Goal: Transaction & Acquisition: Purchase product/service

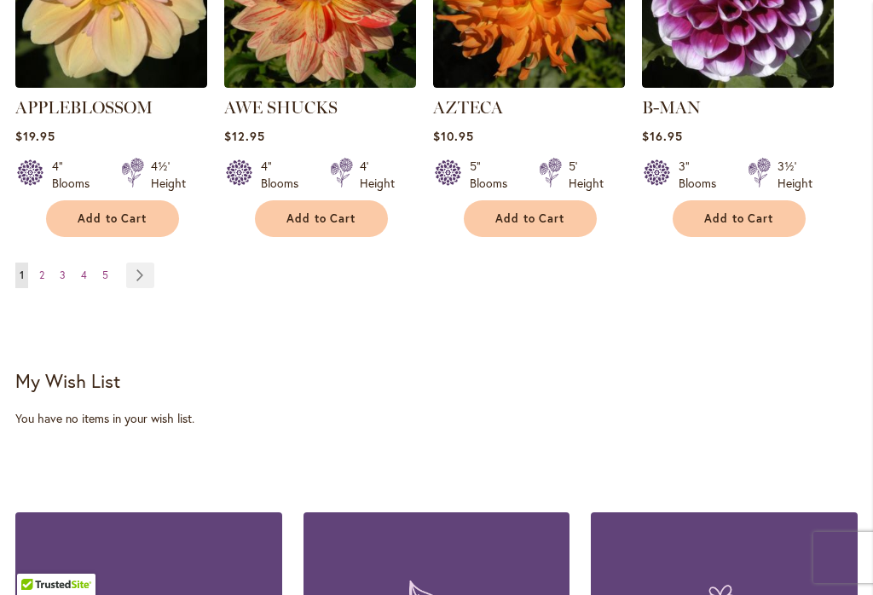
scroll to position [1769, 0]
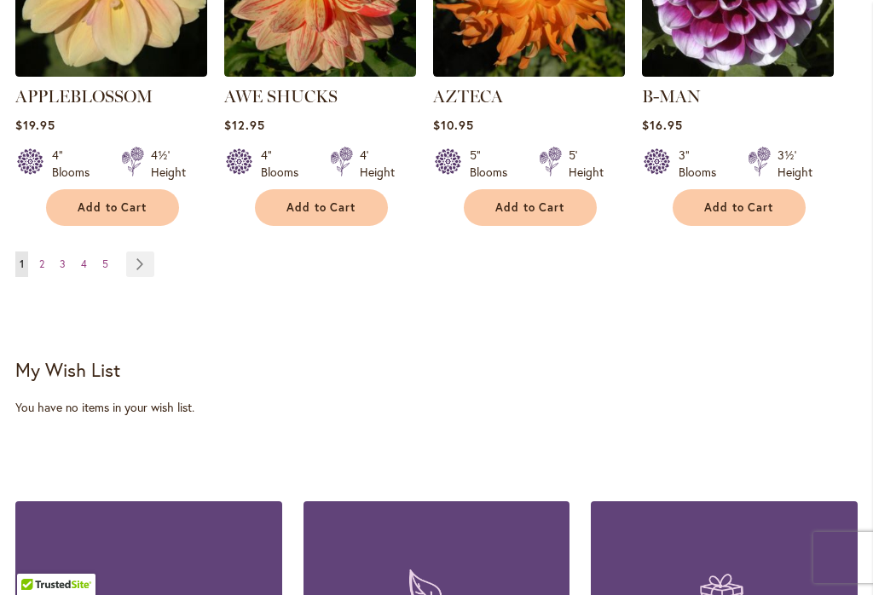
click at [49, 251] on link "Page 2" at bounding box center [42, 264] width 14 height 26
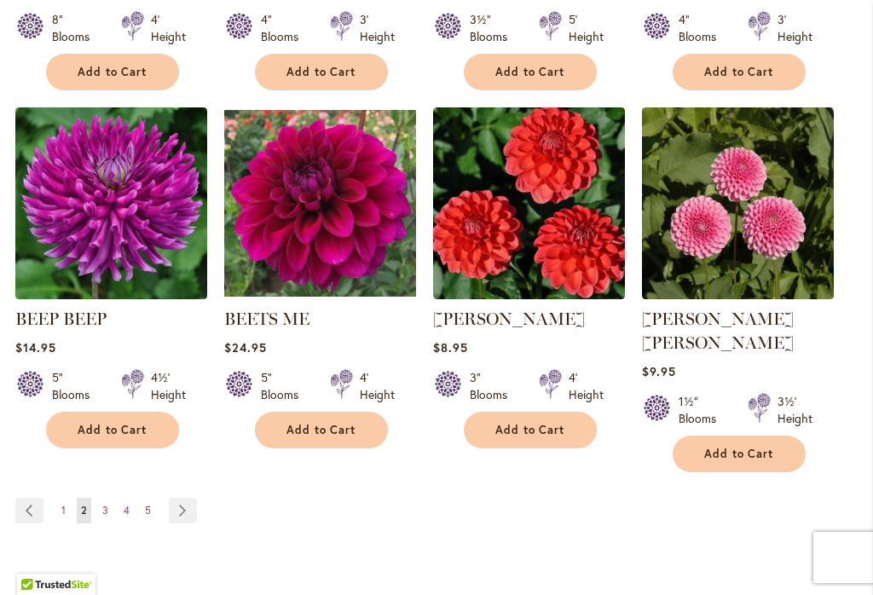
scroll to position [1542, 0]
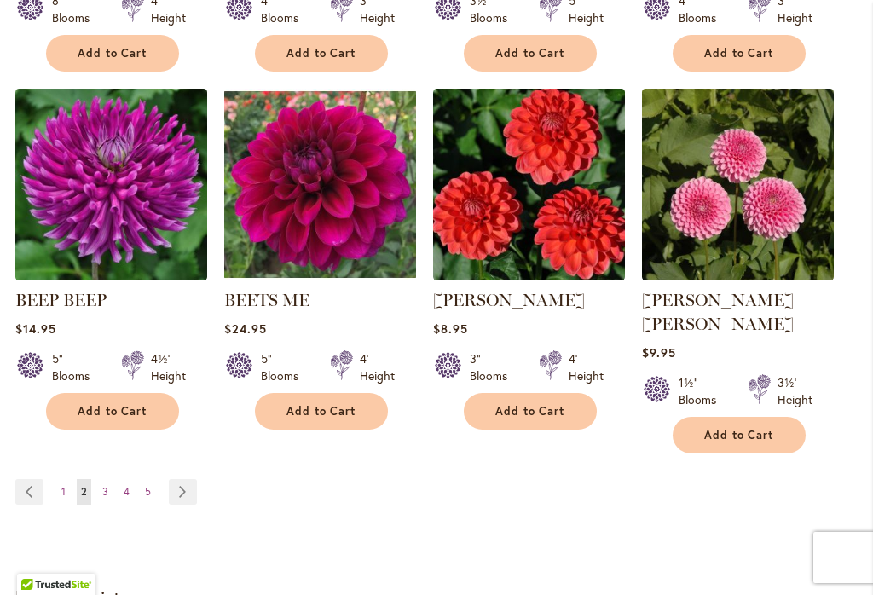
click at [109, 479] on link "Page 3" at bounding box center [105, 492] width 14 height 26
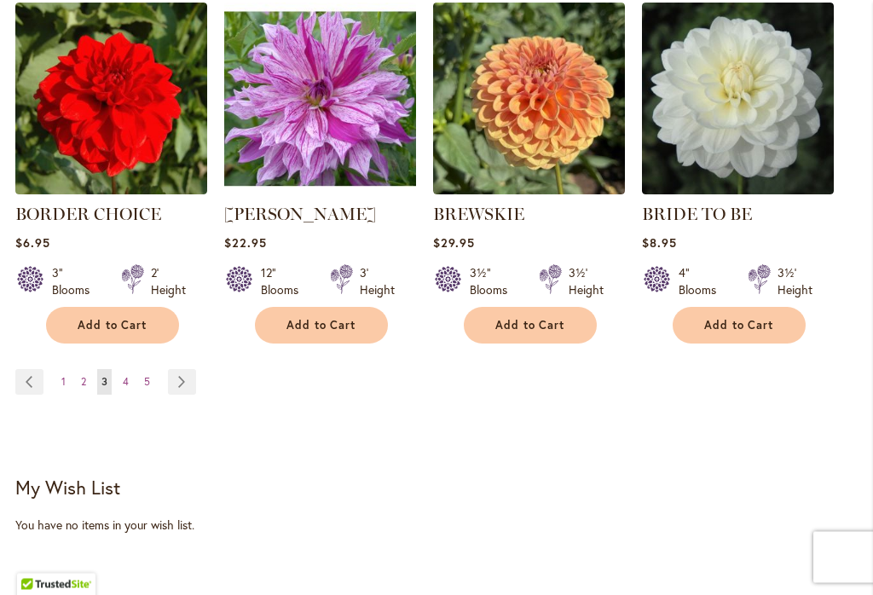
scroll to position [1628, 0]
click at [132, 378] on link "Page 4" at bounding box center [125, 382] width 14 height 26
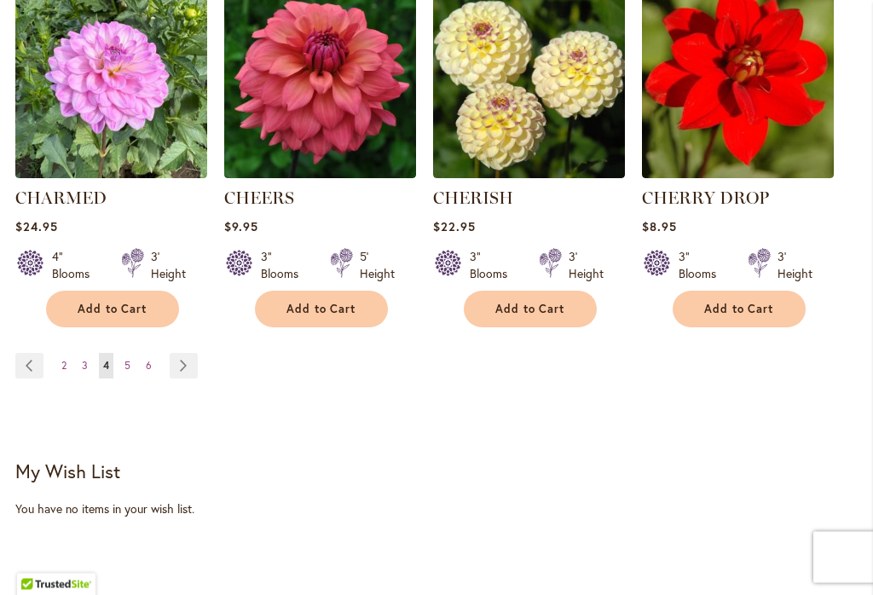
scroll to position [1669, 0]
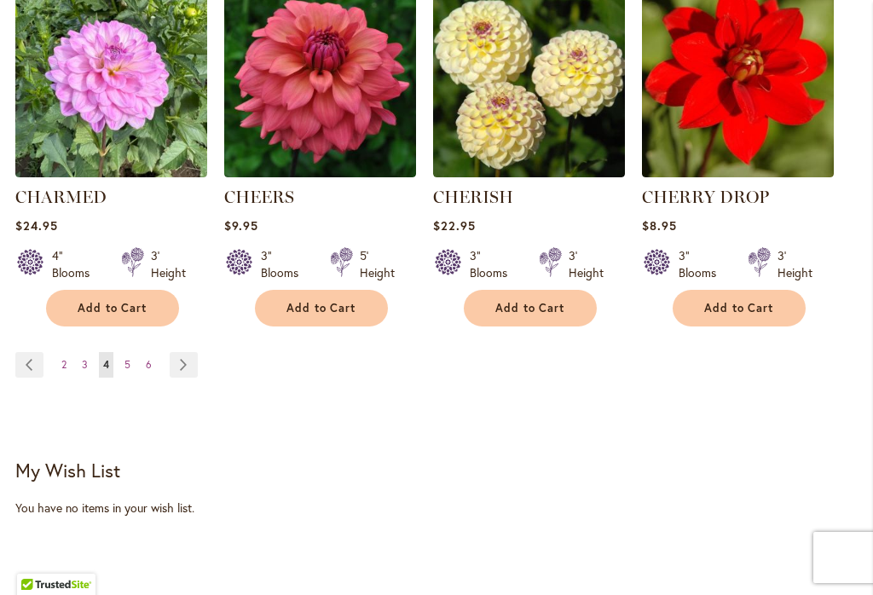
click at [133, 355] on link "Page 5" at bounding box center [127, 365] width 14 height 26
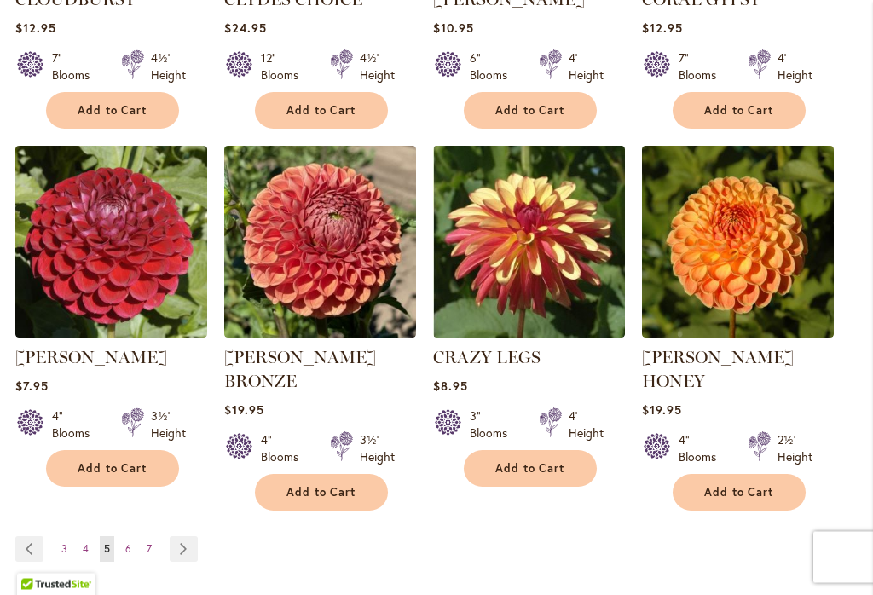
scroll to position [1532, 0]
click at [130, 542] on span "6" at bounding box center [128, 548] width 6 height 13
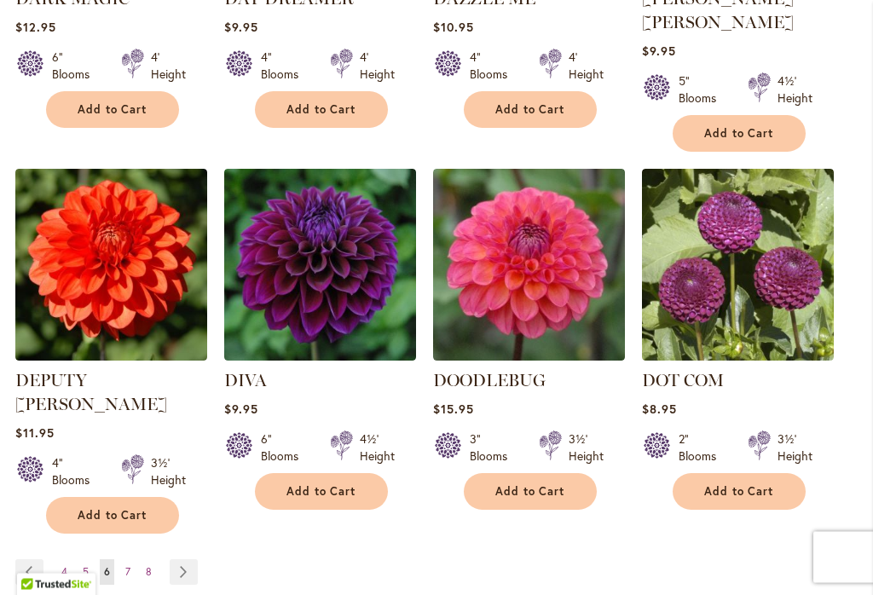
scroll to position [1508, 0]
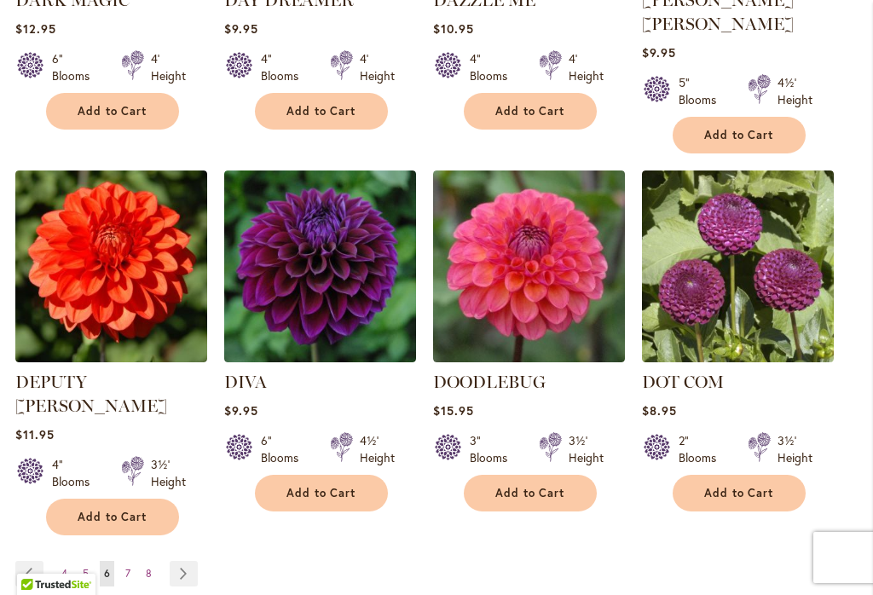
click at [132, 561] on link "Page 7" at bounding box center [128, 574] width 14 height 26
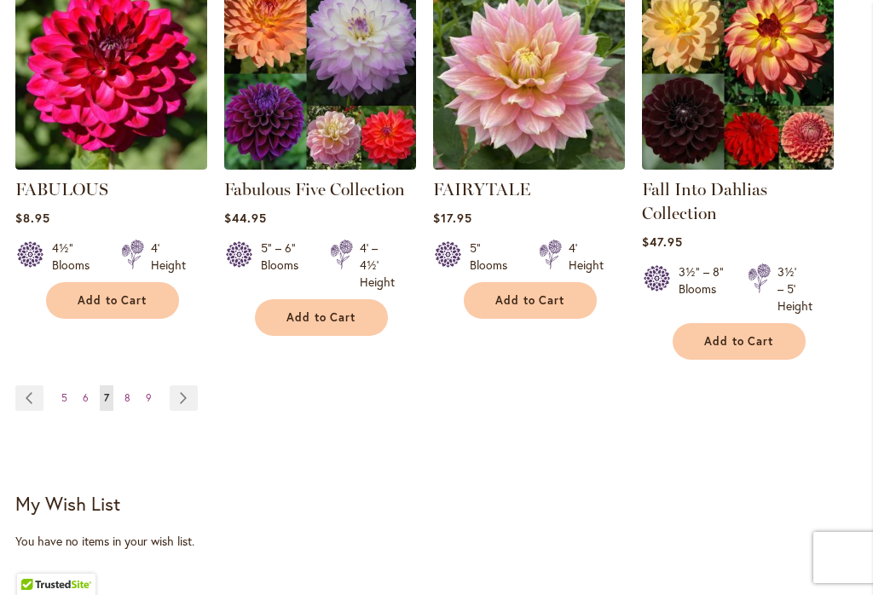
scroll to position [1662, 0]
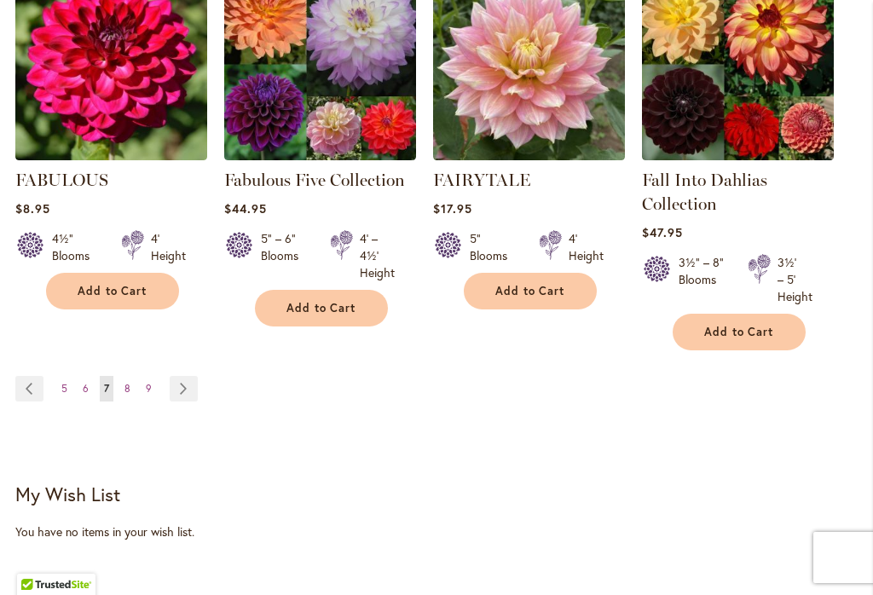
click at [130, 392] on span "8" at bounding box center [127, 388] width 6 height 13
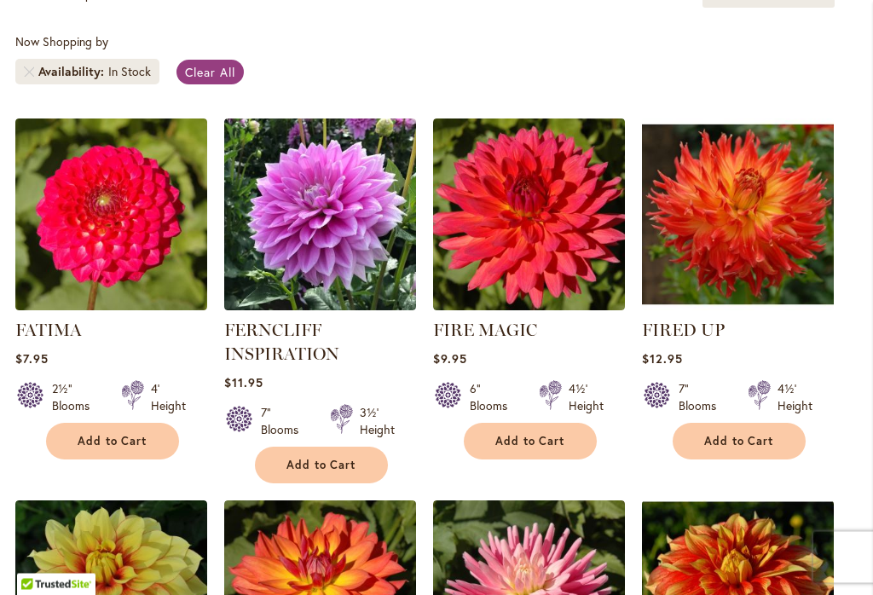
scroll to position [440, 0]
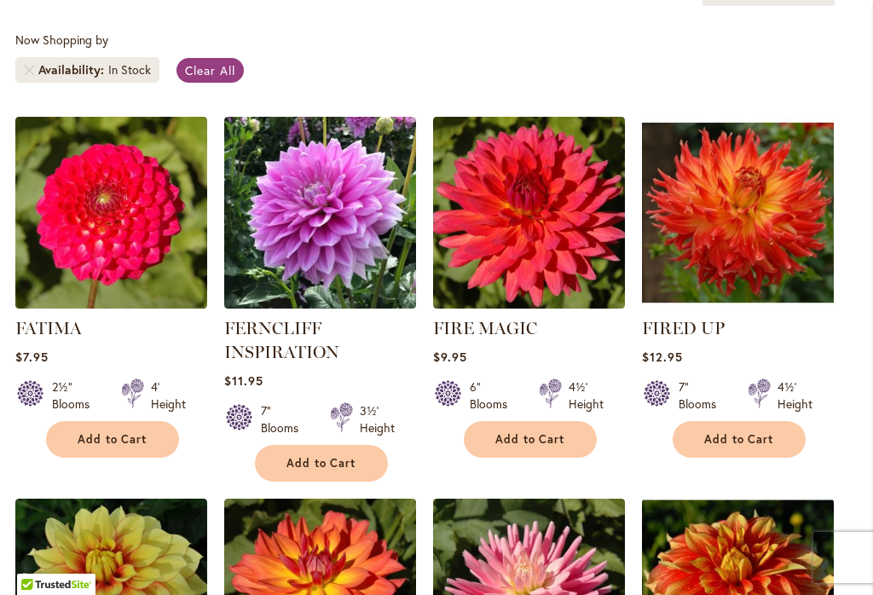
click at [677, 329] on link "FIRED UP" at bounding box center [683, 328] width 83 height 20
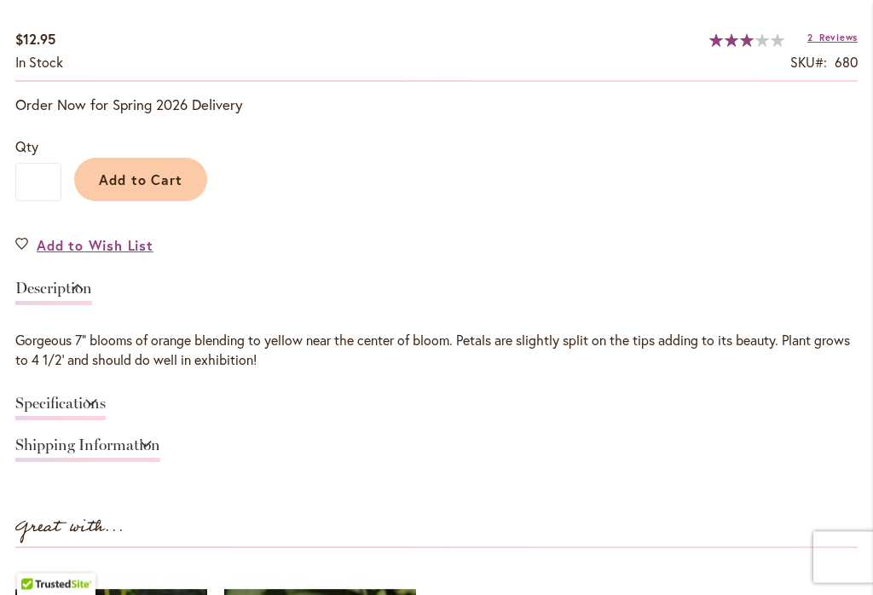
scroll to position [1184, 0]
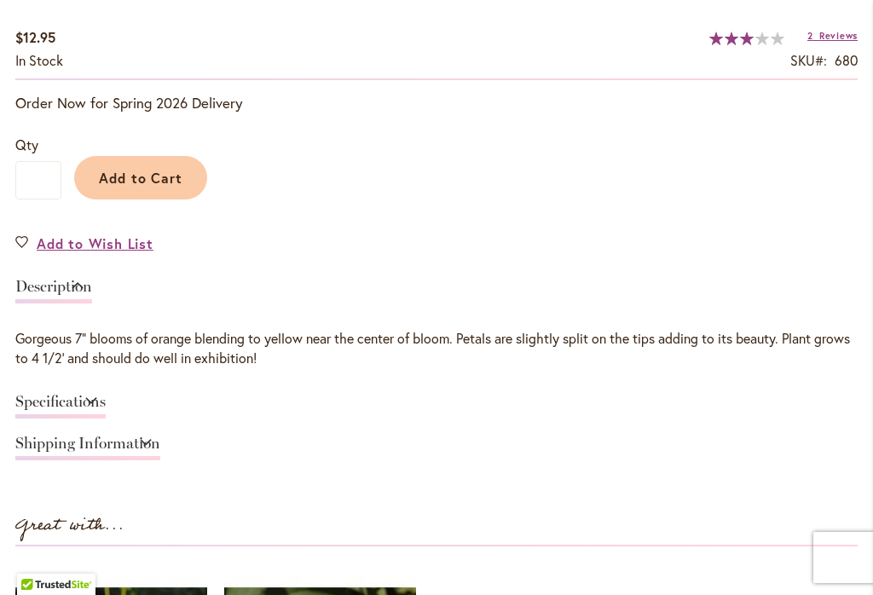
click at [69, 403] on link "Specifications" at bounding box center [60, 406] width 90 height 25
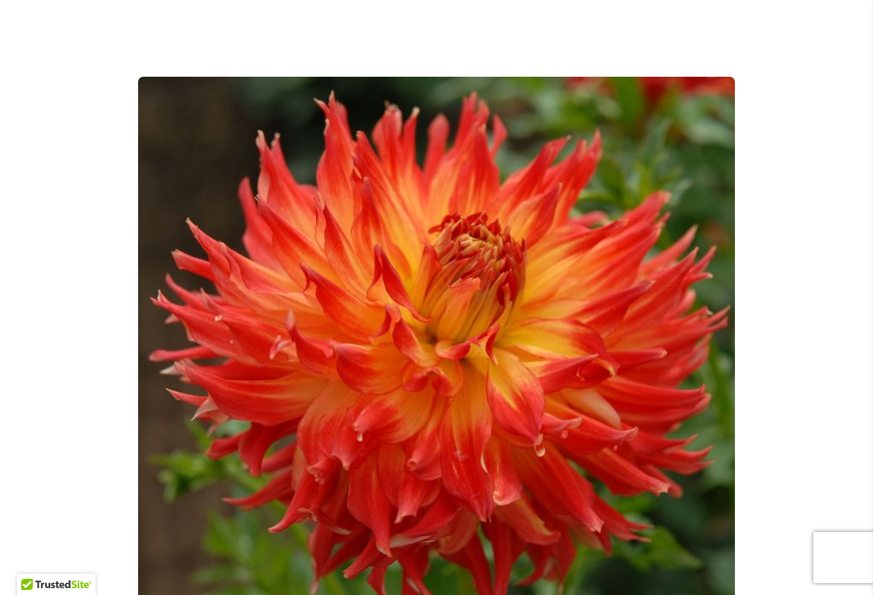
scroll to position [304, 0]
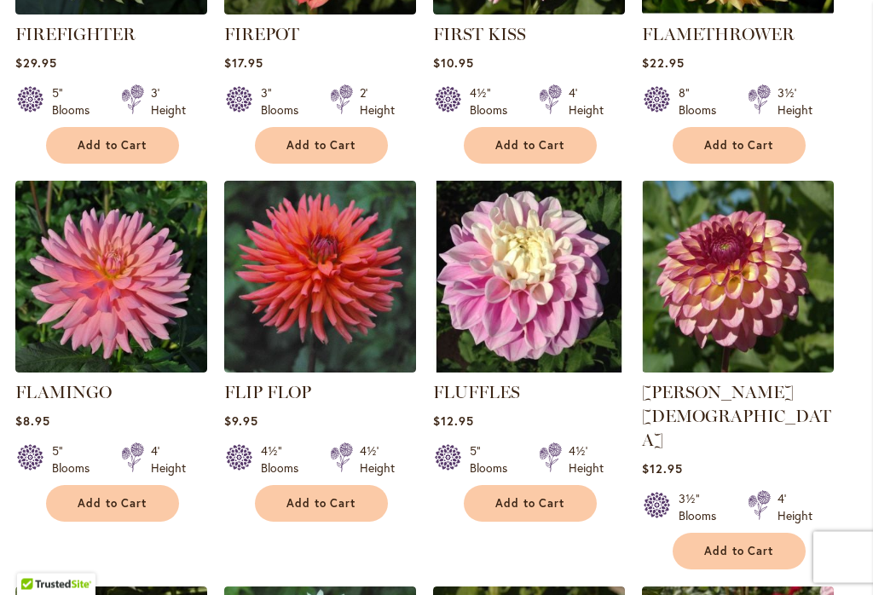
scroll to position [1116, 0]
click at [695, 398] on link "Foxy Lady" at bounding box center [736, 416] width 189 height 68
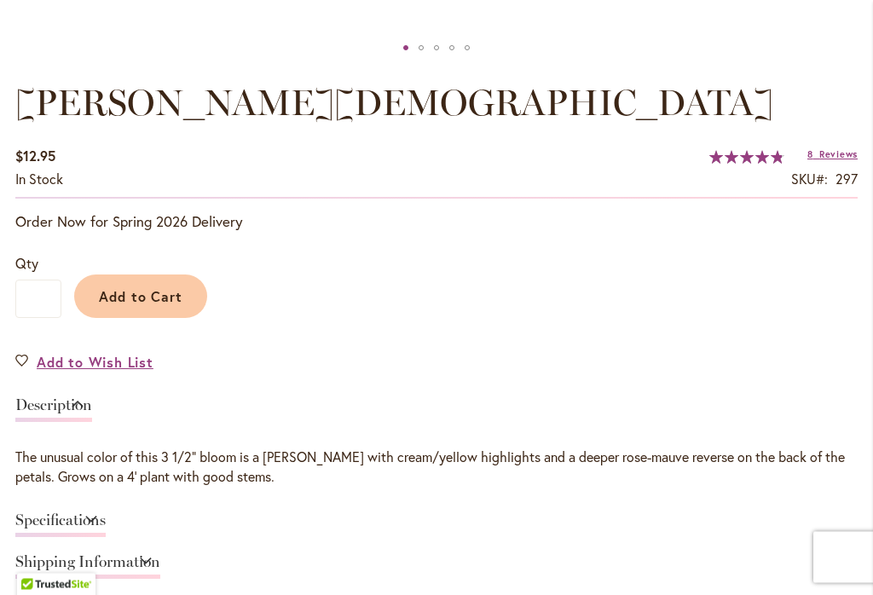
scroll to position [1065, 0]
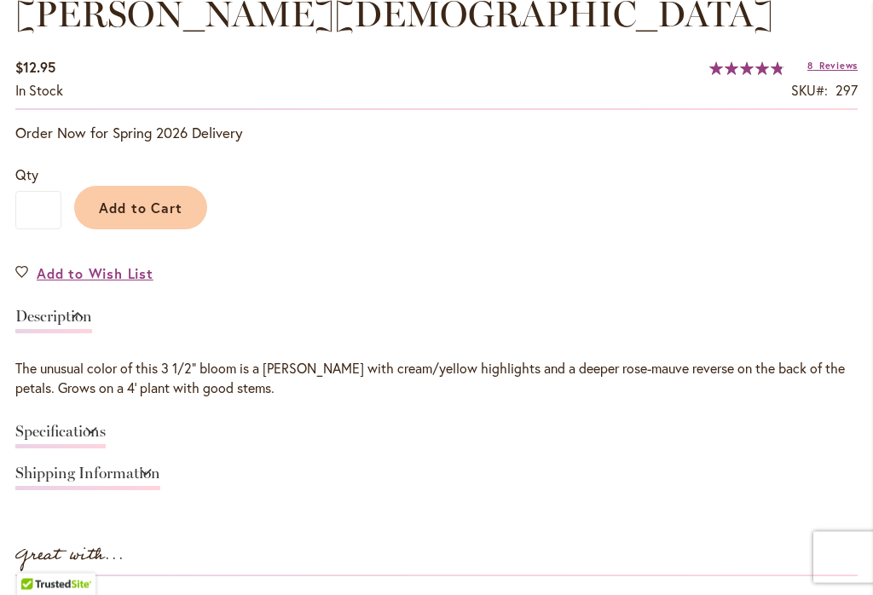
click at [85, 430] on link "Specifications" at bounding box center [60, 436] width 90 height 25
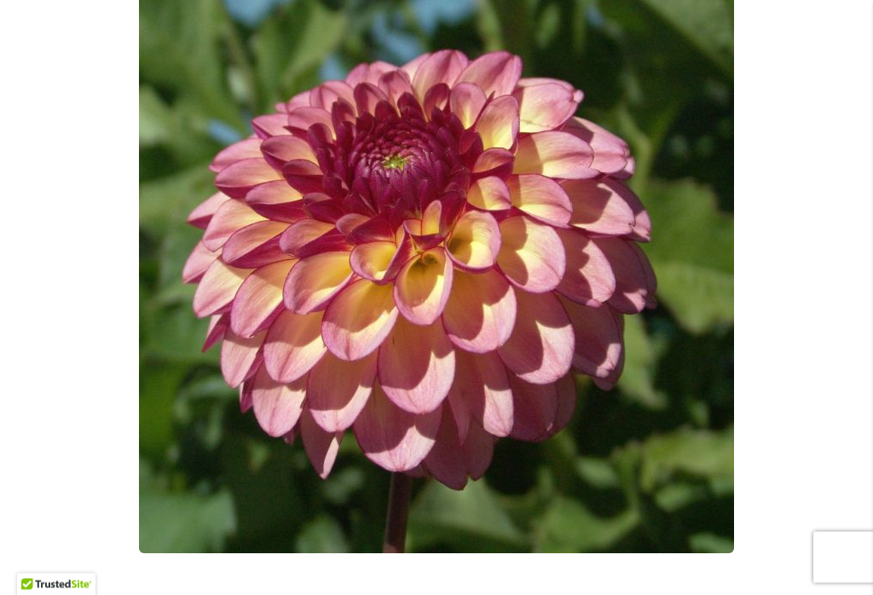
scroll to position [407, 0]
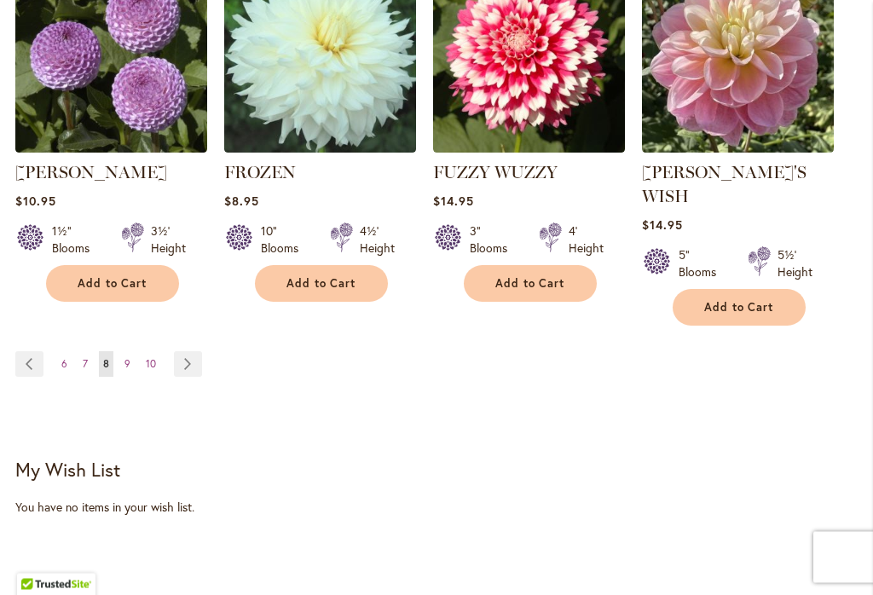
scroll to position [1738, 0]
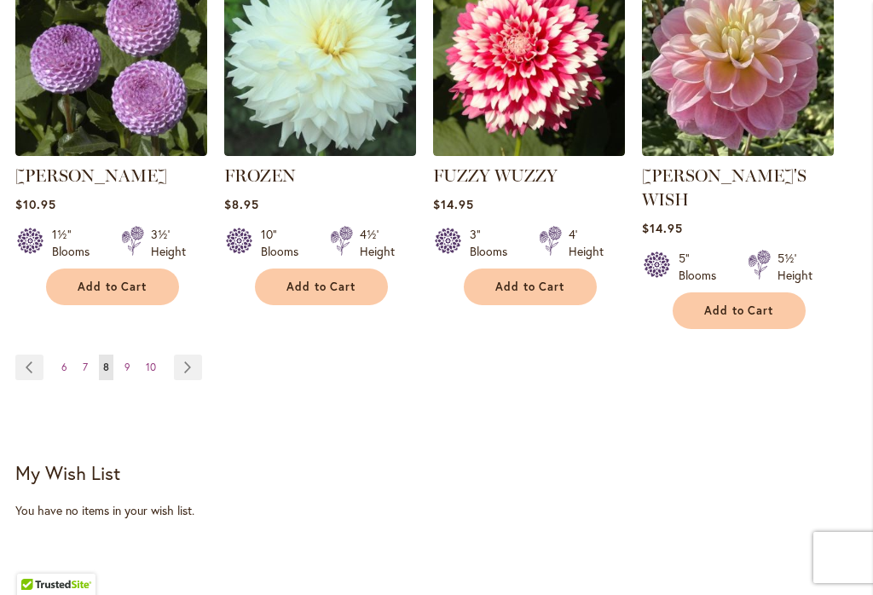
click at [132, 355] on link "Page 9" at bounding box center [127, 368] width 14 height 26
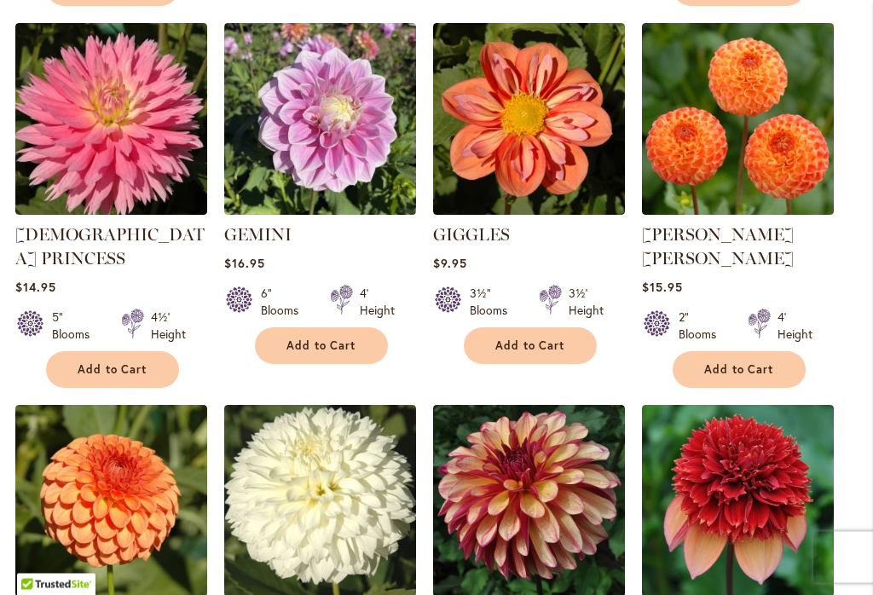
scroll to position [915, 0]
click at [724, 230] on link "[PERSON_NAME] [PERSON_NAME]" at bounding box center [718, 246] width 152 height 44
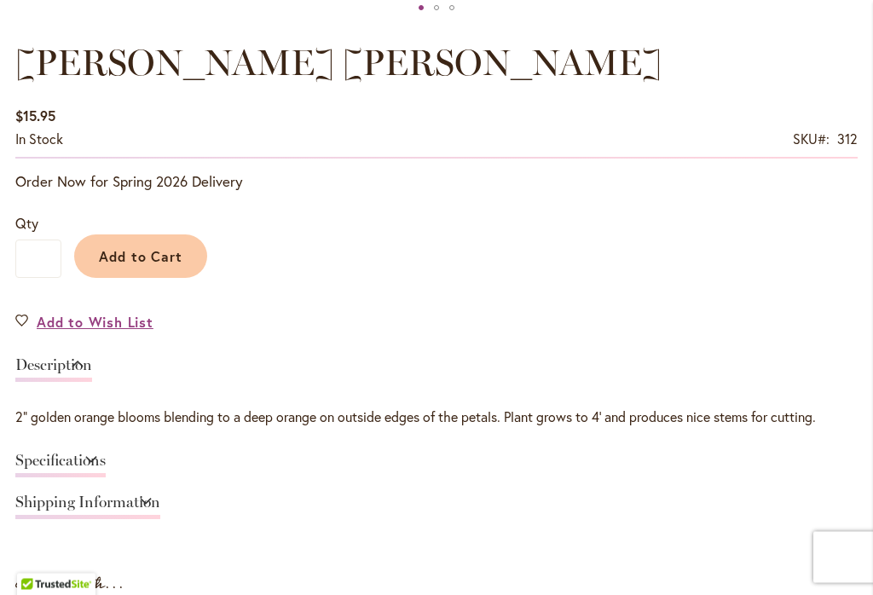
scroll to position [1105, 0]
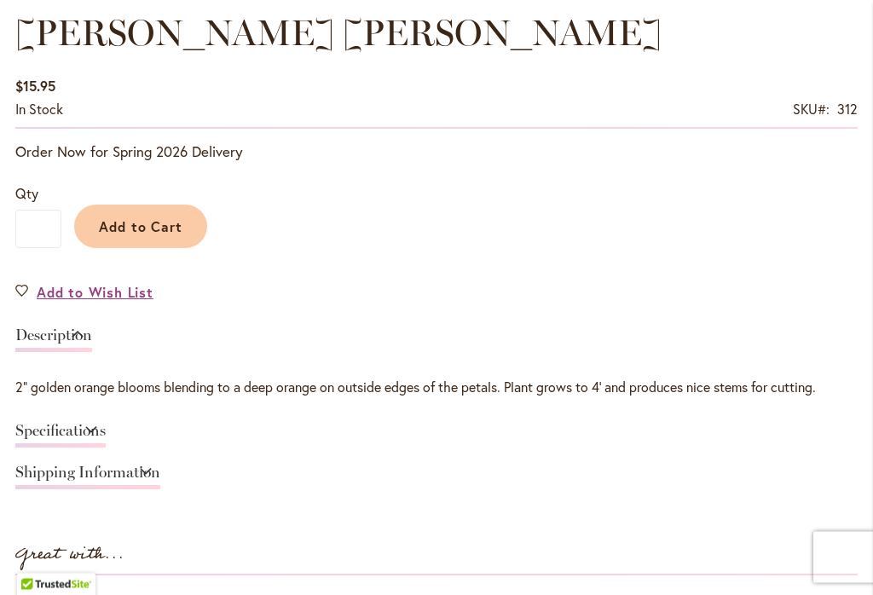
click at [80, 441] on link "Specifications" at bounding box center [60, 436] width 90 height 25
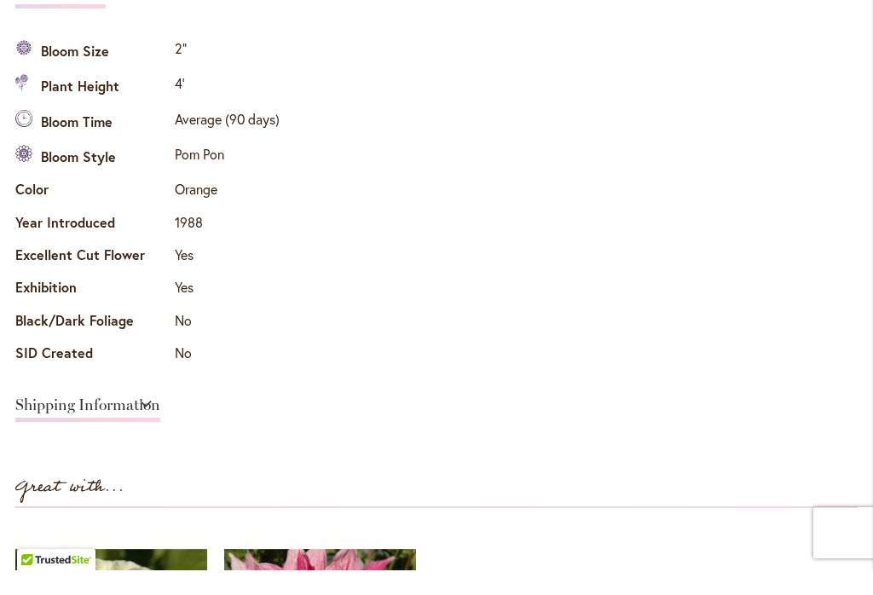
scroll to position [1522, 0]
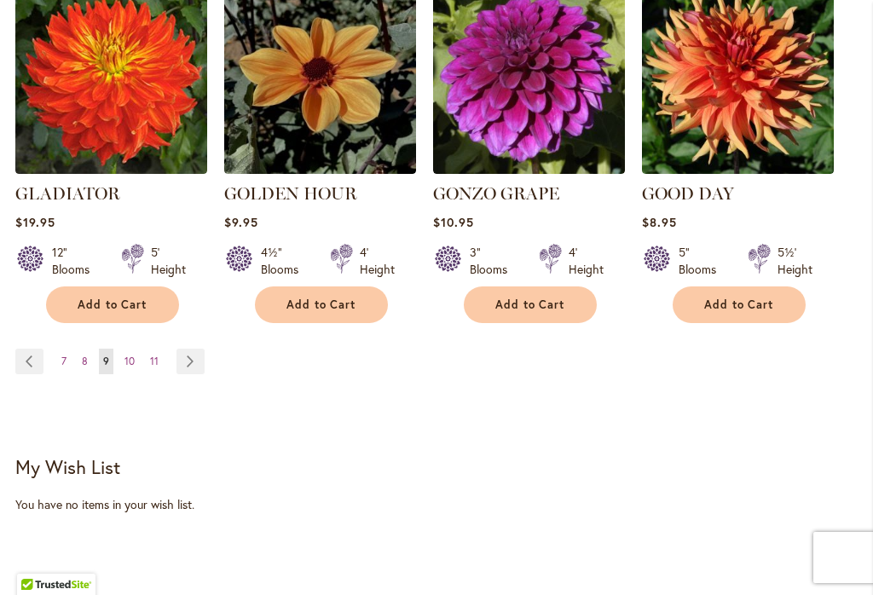
scroll to position [1704, 0]
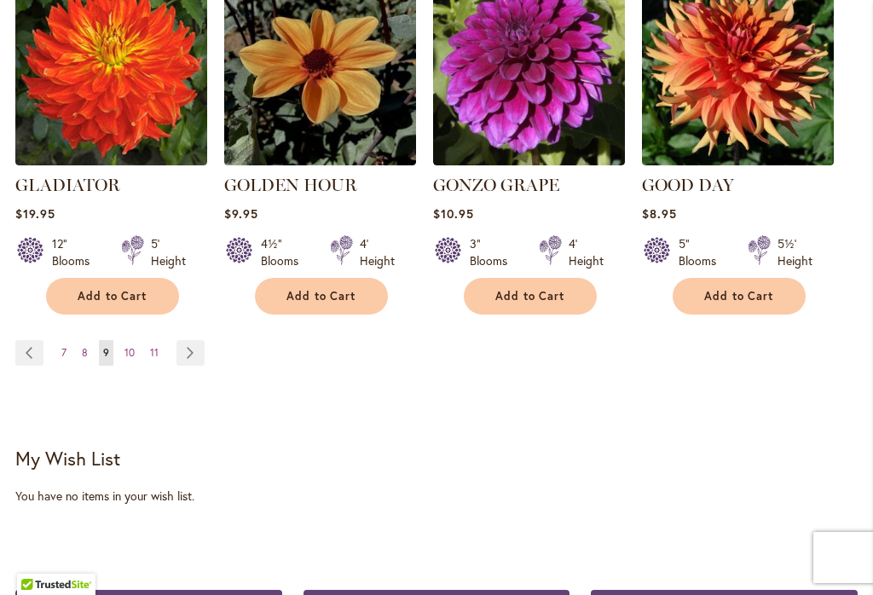
click at [130, 346] on span "10" at bounding box center [129, 352] width 10 height 13
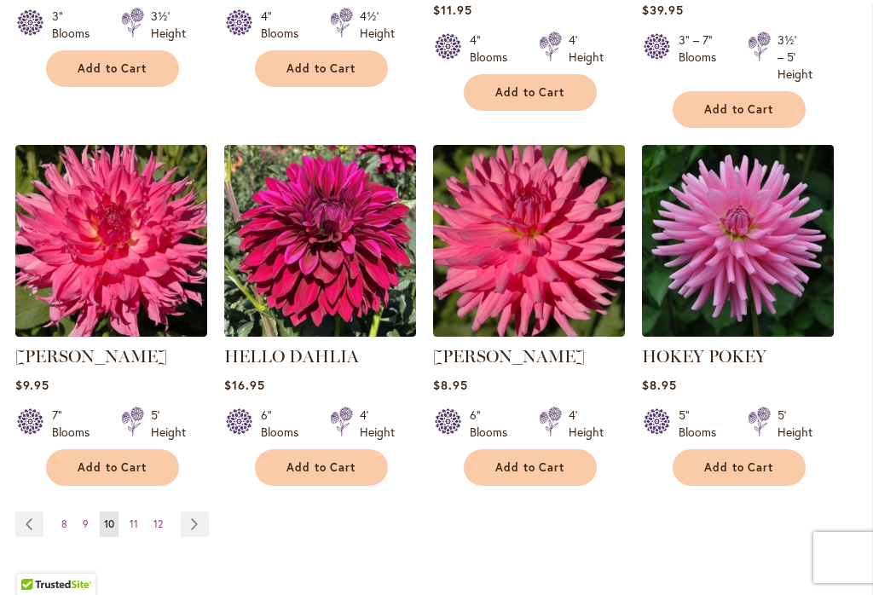
scroll to position [1551, 0]
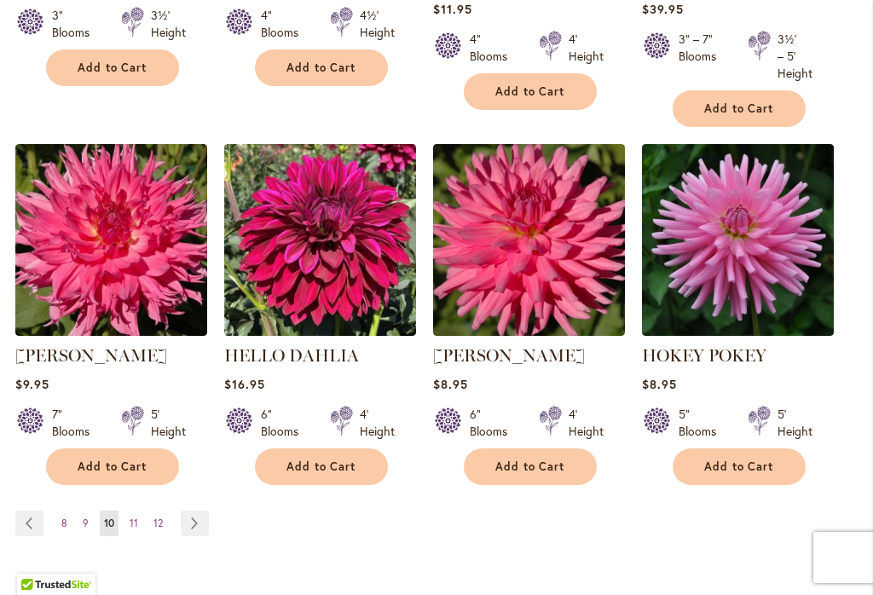
click at [147, 357] on link "[PERSON_NAME]" at bounding box center [91, 355] width 152 height 20
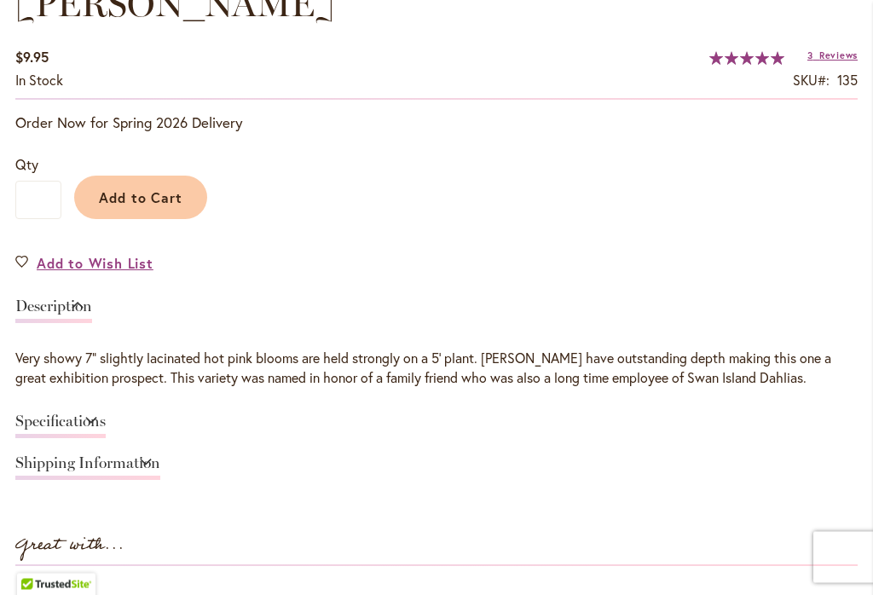
scroll to position [1164, 0]
click at [49, 415] on link "Specifications" at bounding box center [60, 425] width 90 height 25
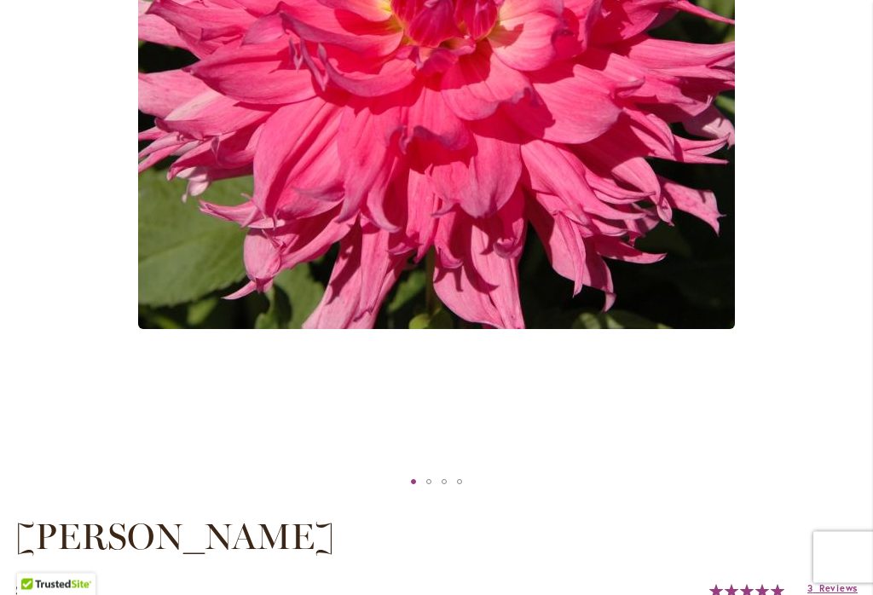
scroll to position [627, 0]
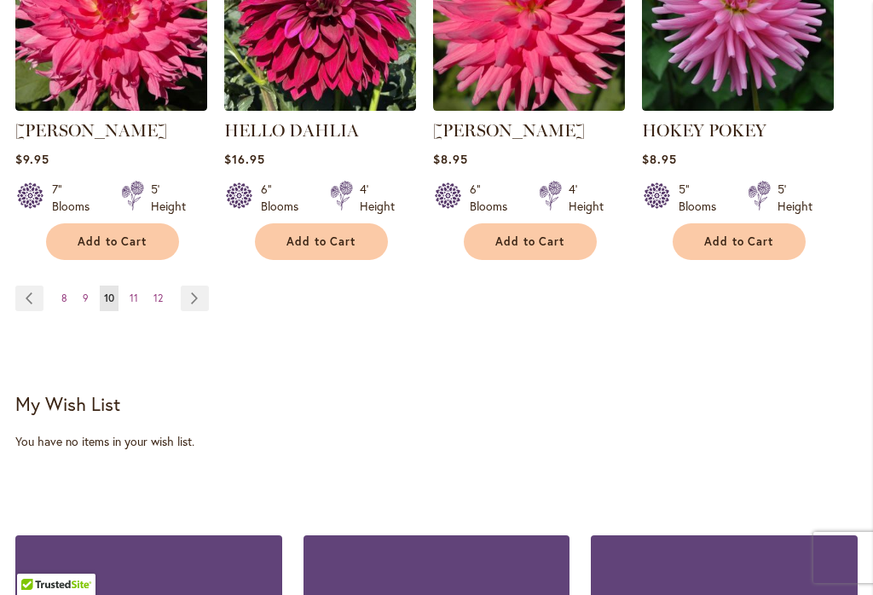
scroll to position [1778, 0]
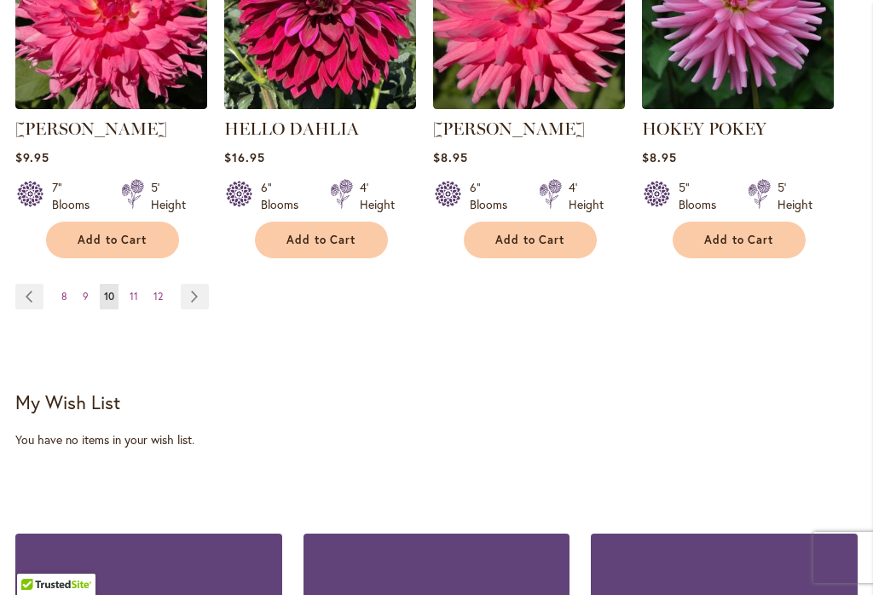
click at [138, 301] on link "Page 11" at bounding box center [133, 297] width 17 height 26
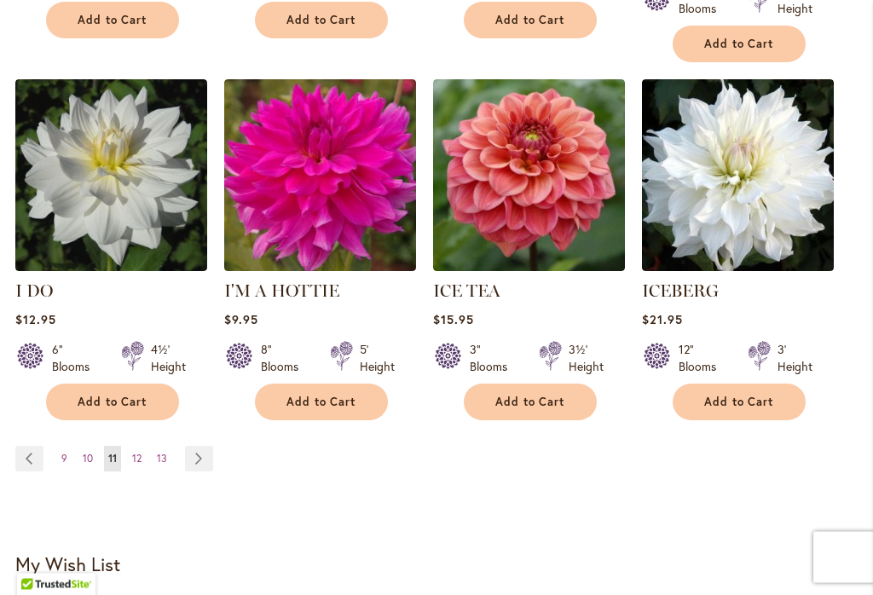
scroll to position [1599, 0]
click at [141, 452] on span "12" at bounding box center [136, 458] width 9 height 13
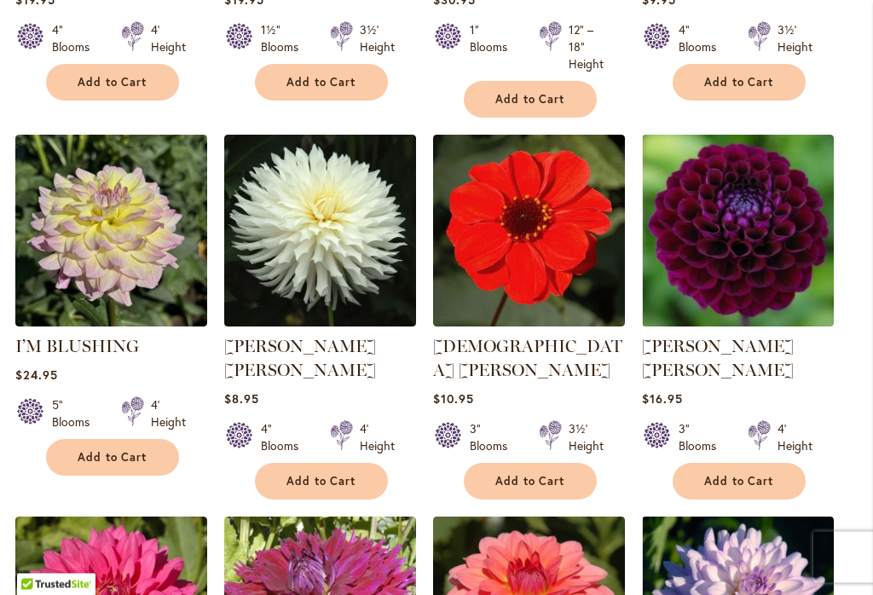
scroll to position [1156, 0]
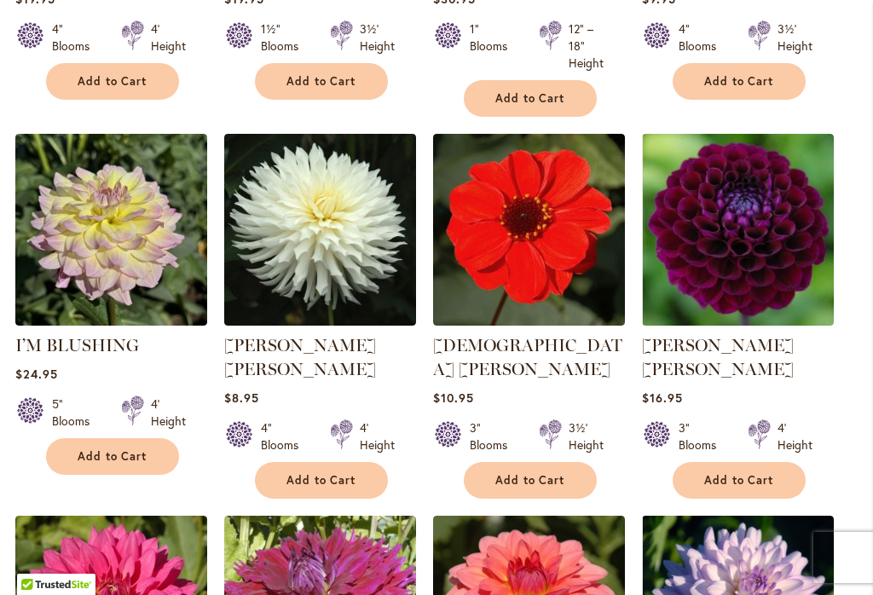
click at [728, 349] on link "JASON MATTHEW" at bounding box center [718, 357] width 152 height 44
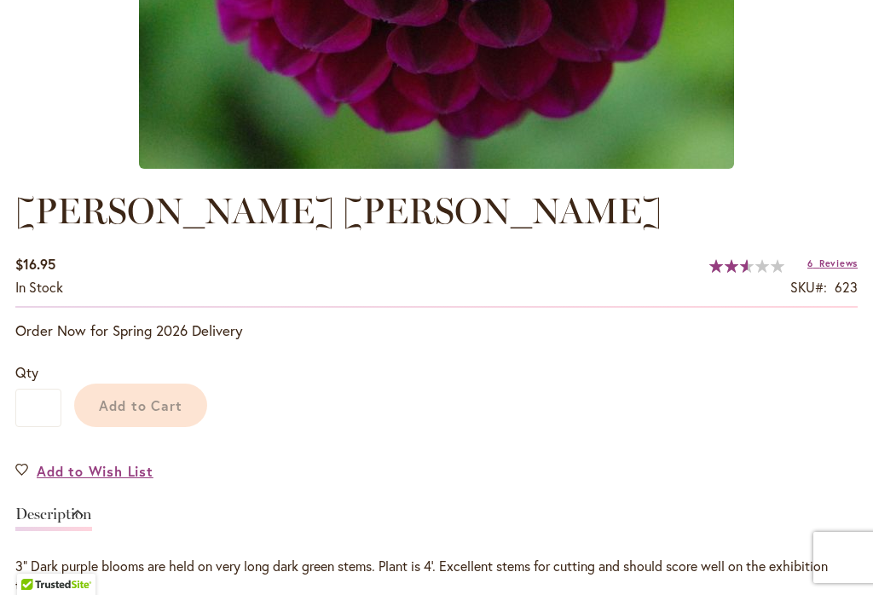
scroll to position [774, 0]
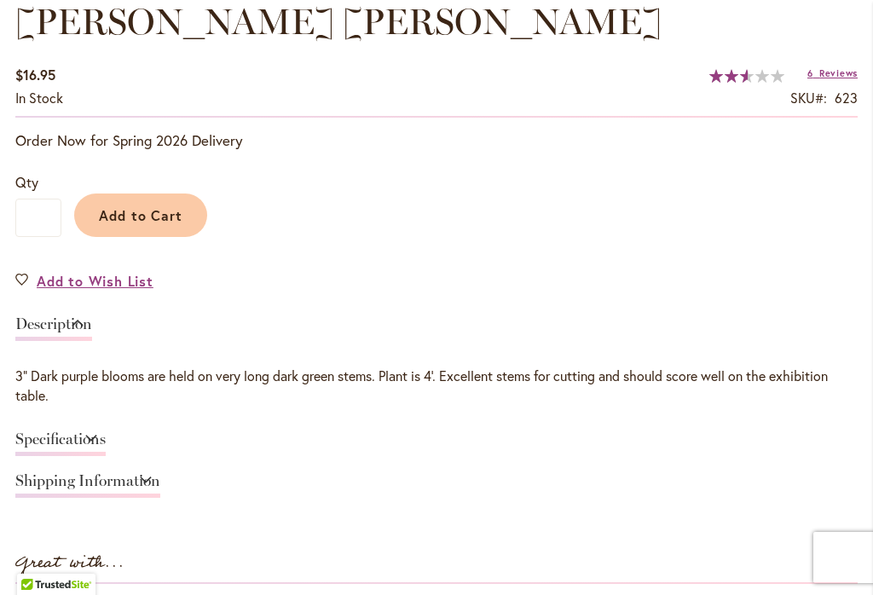
click at [93, 439] on link "Specifications" at bounding box center [60, 443] width 90 height 25
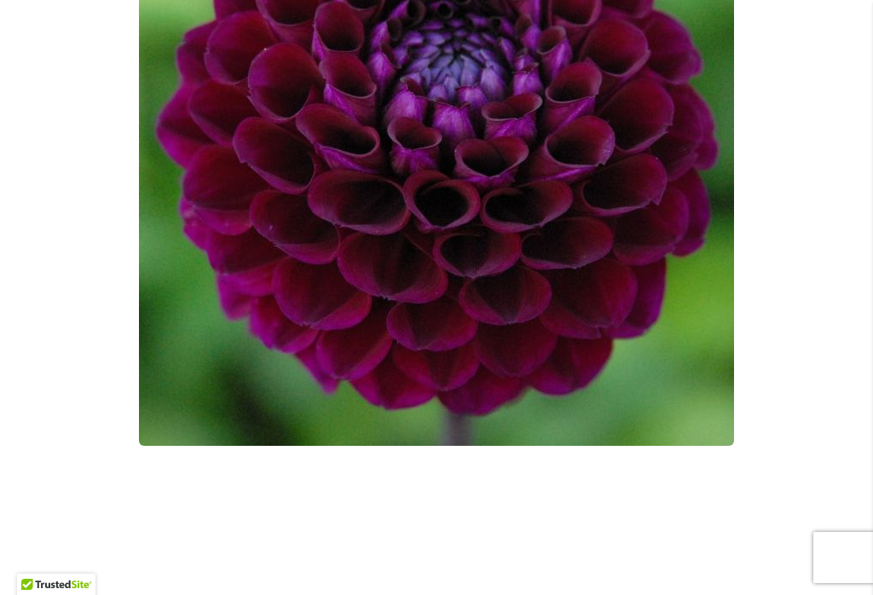
scroll to position [514, 0]
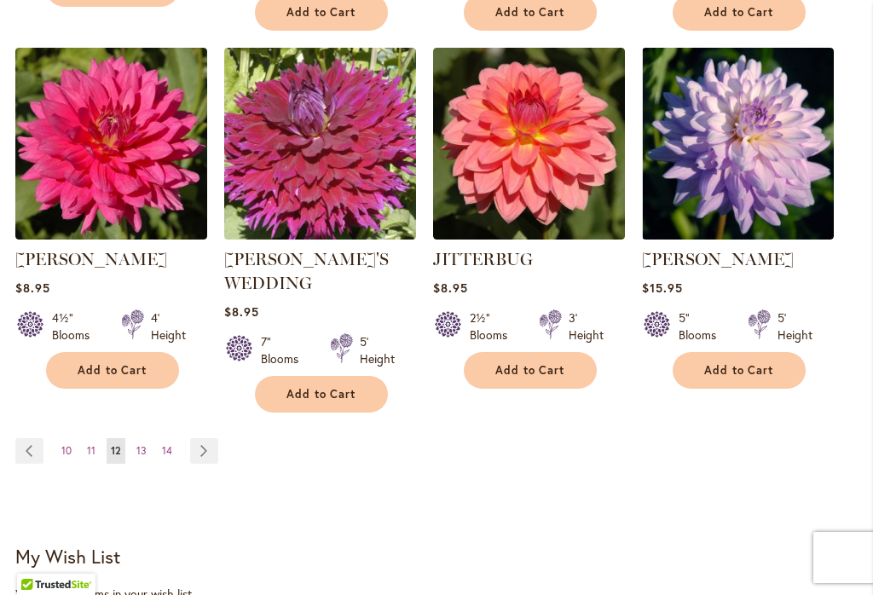
scroll to position [1623, 0]
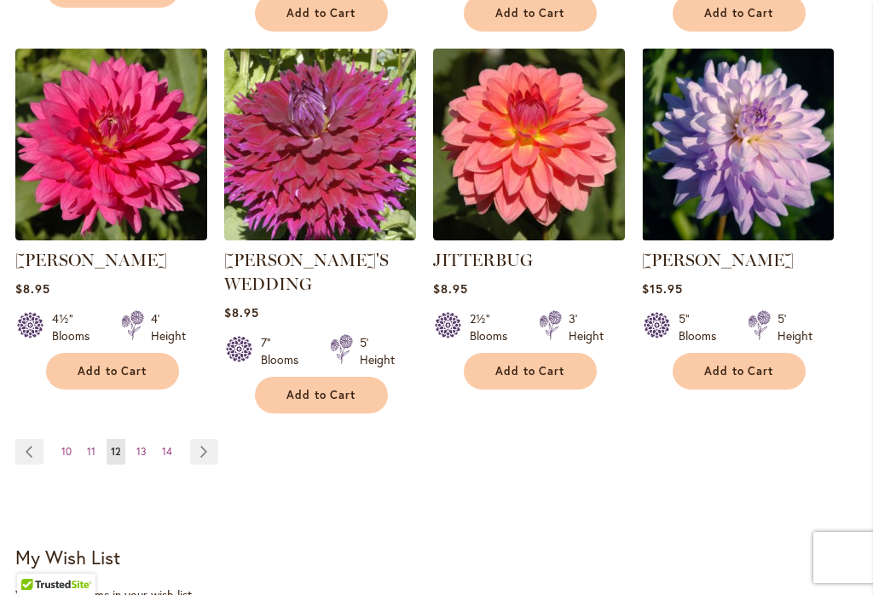
click at [751, 133] on img at bounding box center [738, 145] width 192 height 192
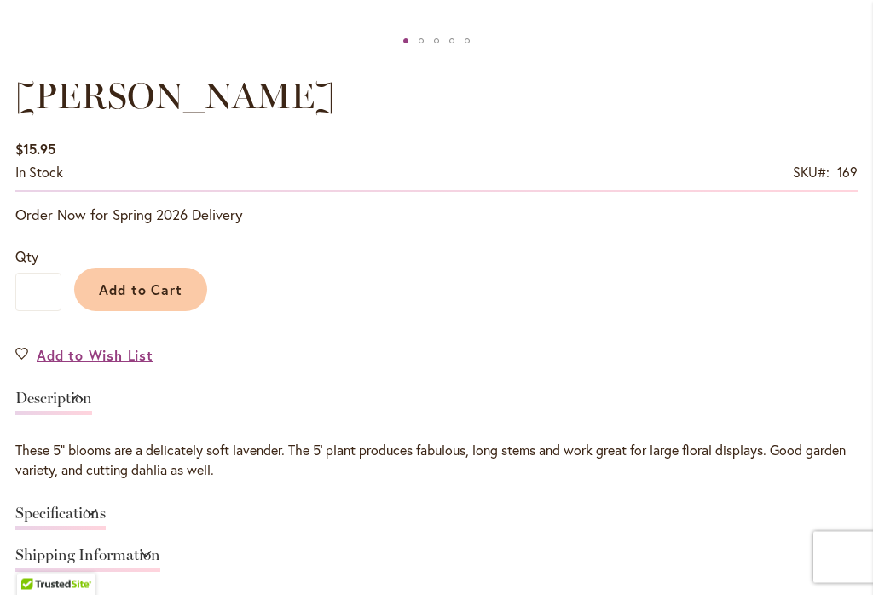
scroll to position [1072, 0]
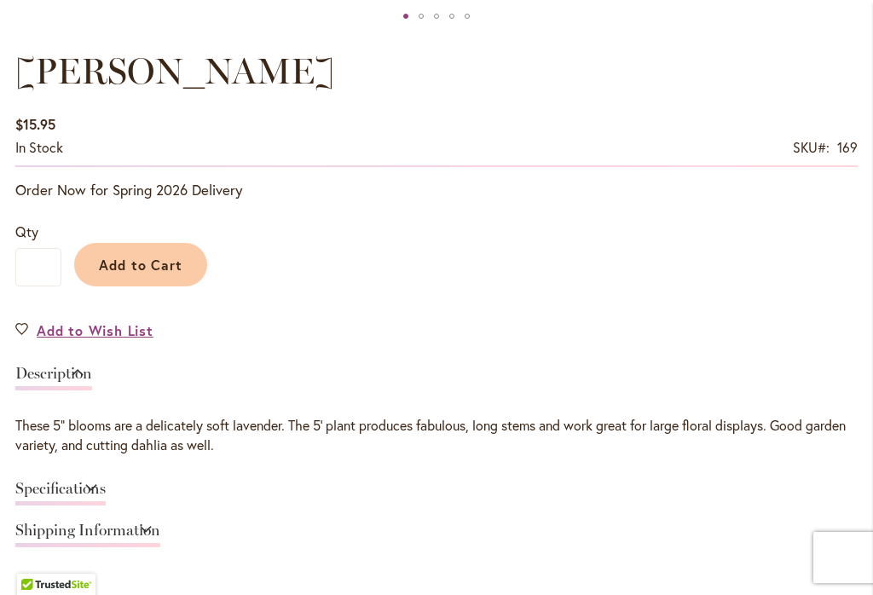
click at [95, 483] on link "Specifications" at bounding box center [60, 493] width 90 height 25
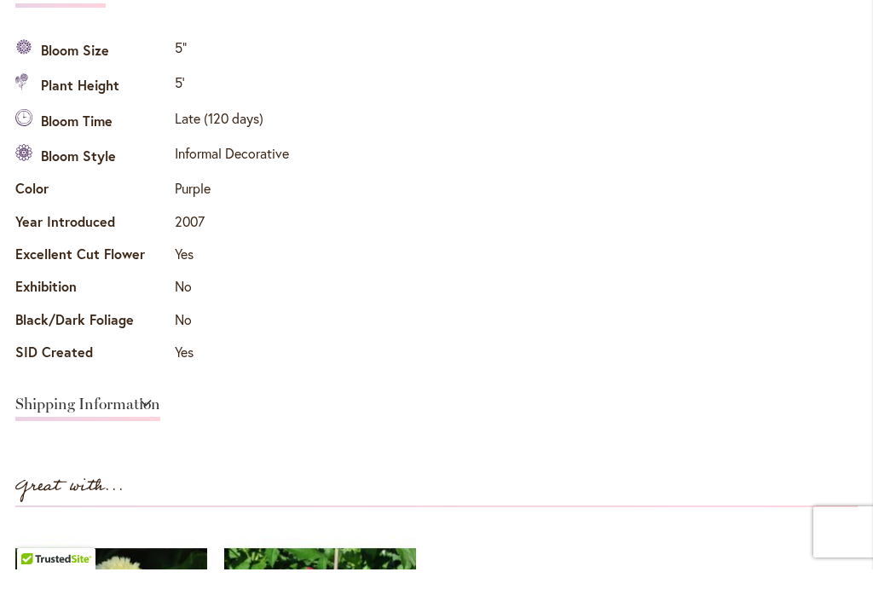
scroll to position [1522, 0]
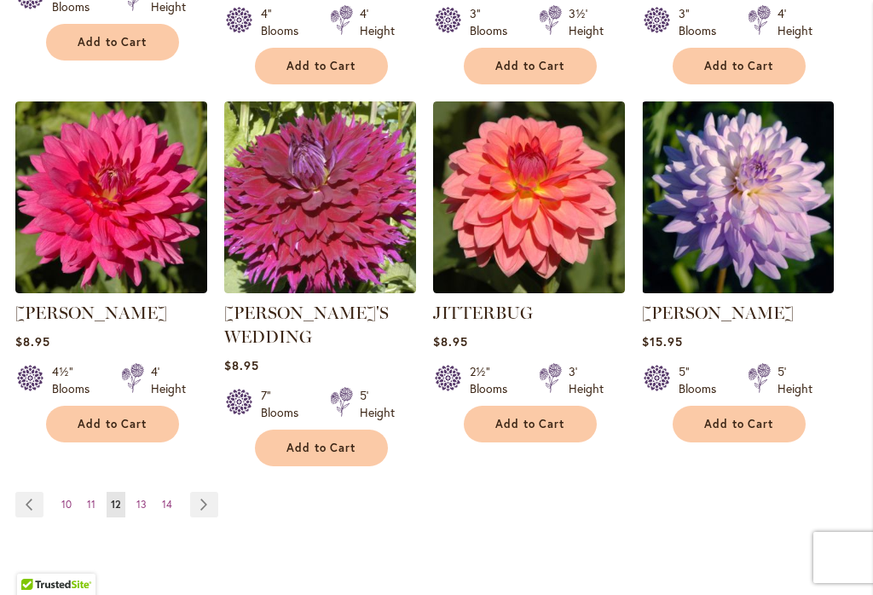
scroll to position [1570, 0]
click at [743, 417] on span "Add to Cart" at bounding box center [739, 424] width 70 height 14
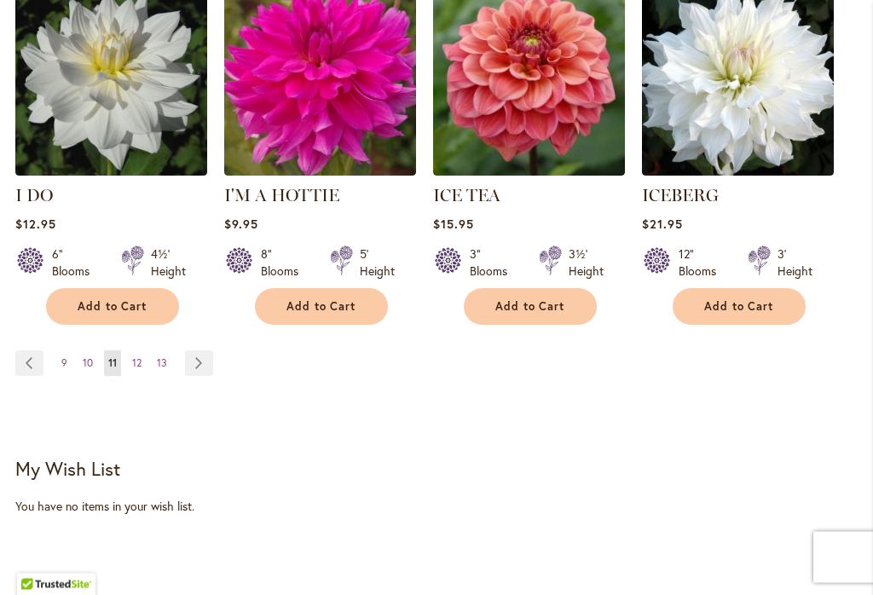
scroll to position [1694, 0]
click at [144, 350] on link "Page 12" at bounding box center [137, 363] width 18 height 26
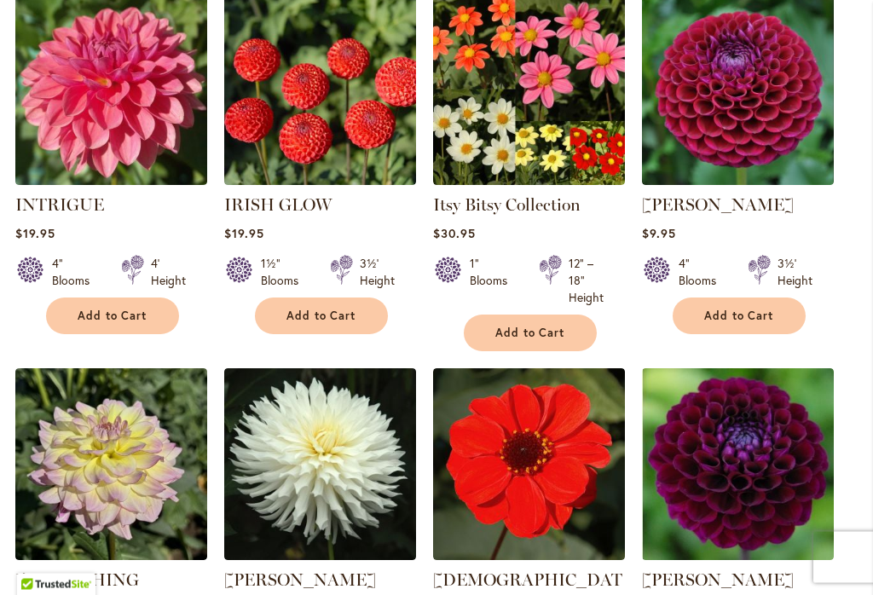
scroll to position [1065, 0]
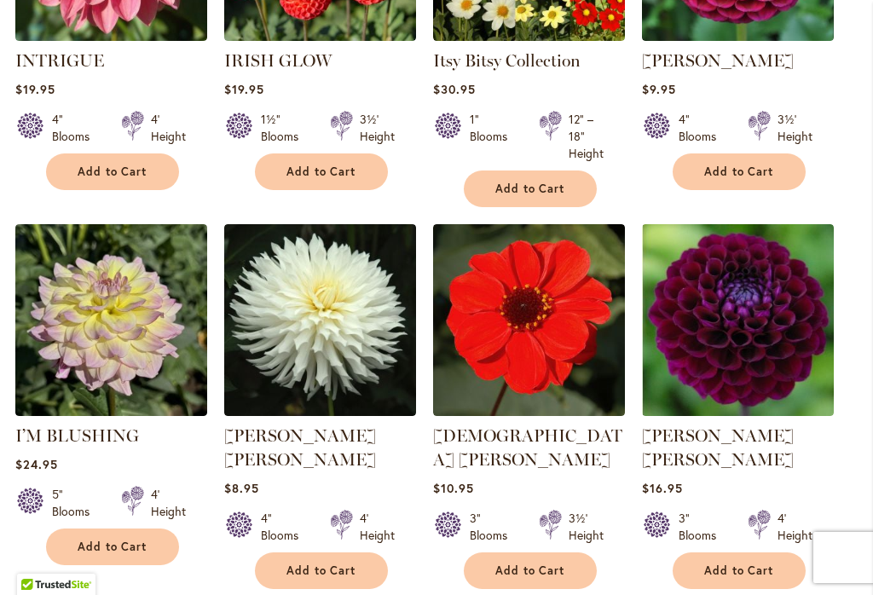
click at [724, 427] on link "[PERSON_NAME] [PERSON_NAME]" at bounding box center [718, 447] width 152 height 44
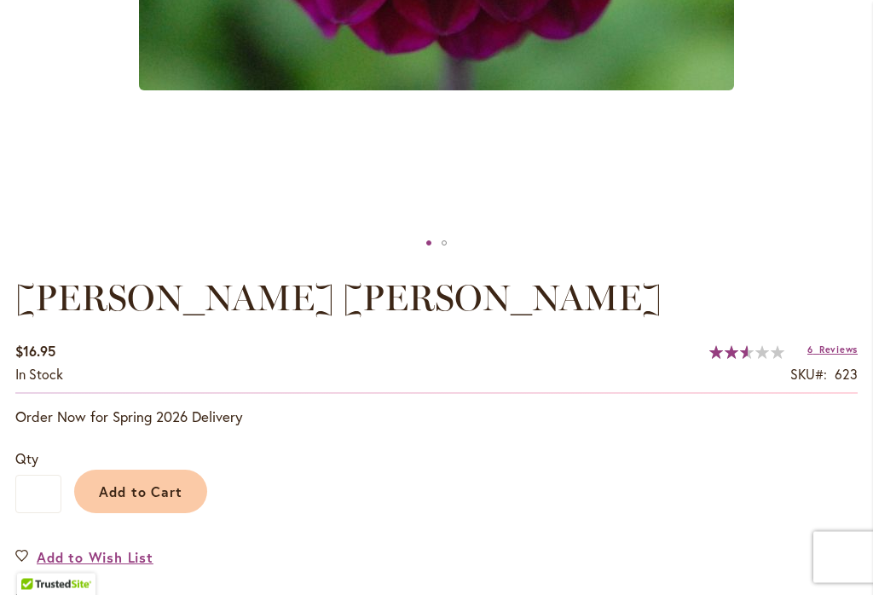
scroll to position [893, 0]
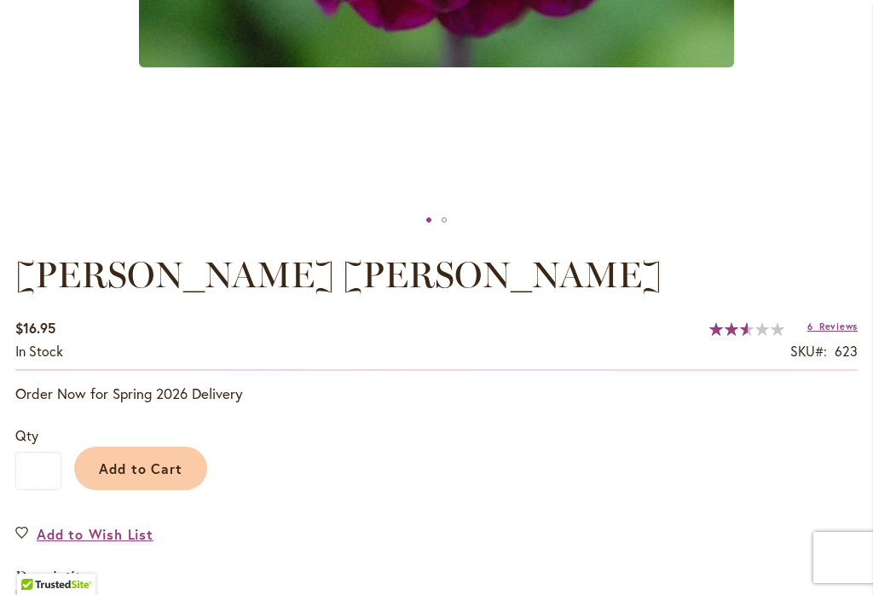
click at [131, 466] on span "Add to Cart" at bounding box center [141, 468] width 84 height 18
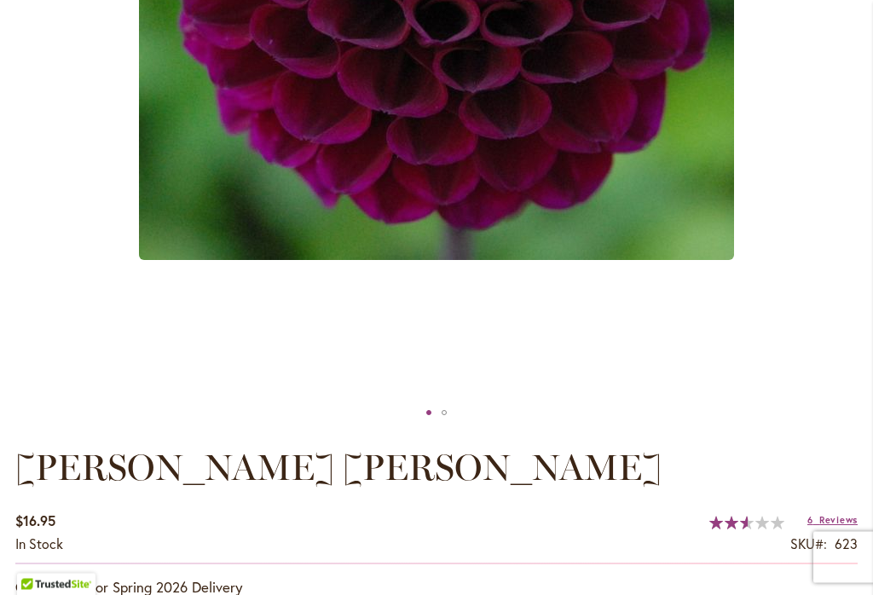
scroll to position [713, 0]
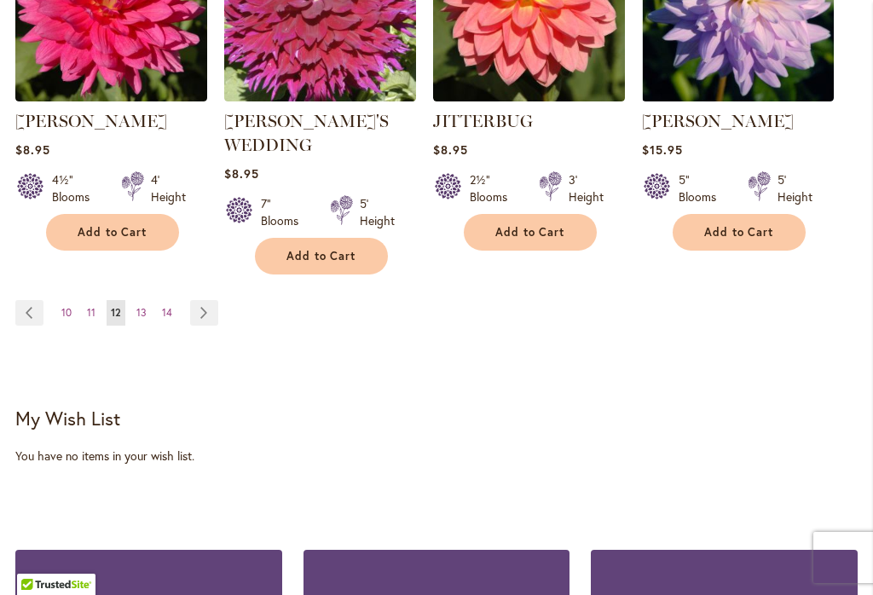
scroll to position [1756, 0]
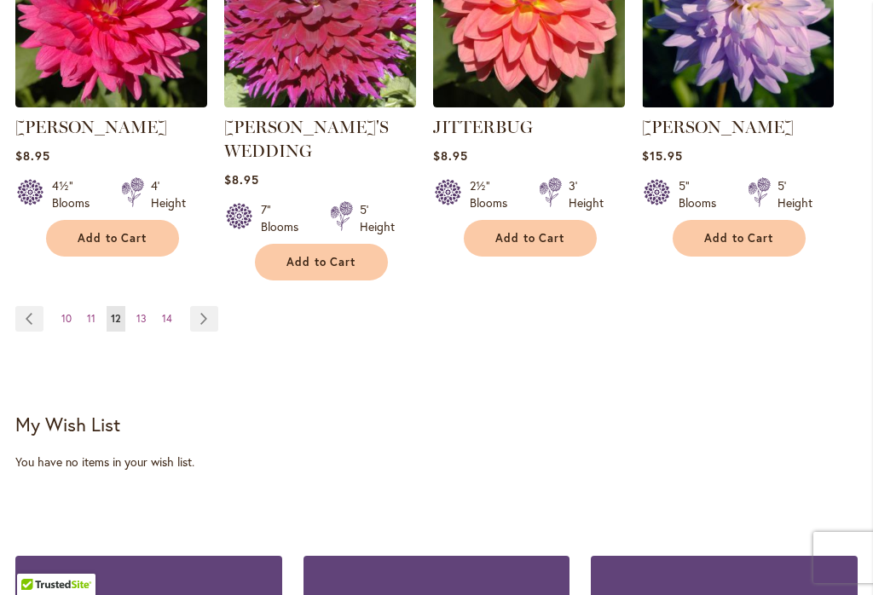
click at [144, 312] on span "13" at bounding box center [141, 318] width 10 height 13
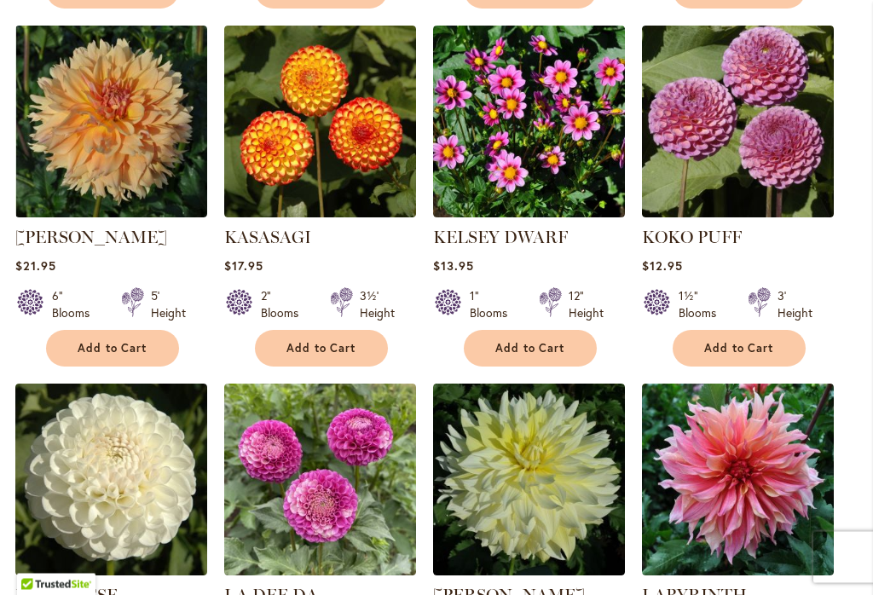
scroll to position [924, 0]
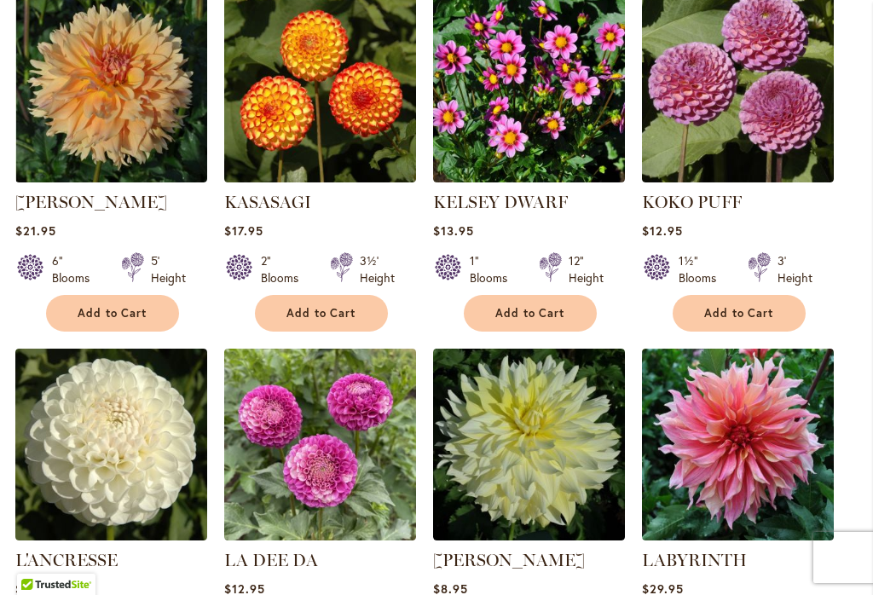
click at [745, 311] on span "Add to Cart" at bounding box center [739, 313] width 70 height 14
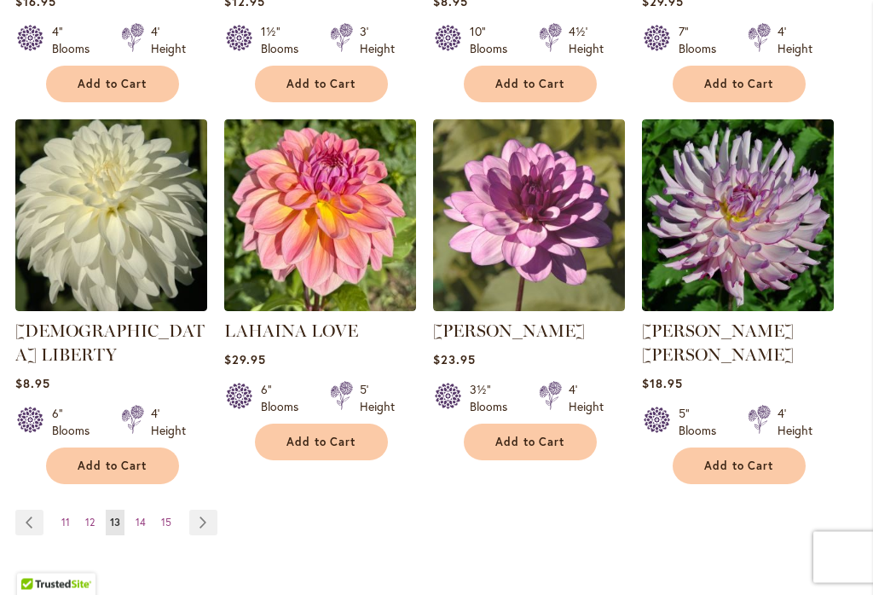
scroll to position [1556, 0]
click at [147, 510] on link "Page 14" at bounding box center [140, 523] width 19 height 26
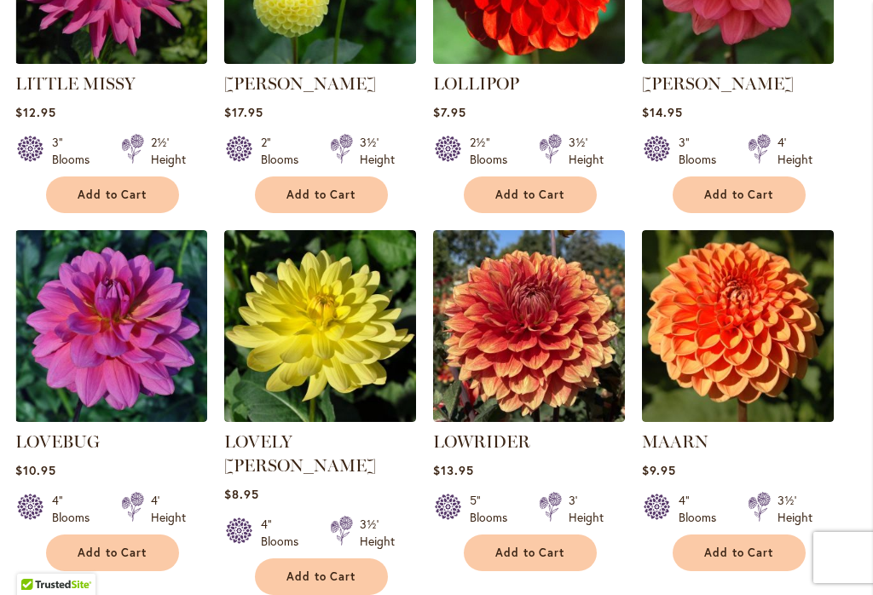
scroll to position [1425, 0]
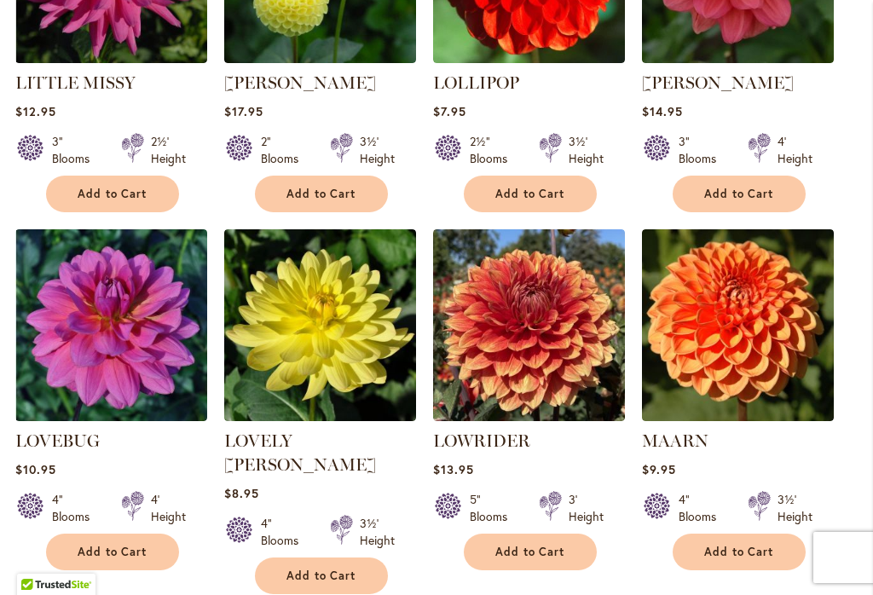
click at [120, 326] on img at bounding box center [111, 325] width 192 height 192
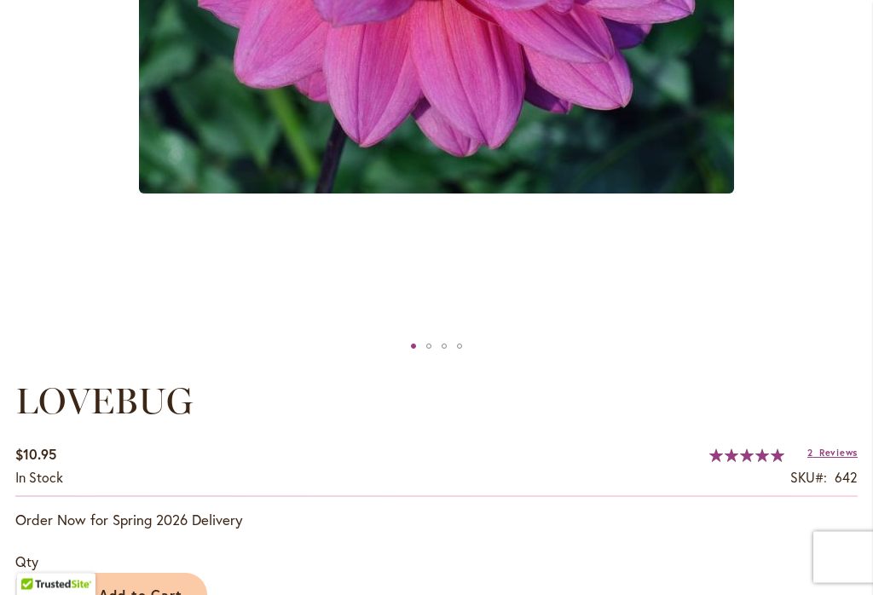
scroll to position [744, 0]
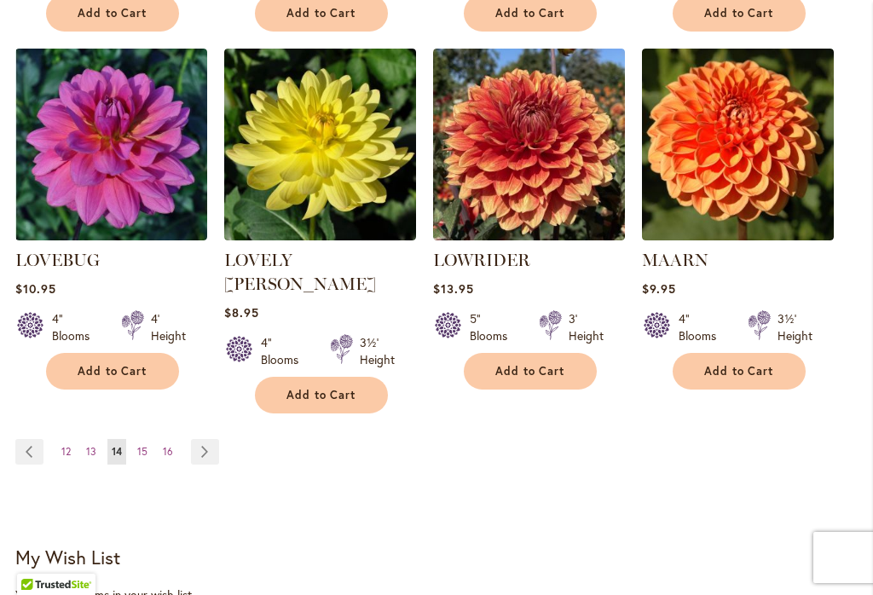
scroll to position [1612, 0]
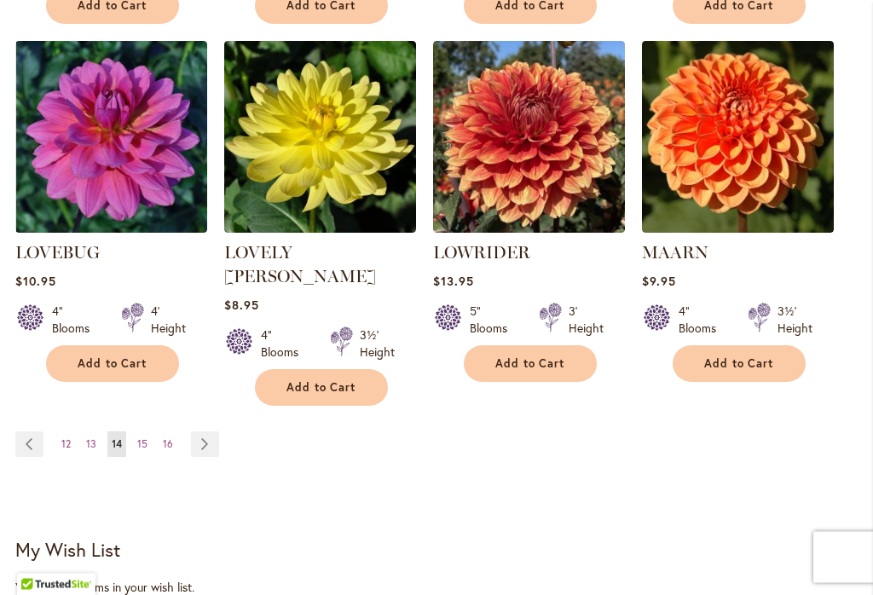
click at [148, 432] on link "Page 15" at bounding box center [142, 445] width 19 height 26
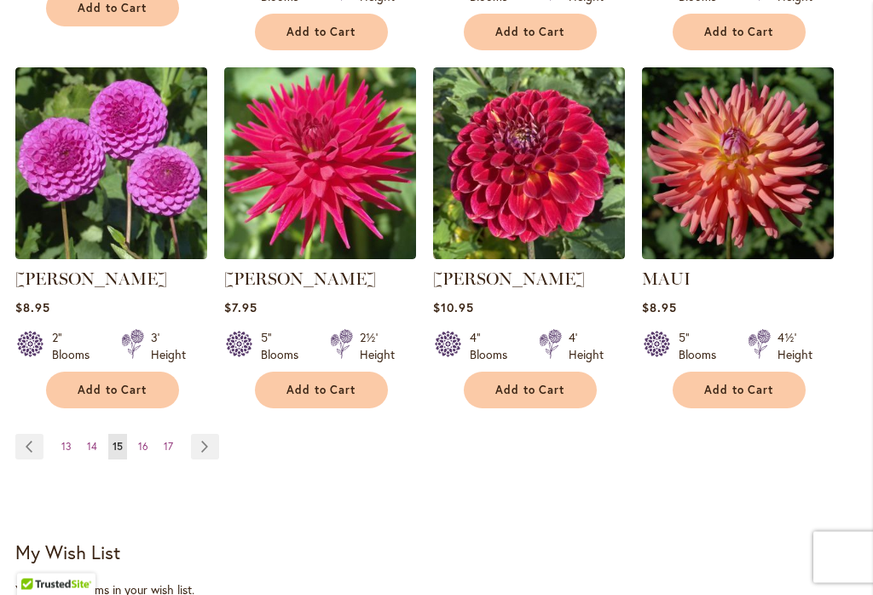
scroll to position [1602, 0]
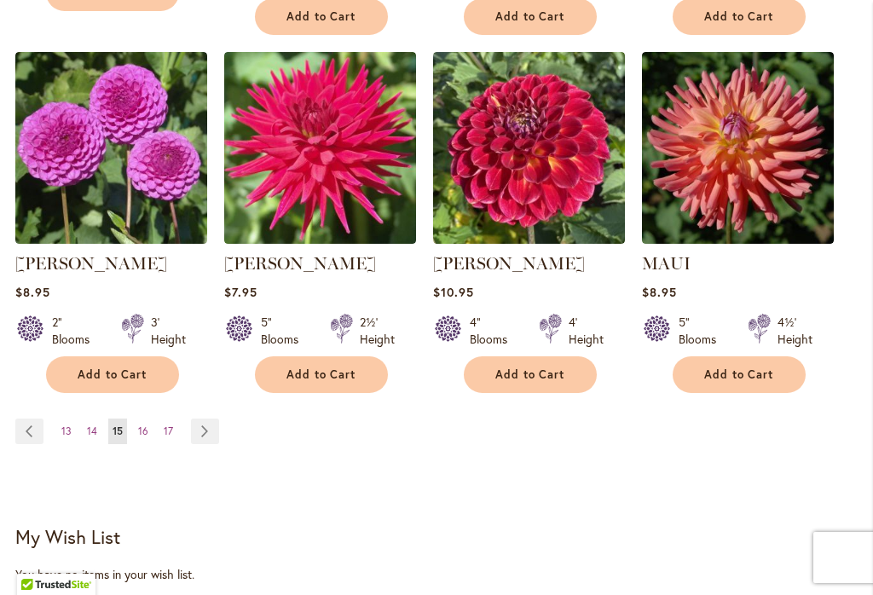
click at [769, 165] on img at bounding box center [738, 148] width 192 height 192
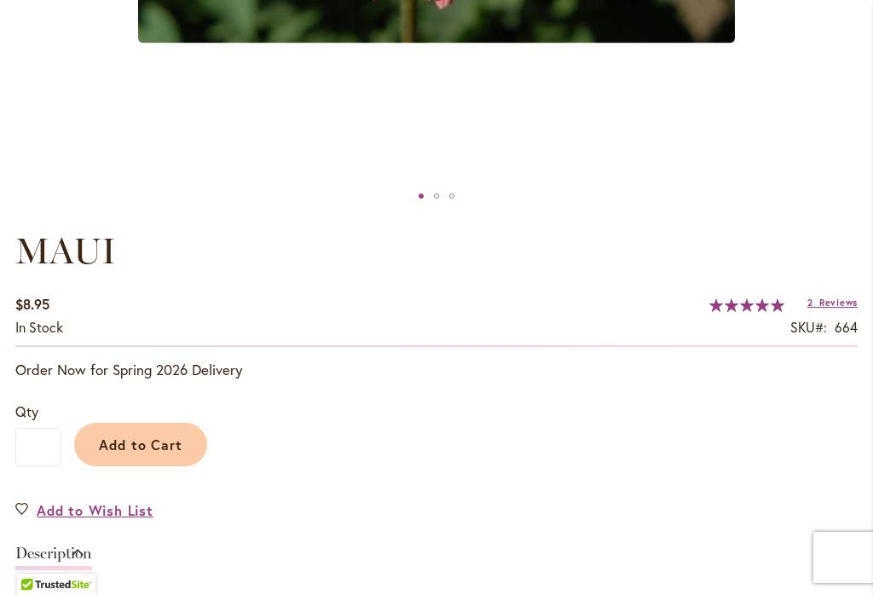
scroll to position [1184, 0]
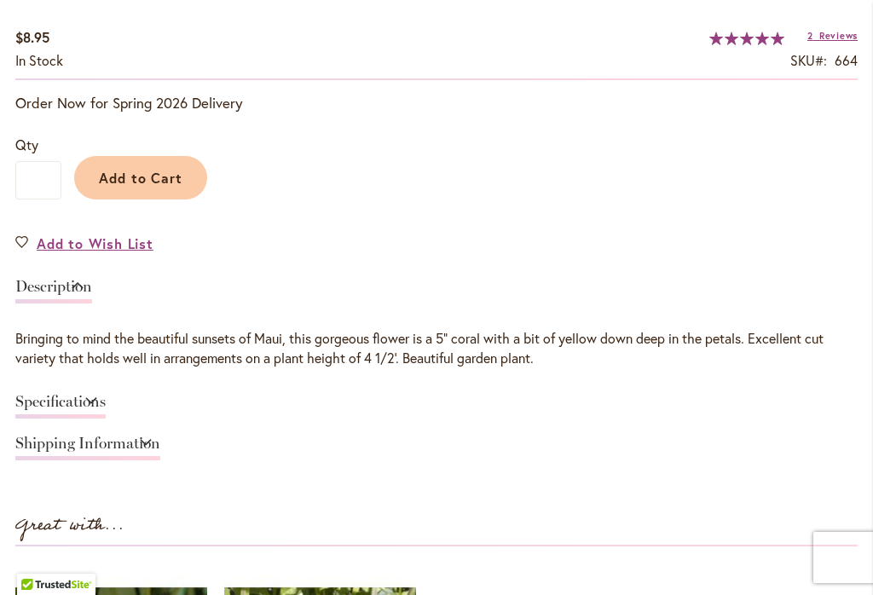
click at [71, 406] on link "Specifications" at bounding box center [60, 406] width 90 height 25
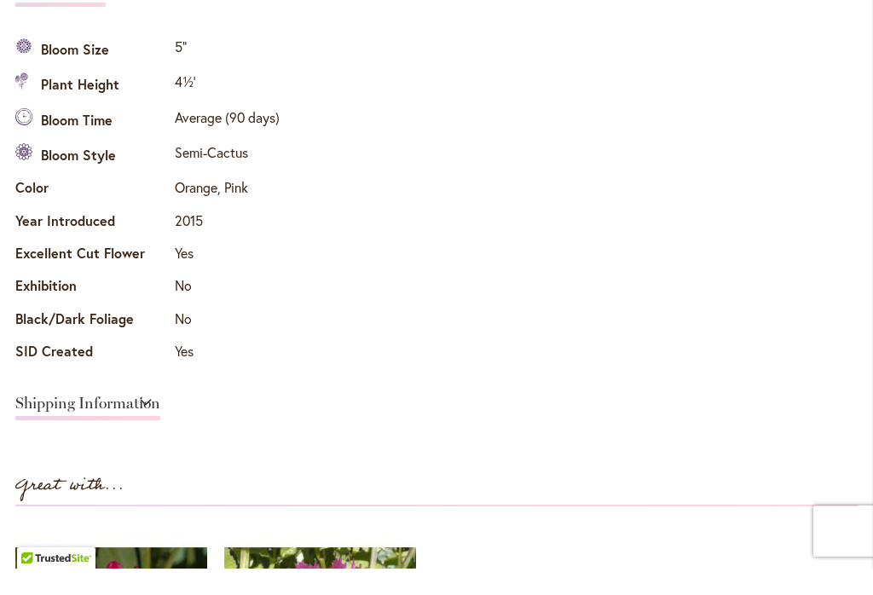
scroll to position [1522, 0]
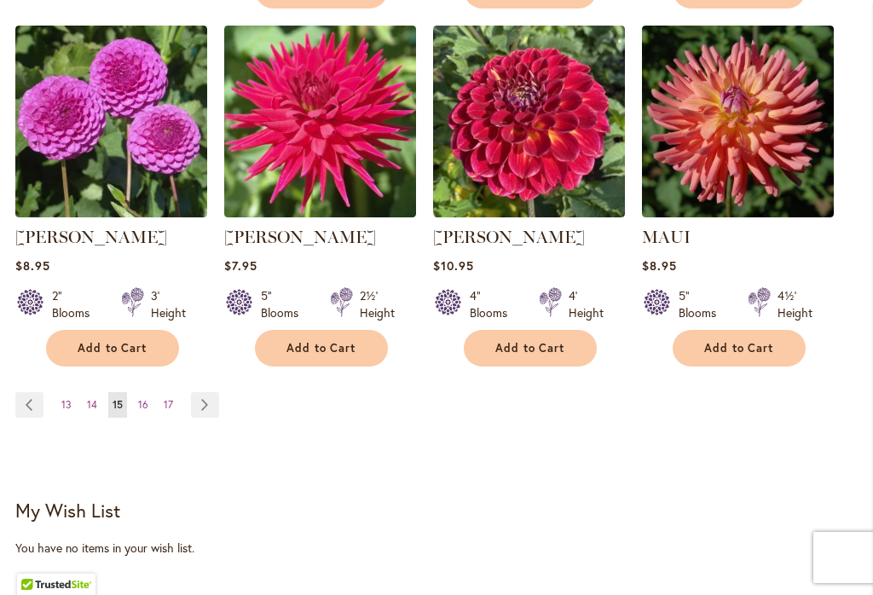
scroll to position [1629, 0]
click at [753, 346] on span "Add to Cart" at bounding box center [739, 348] width 70 height 14
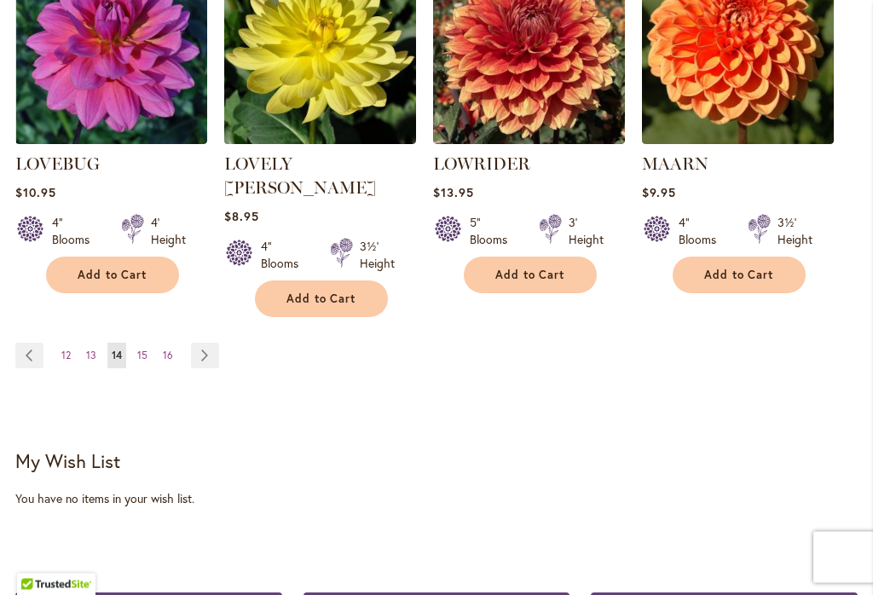
scroll to position [1702, 0]
click at [147, 349] on span "15" at bounding box center [142, 355] width 10 height 13
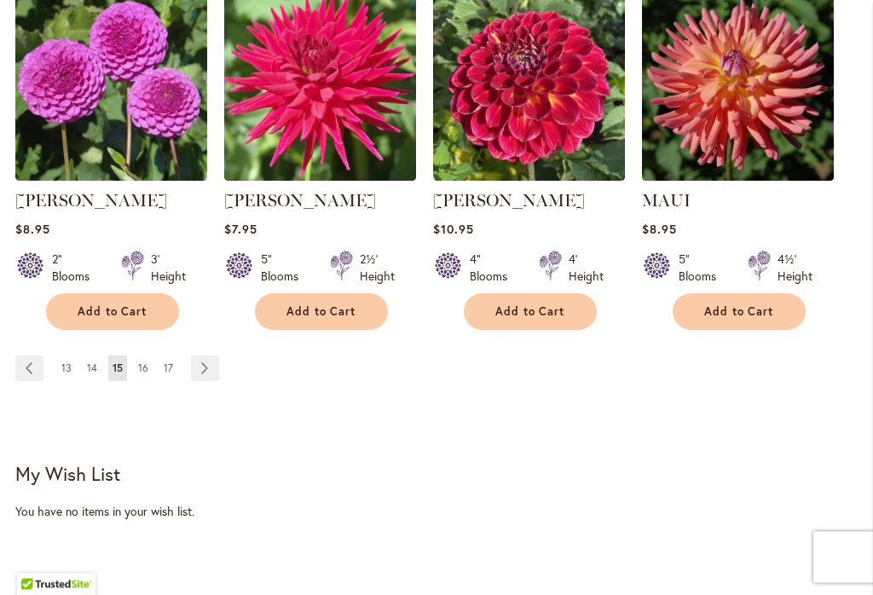
scroll to position [1665, 0]
click at [149, 94] on img at bounding box center [111, 85] width 192 height 192
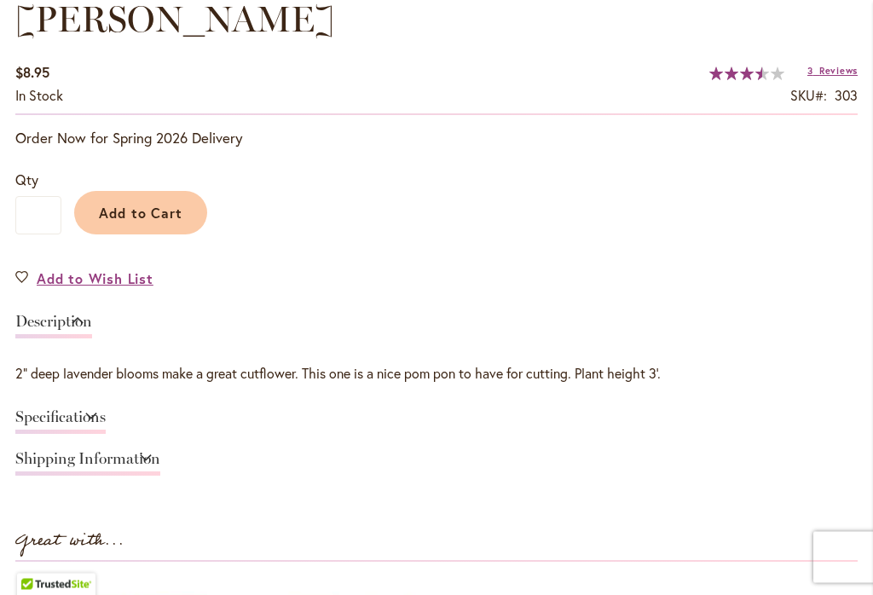
scroll to position [1149, 0]
click at [89, 426] on link "Specifications" at bounding box center [60, 421] width 90 height 25
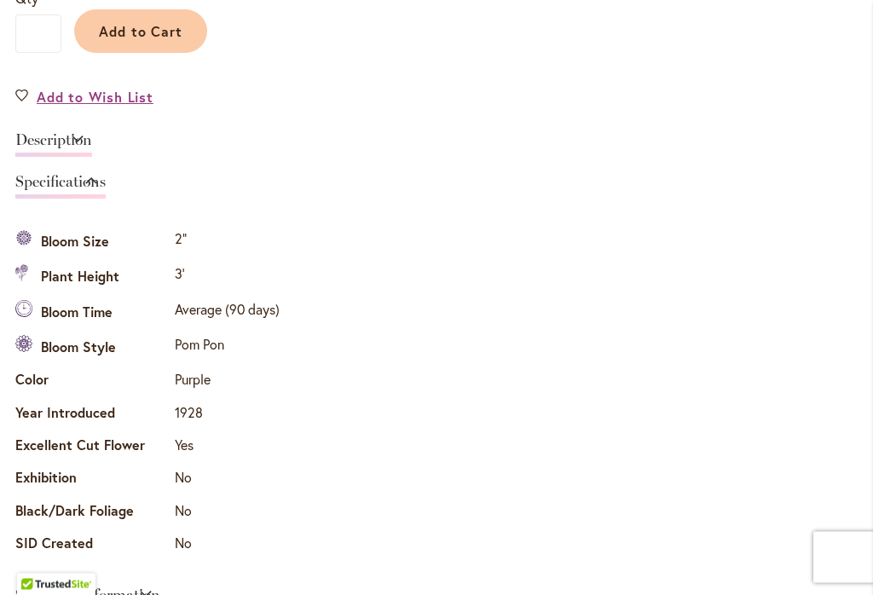
scroll to position [1312, 0]
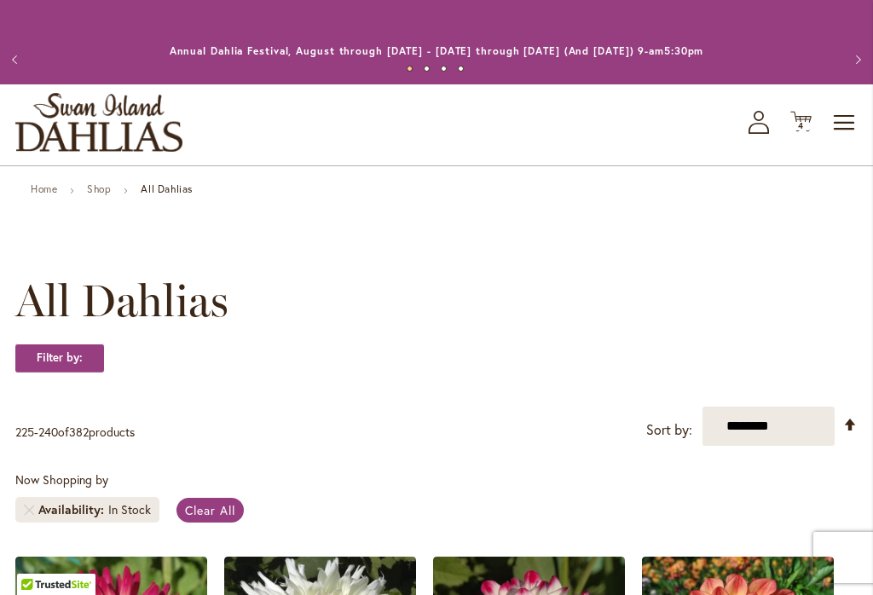
scroll to position [1550, 0]
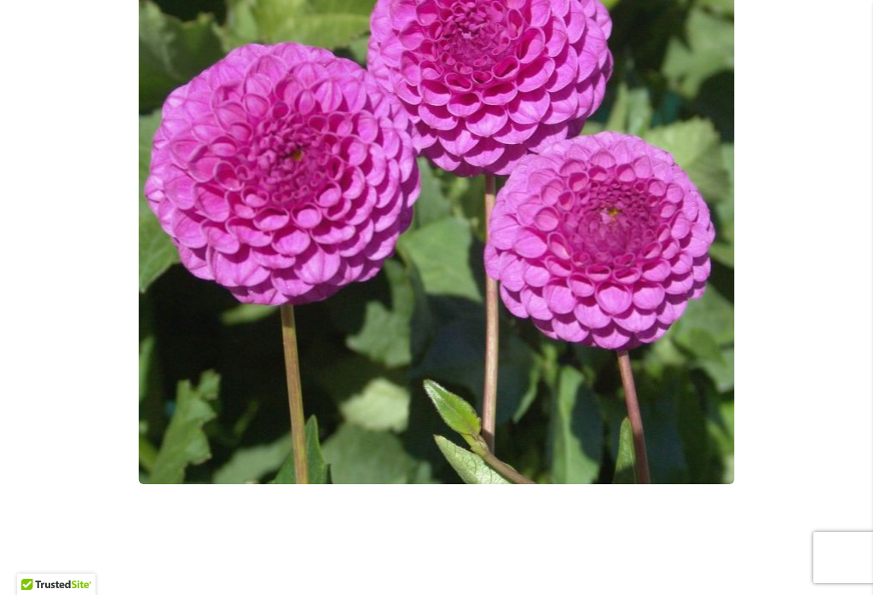
scroll to position [476, 0]
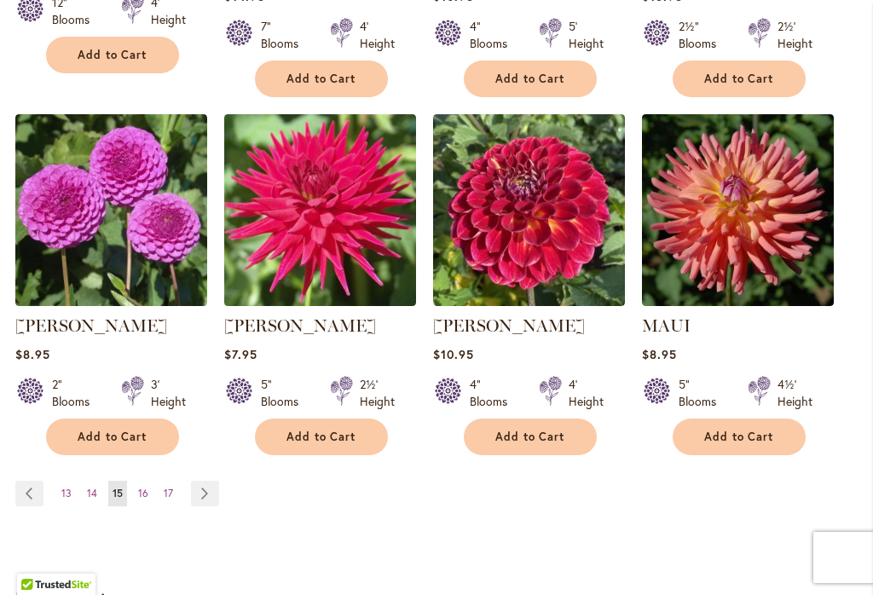
scroll to position [1577, 0]
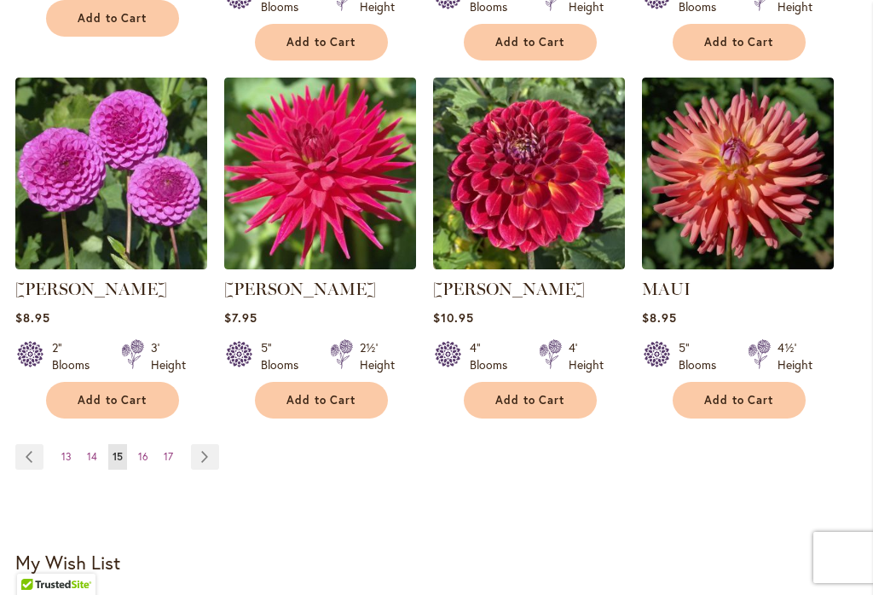
click at [129, 391] on button "Add to Cart" at bounding box center [112, 400] width 133 height 37
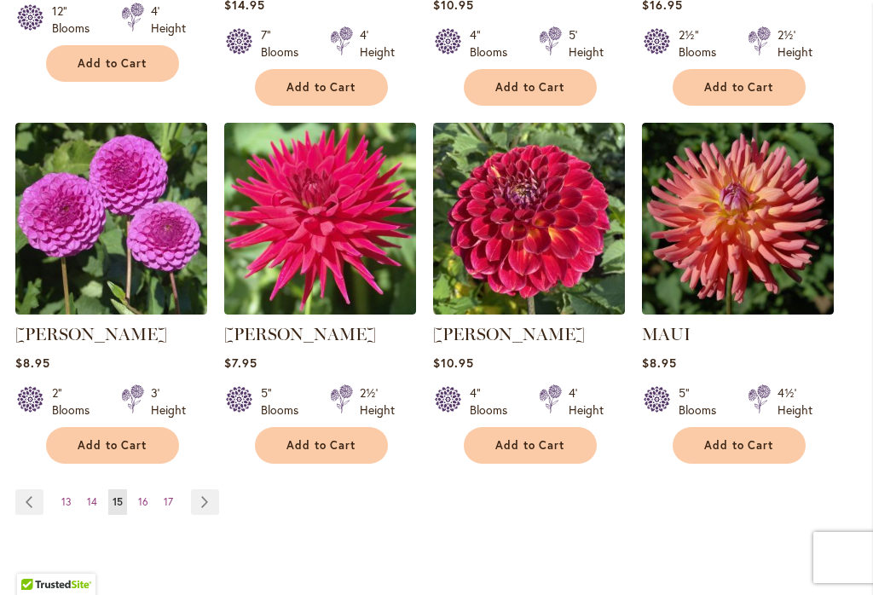
click at [150, 455] on button "Add to Cart" at bounding box center [112, 445] width 133 height 37
click at [151, 496] on link "Page 16" at bounding box center [143, 502] width 19 height 26
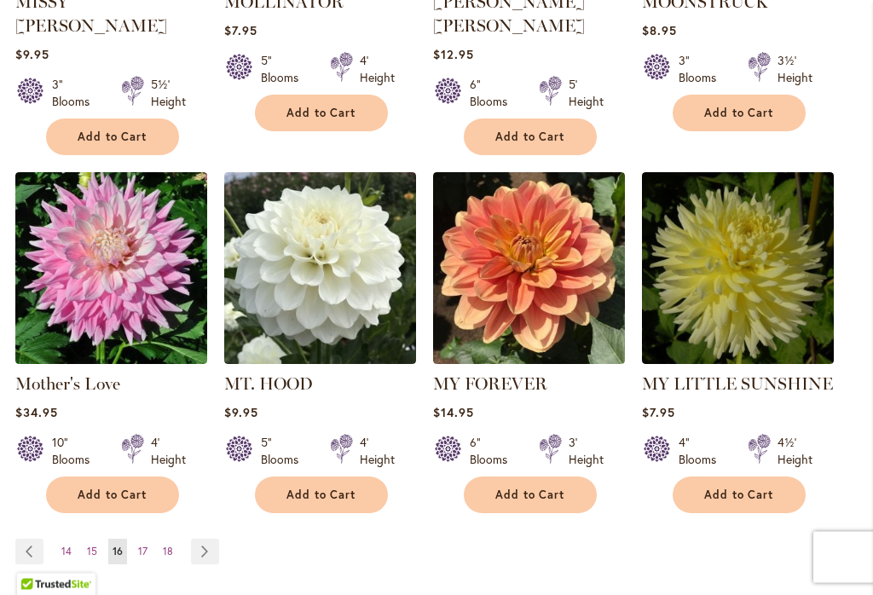
scroll to position [1507, 0]
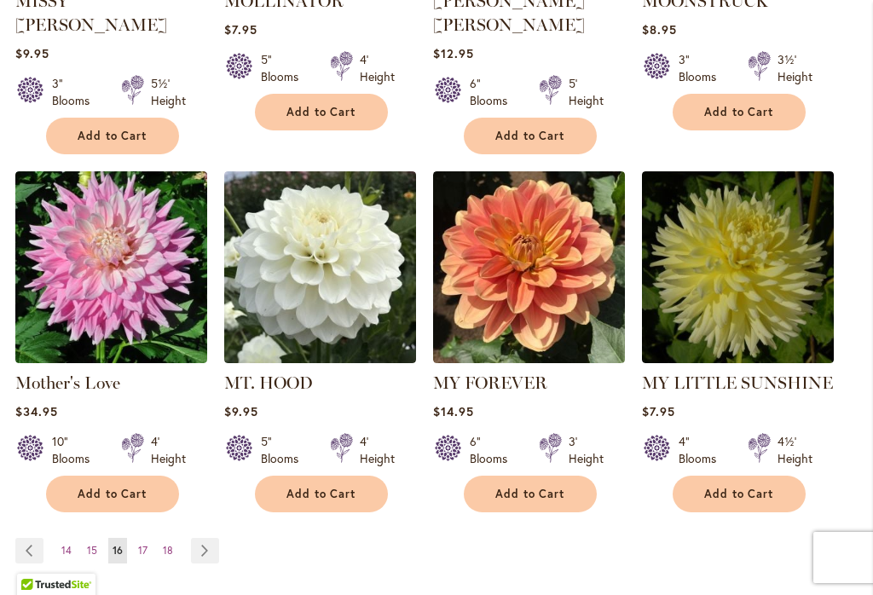
click at [151, 538] on link "Page 17" at bounding box center [143, 551] width 18 height 26
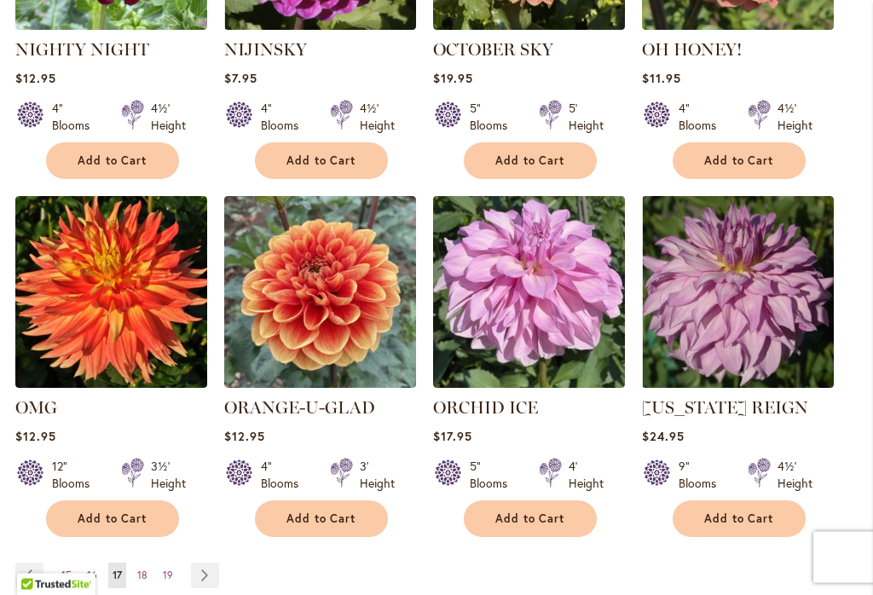
scroll to position [1434, 0]
click at [149, 567] on link "Page 18" at bounding box center [142, 575] width 19 height 26
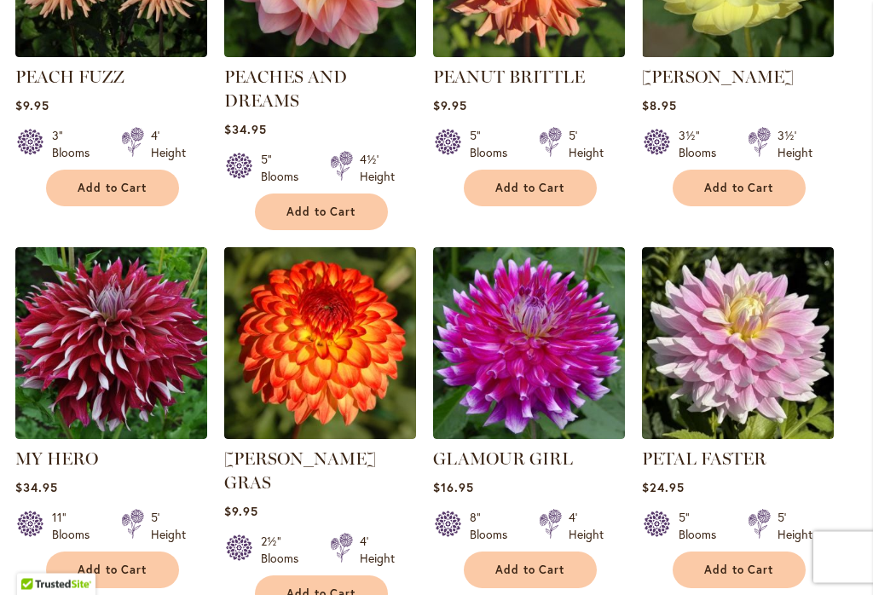
scroll to position [1432, 0]
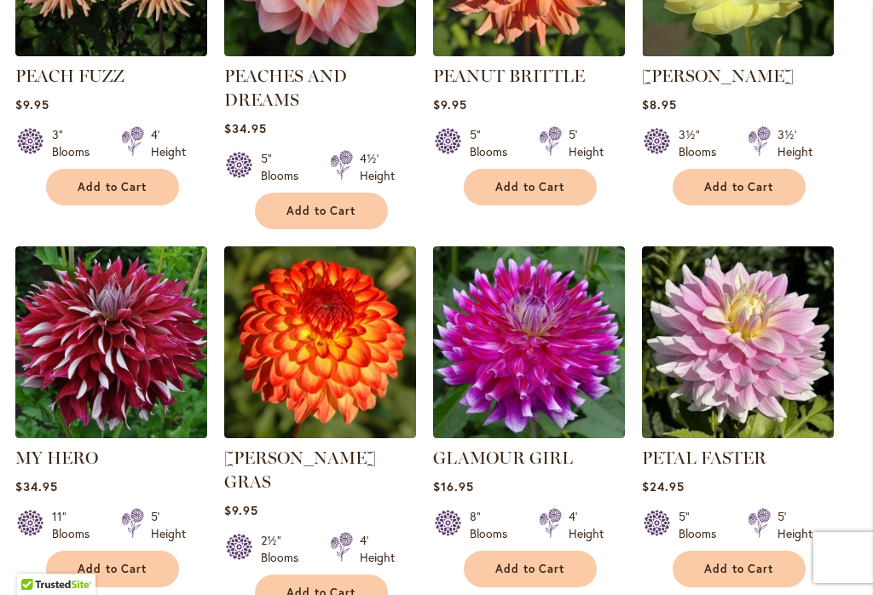
click at [337, 349] on img at bounding box center [320, 342] width 192 height 192
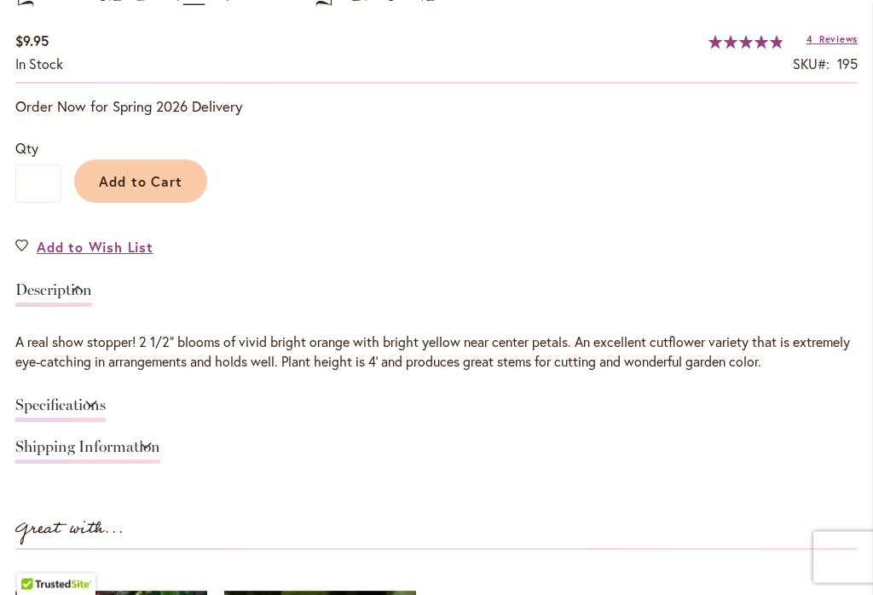
scroll to position [1186, 0]
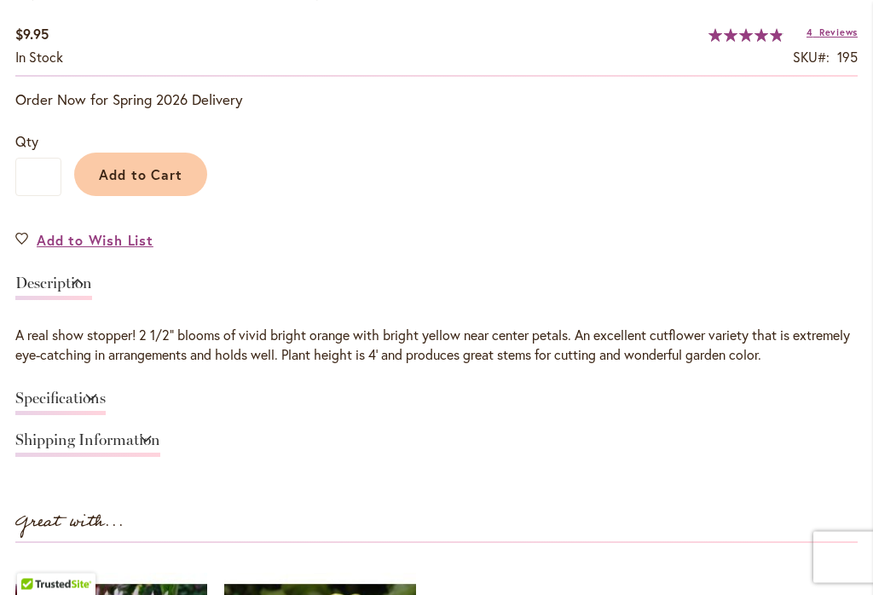
click at [72, 397] on link "Specifications" at bounding box center [60, 403] width 90 height 25
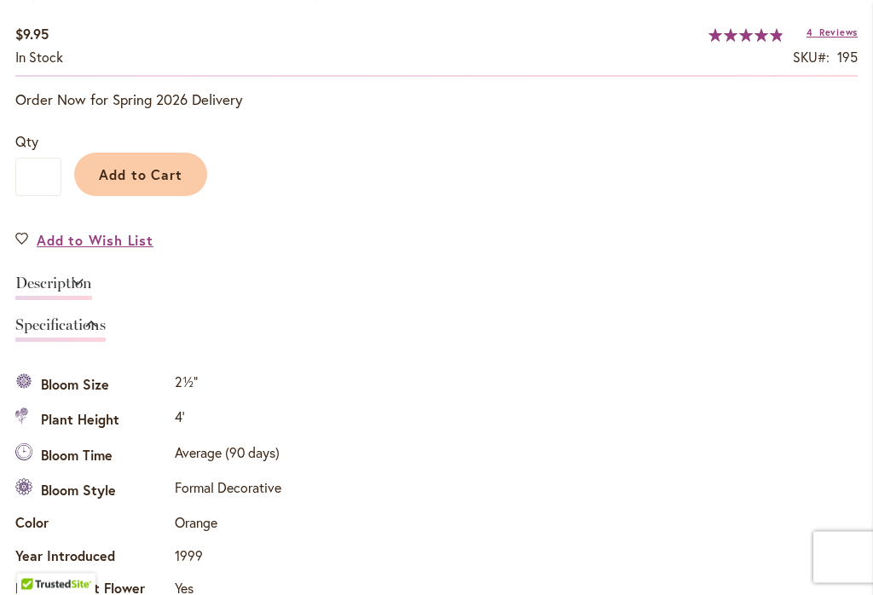
scroll to position [1496, 0]
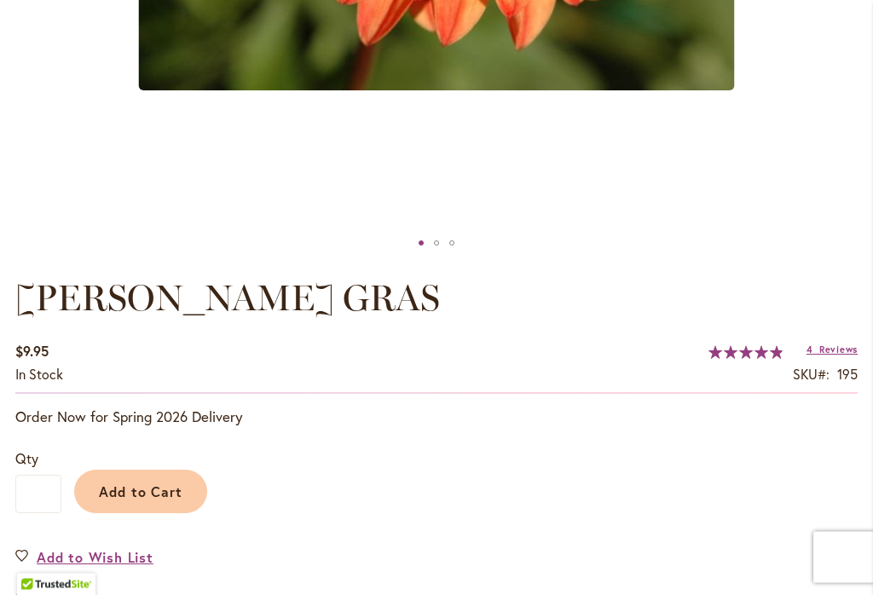
scroll to position [870, 0]
click at [147, 484] on span "Add to Cart" at bounding box center [141, 491] width 84 height 18
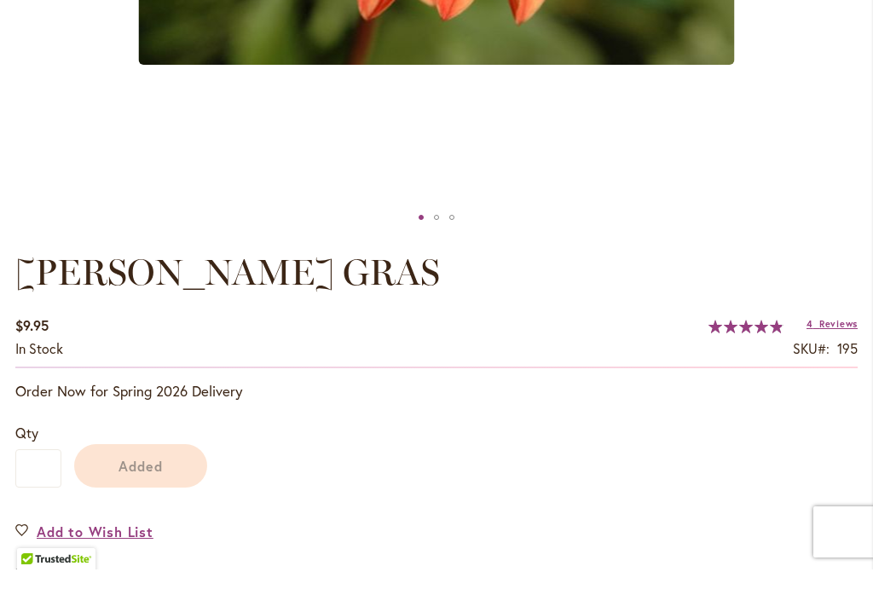
scroll to position [897, 0]
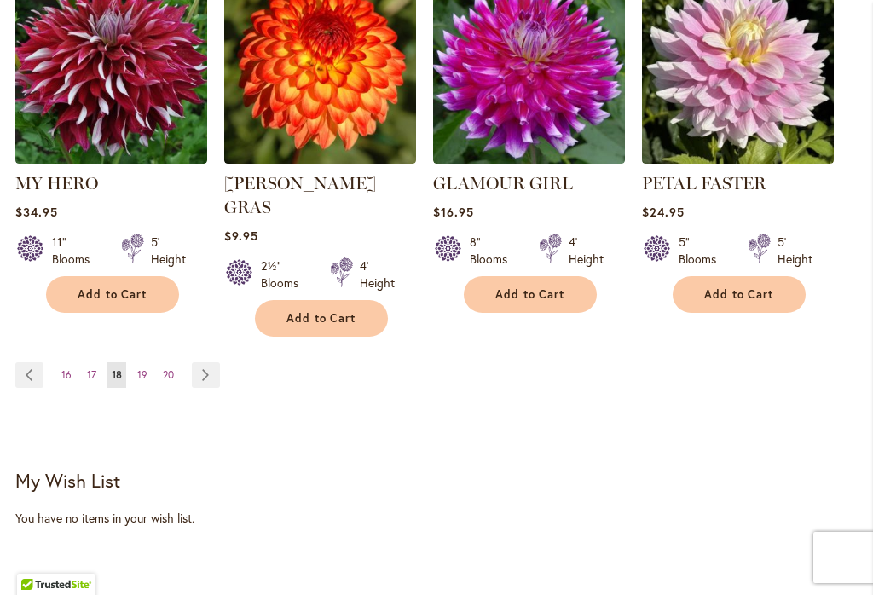
scroll to position [1706, 0]
click at [150, 362] on link "Page 19" at bounding box center [142, 375] width 19 height 26
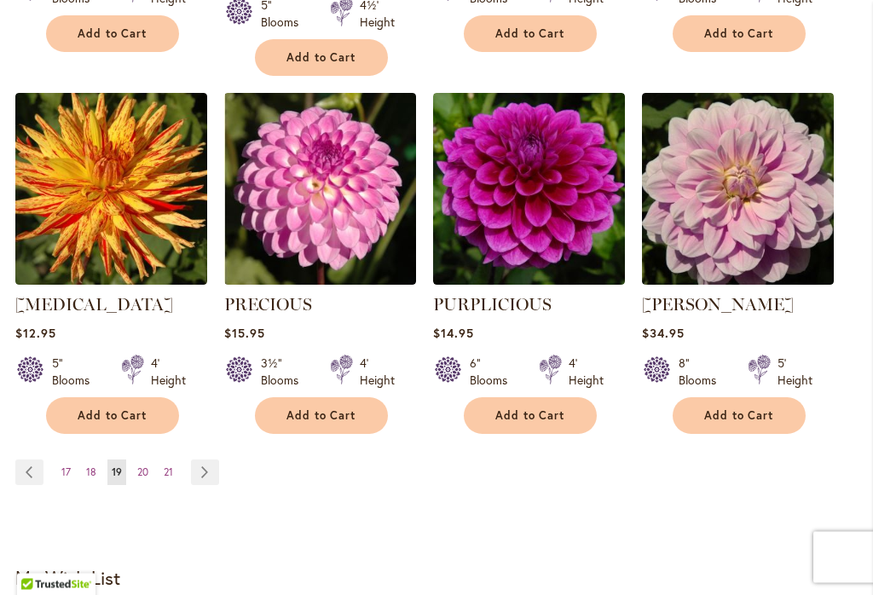
scroll to position [1585, 0]
click at [153, 459] on link "Page 20" at bounding box center [143, 472] width 20 height 26
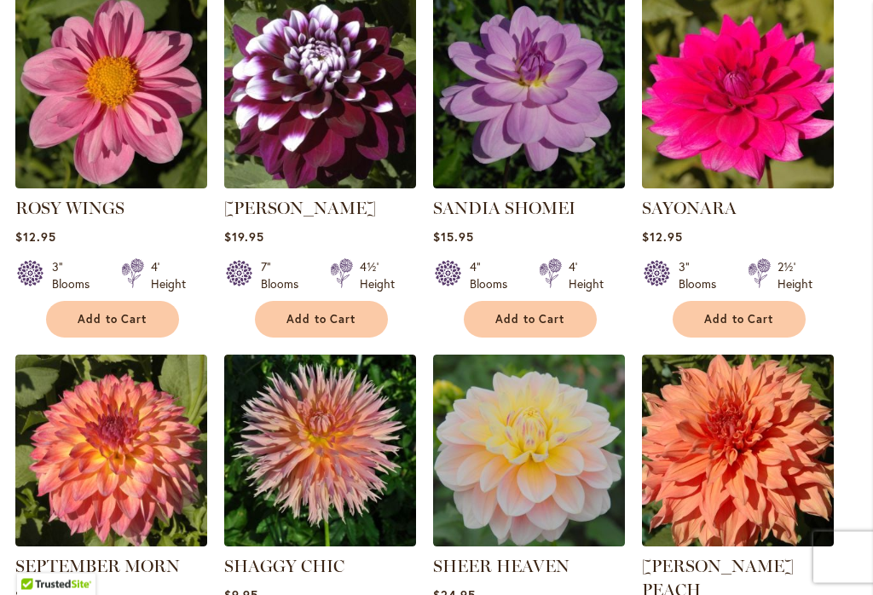
scroll to position [918, 0]
click at [523, 206] on link "SANDIA SHOMEI" at bounding box center [504, 208] width 142 height 20
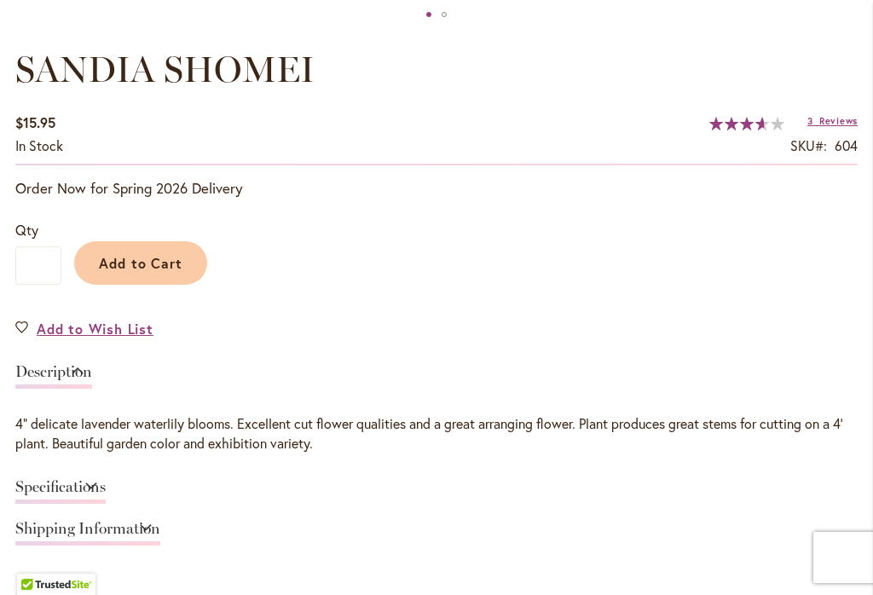
scroll to position [1098, 0]
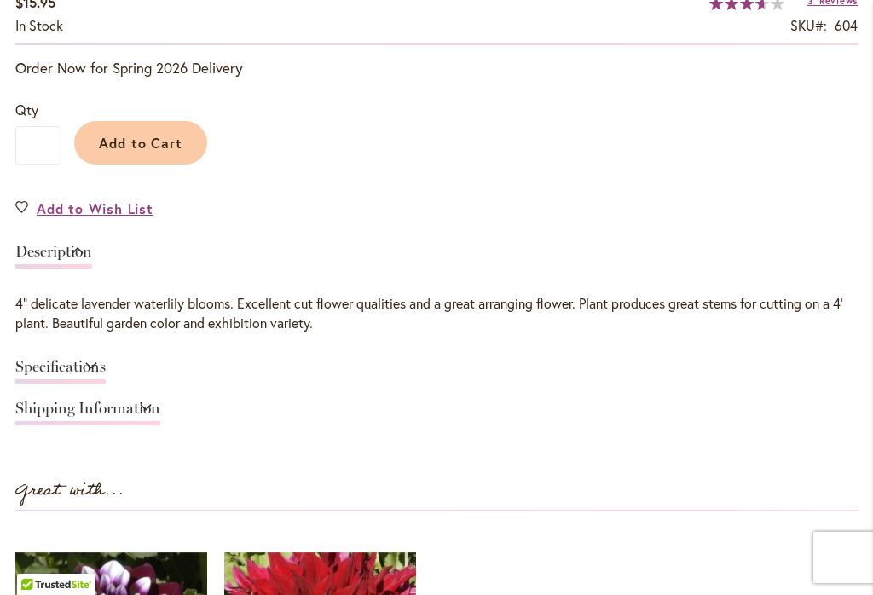
click at [84, 376] on link "Specifications" at bounding box center [60, 371] width 90 height 25
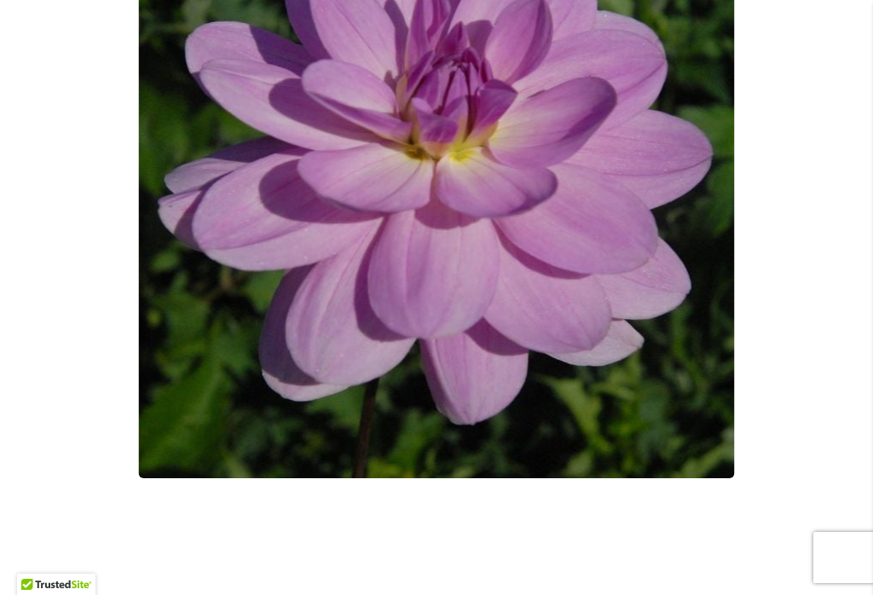
scroll to position [476, 0]
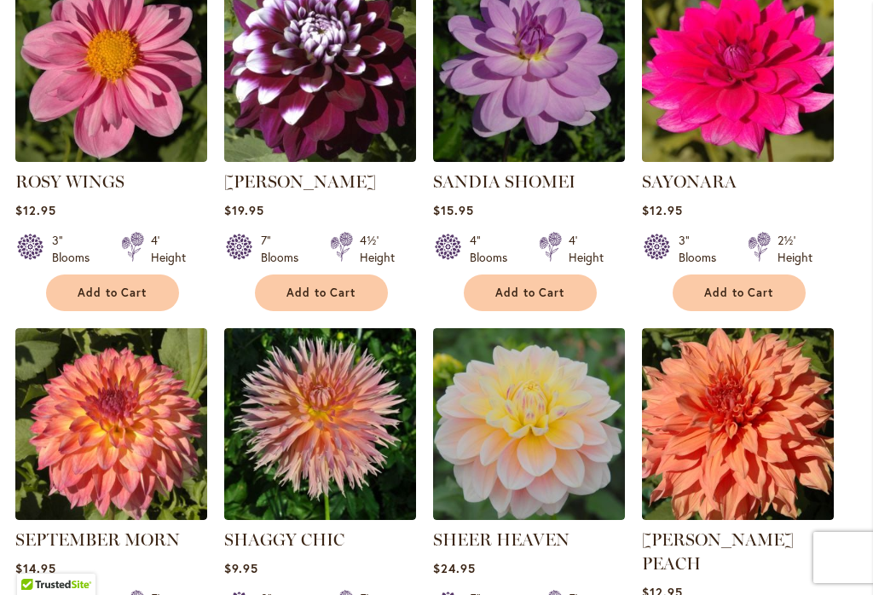
scroll to position [944, 0]
click at [537, 178] on link "SANDIA SHOMEI" at bounding box center [504, 181] width 142 height 20
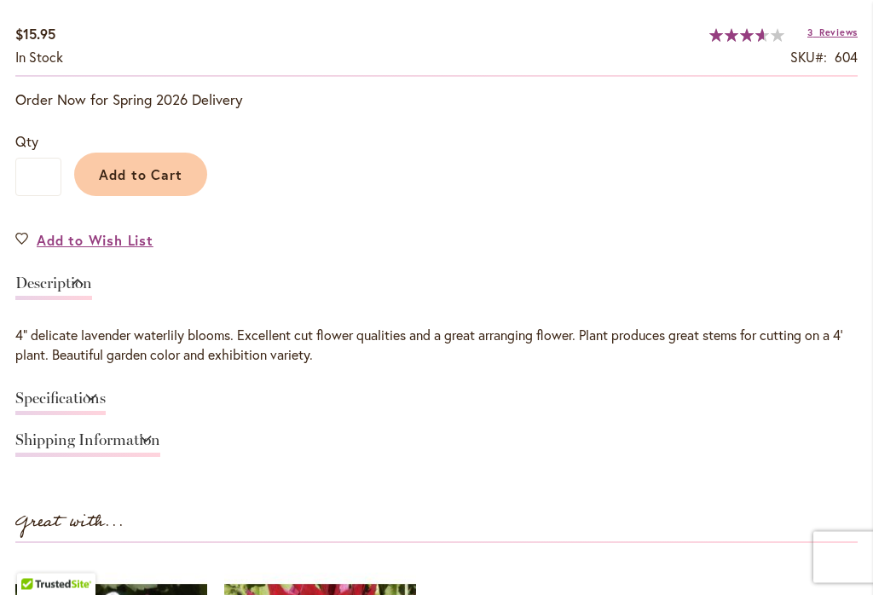
scroll to position [1209, 0]
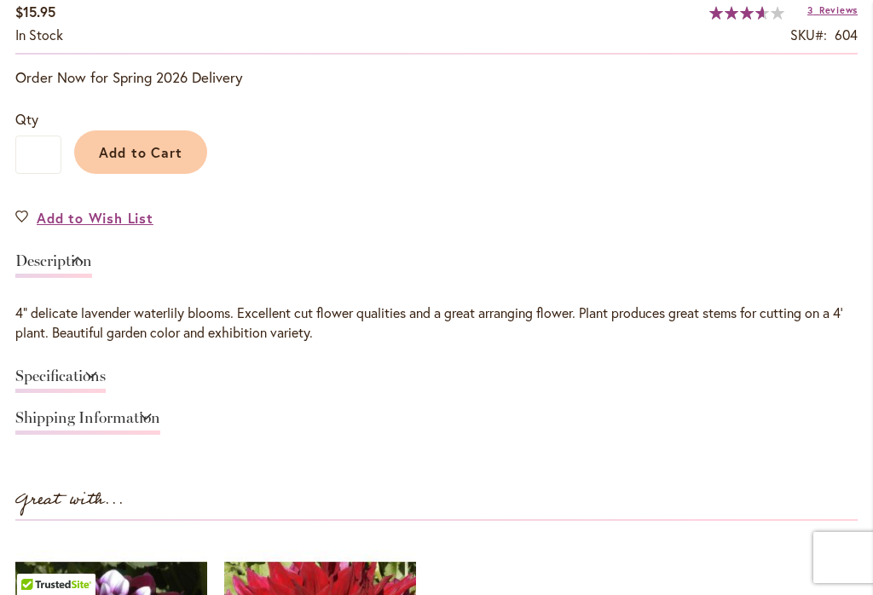
click at [166, 151] on span "Add to Cart" at bounding box center [141, 152] width 84 height 18
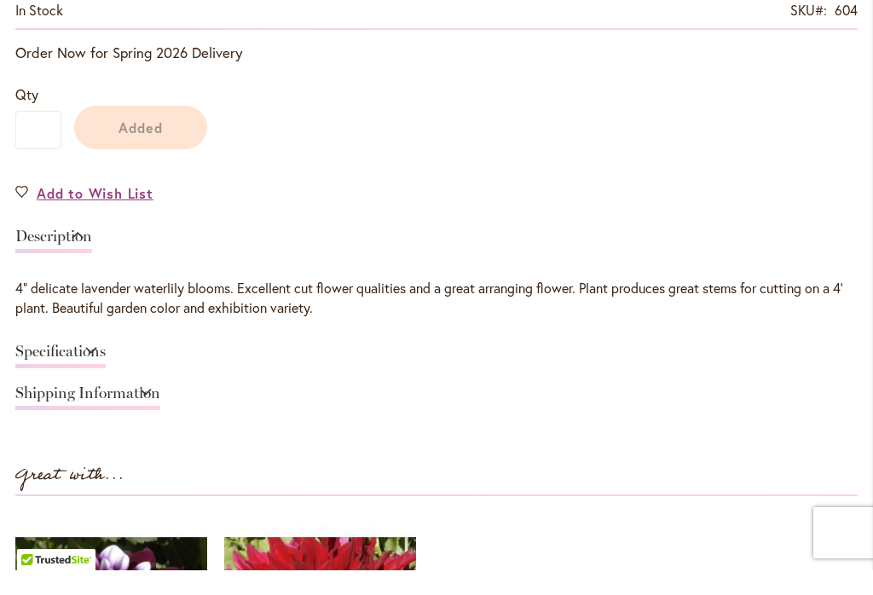
scroll to position [1236, 0]
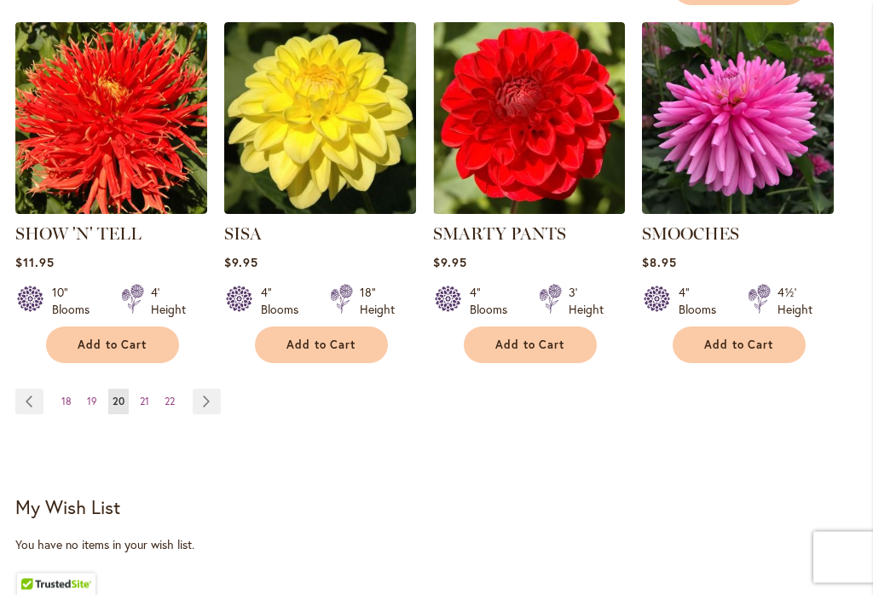
scroll to position [1635, 0]
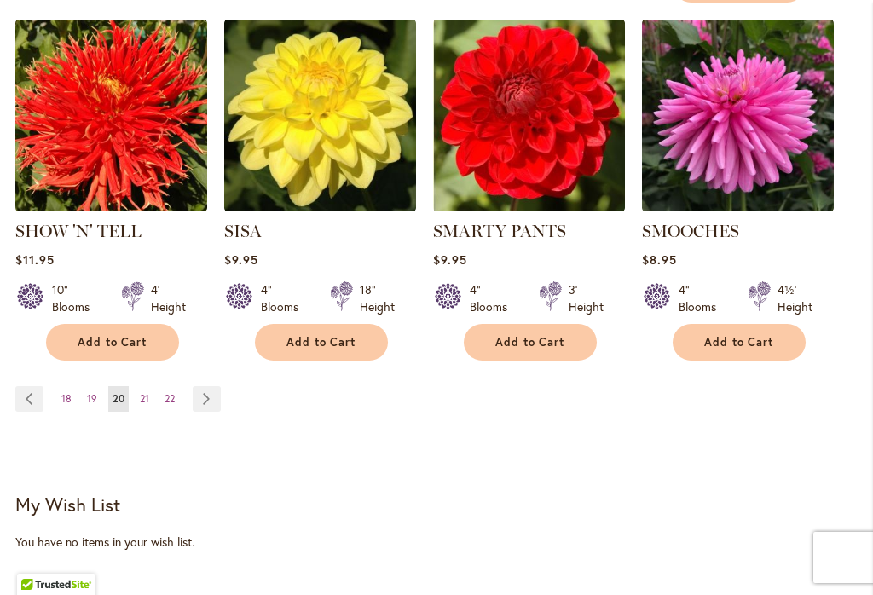
click at [152, 386] on link "Page 21" at bounding box center [144, 399] width 18 height 26
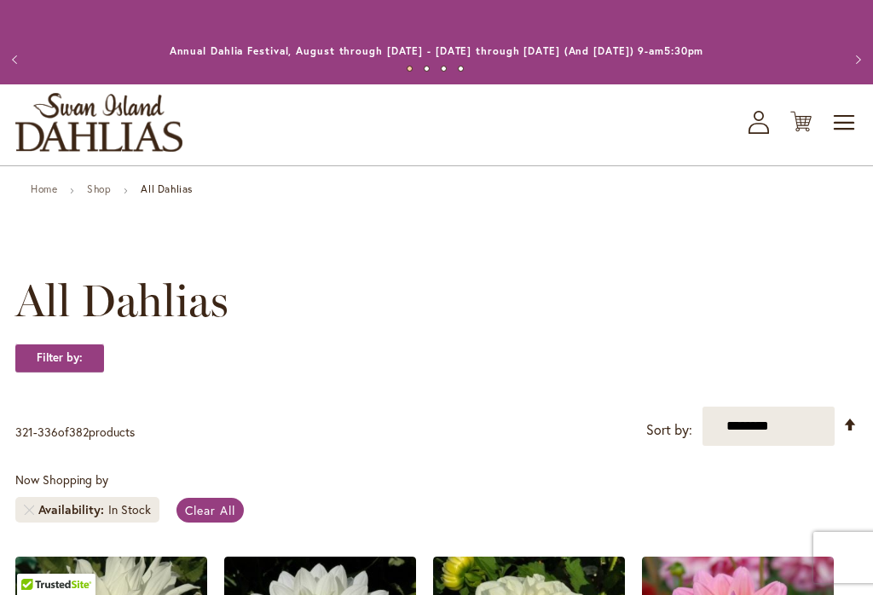
scroll to position [397, 0]
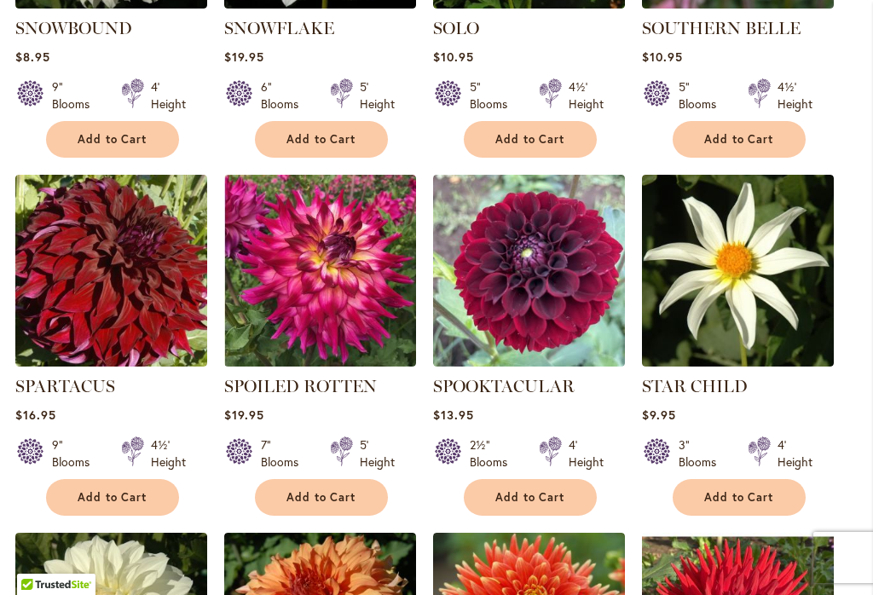
click at [341, 292] on img at bounding box center [320, 271] width 192 height 192
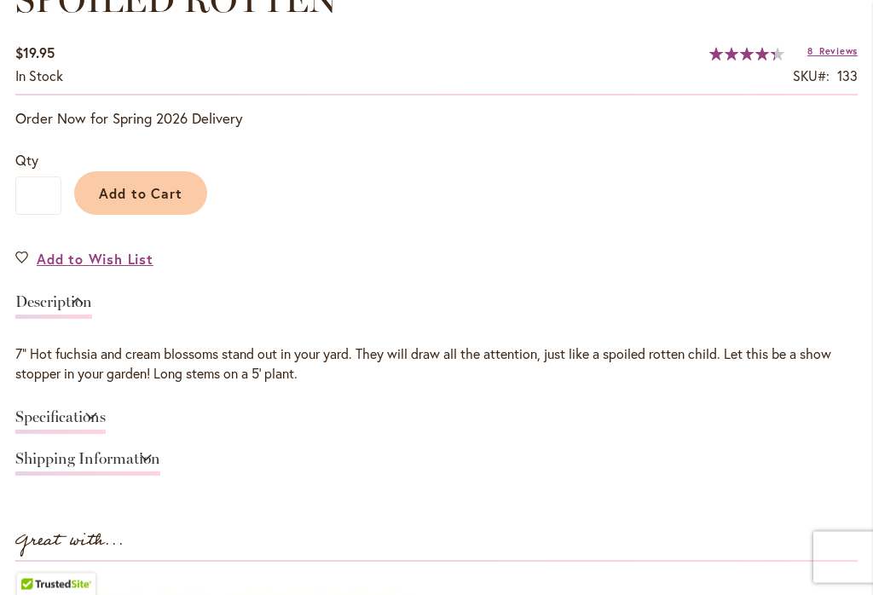
scroll to position [1189, 0]
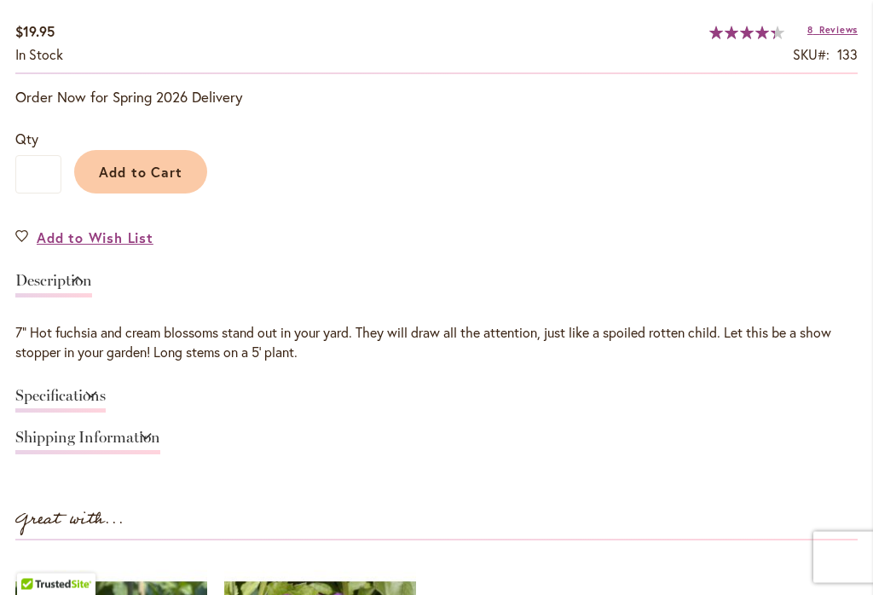
click at [82, 396] on link "Specifications" at bounding box center [60, 401] width 90 height 25
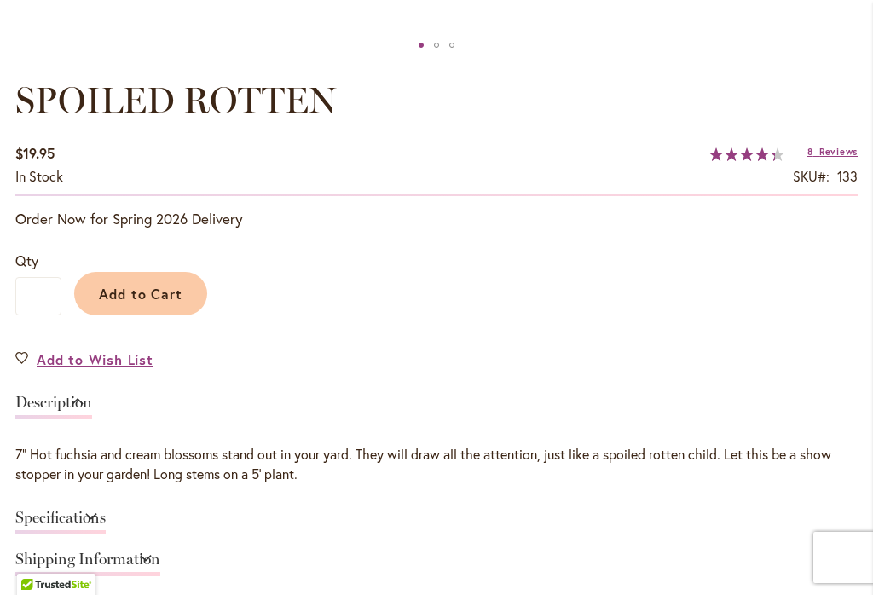
scroll to position [1079, 0]
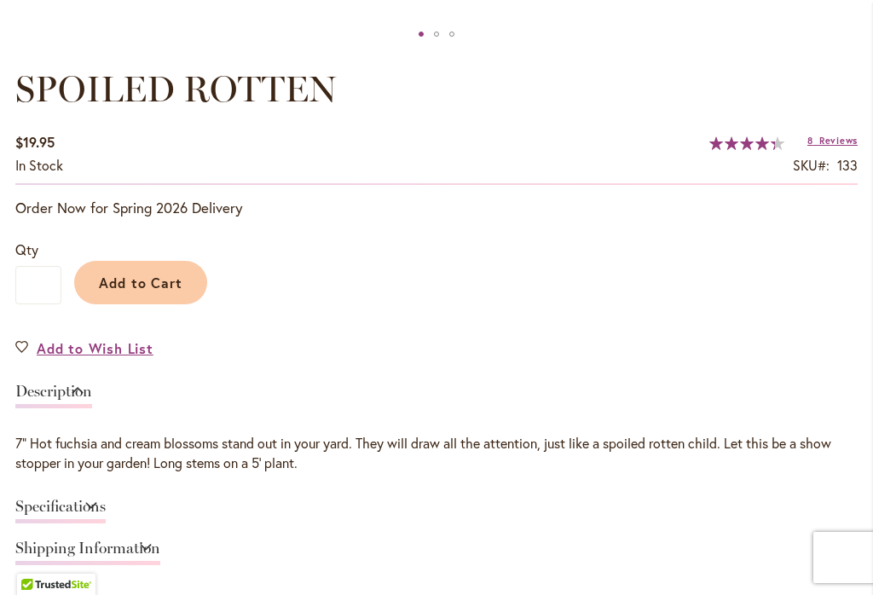
click at [152, 280] on span "Add to Cart" at bounding box center [141, 283] width 84 height 18
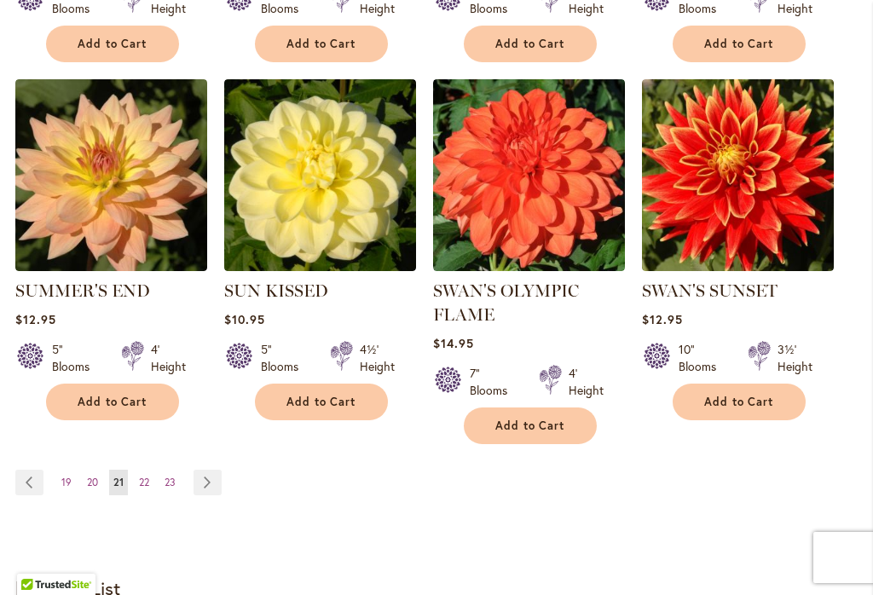
scroll to position [1610, 0]
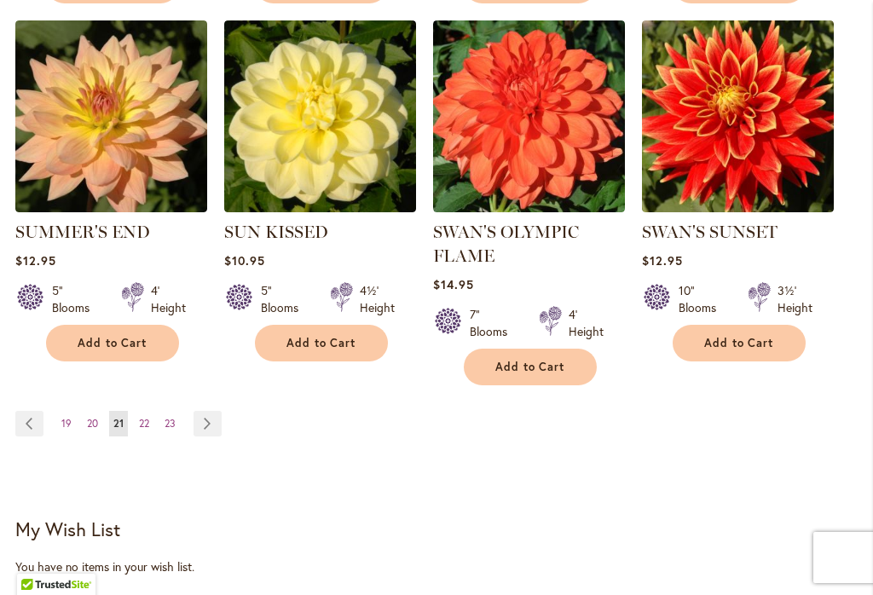
click at [148, 435] on link "Page 22" at bounding box center [144, 424] width 19 height 26
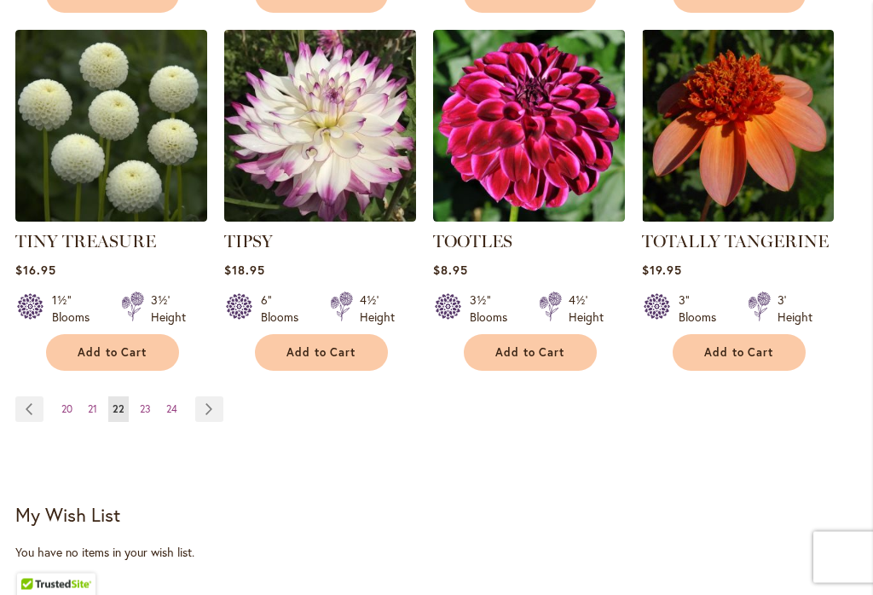
scroll to position [1600, 0]
click at [144, 412] on span "23" at bounding box center [145, 408] width 11 height 13
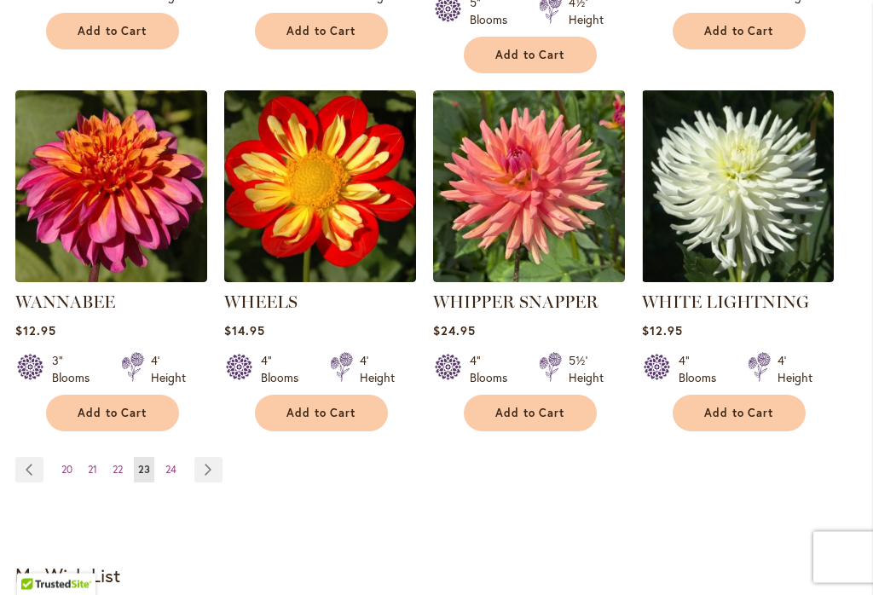
scroll to position [1564, 0]
click at [181, 457] on link "Page 24" at bounding box center [171, 470] width 20 height 26
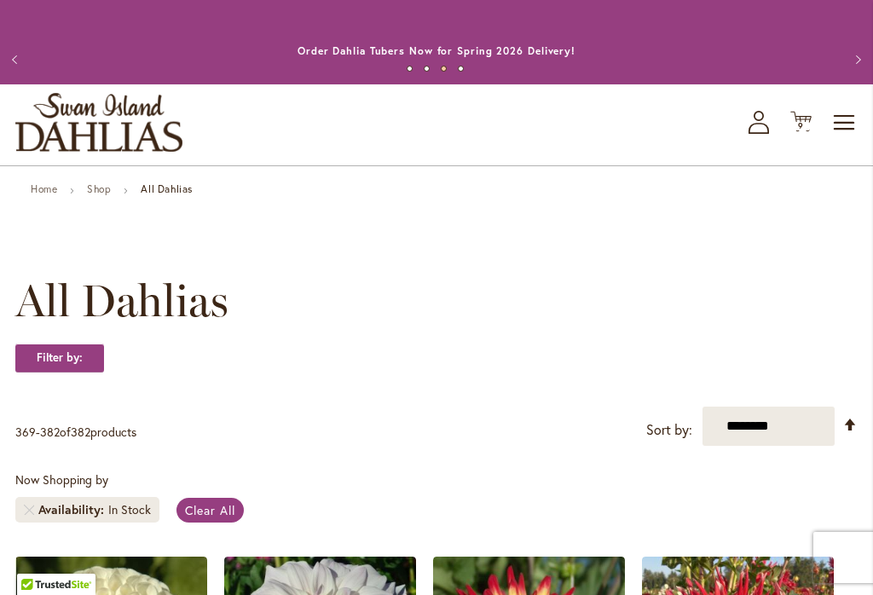
click at [799, 120] on icon "Cart .cls-1 { fill: #231f20; }" at bounding box center [800, 121] width 21 height 21
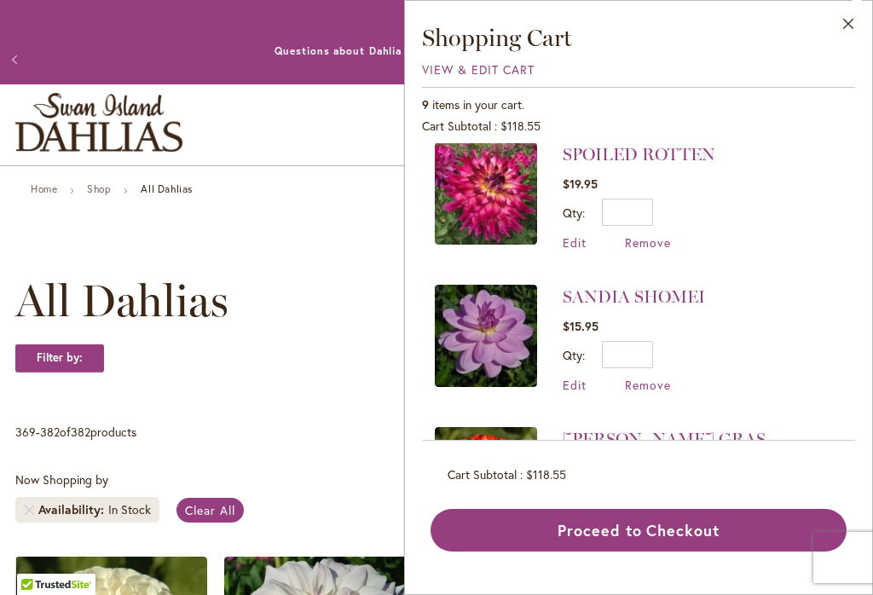
scroll to position [16, 0]
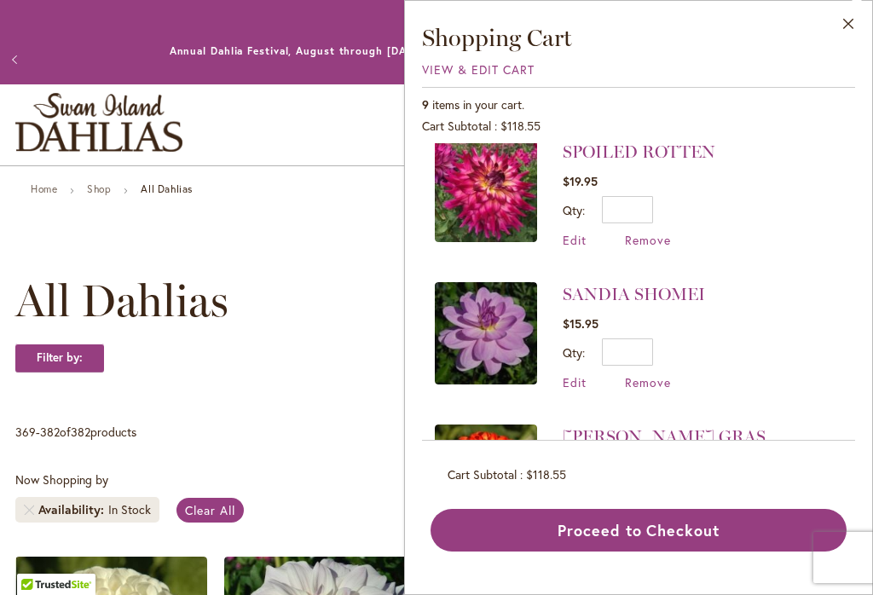
click at [635, 143] on link "SPOILED ROTTEN" at bounding box center [638, 151] width 153 height 20
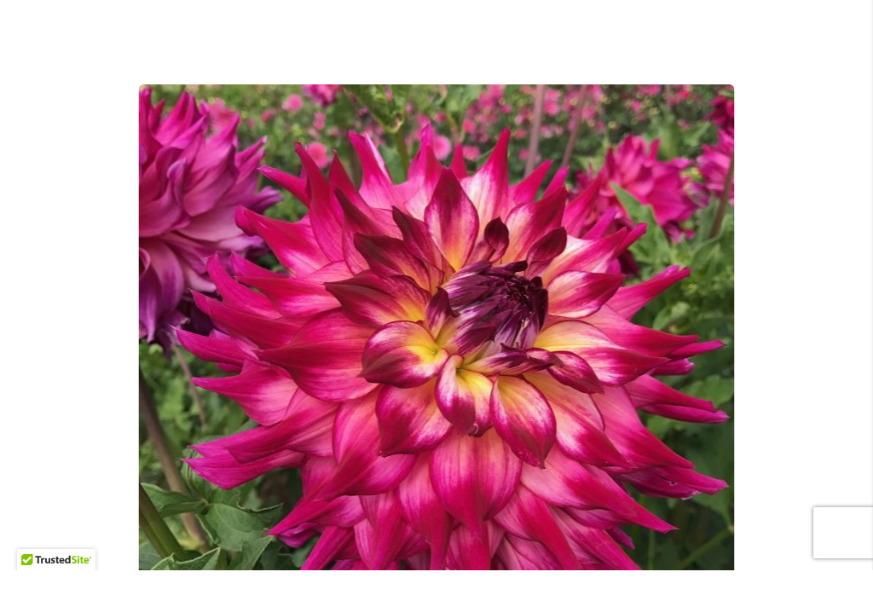
scroll to position [281, 0]
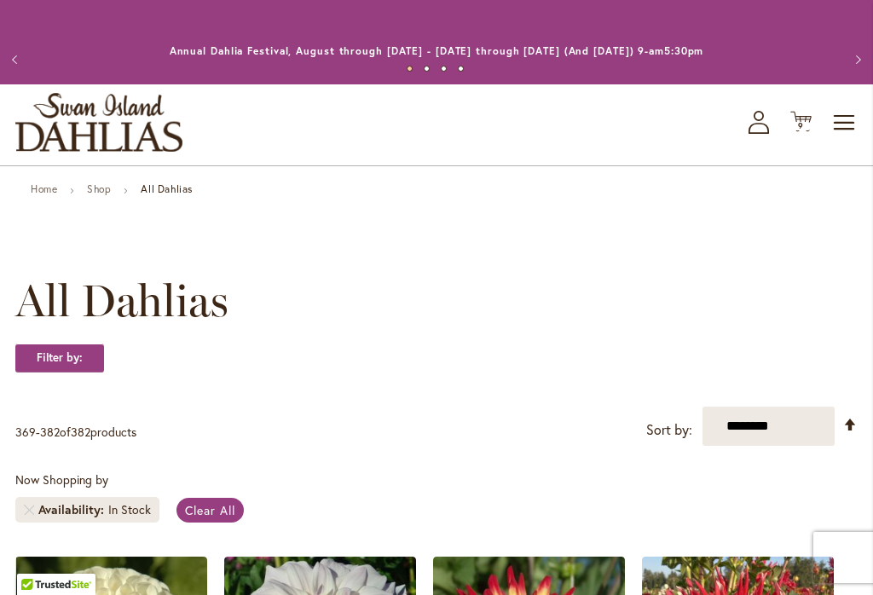
click at [804, 127] on span "9 9 items" at bounding box center [801, 126] width 17 height 9
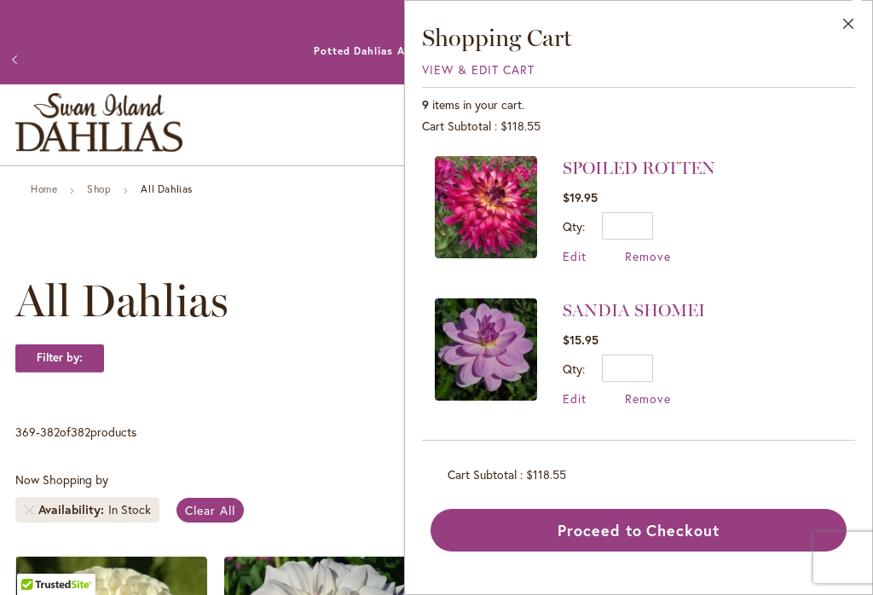
click at [648, 170] on link "SPOILED ROTTEN" at bounding box center [638, 168] width 153 height 20
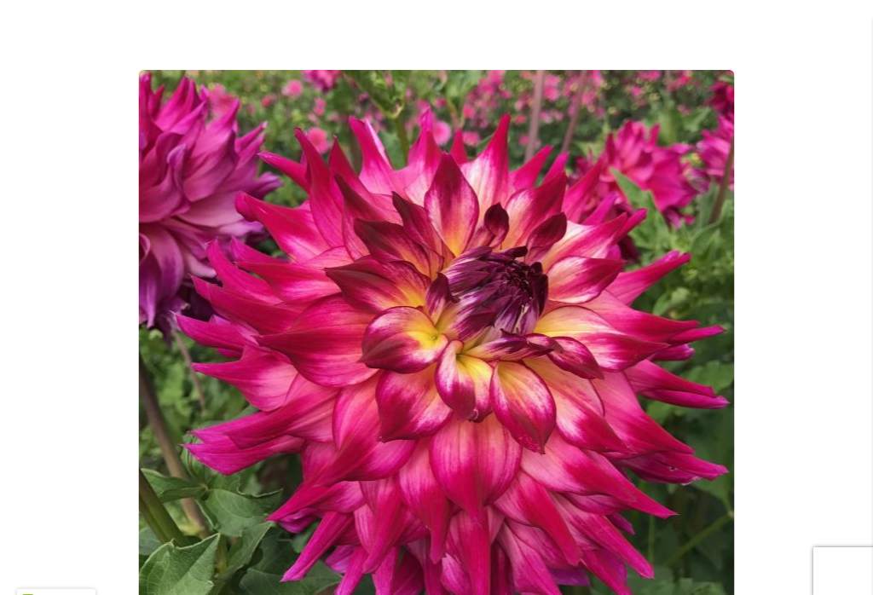
scroll to position [293, 0]
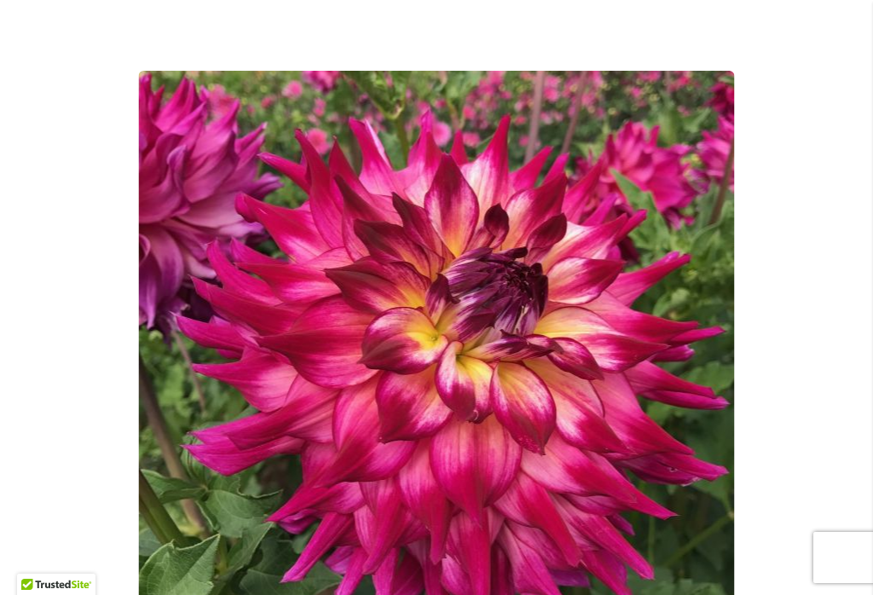
click at [68, 7] on div "SPOILED ROTTEN" at bounding box center [436, 369] width 842 height 876
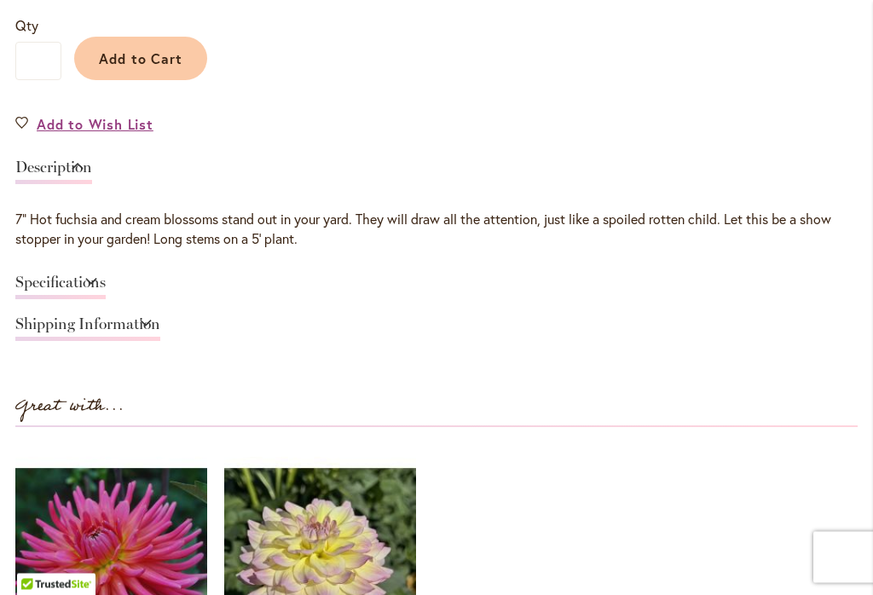
scroll to position [1303, 0]
click at [95, 296] on link "Specifications" at bounding box center [60, 286] width 90 height 25
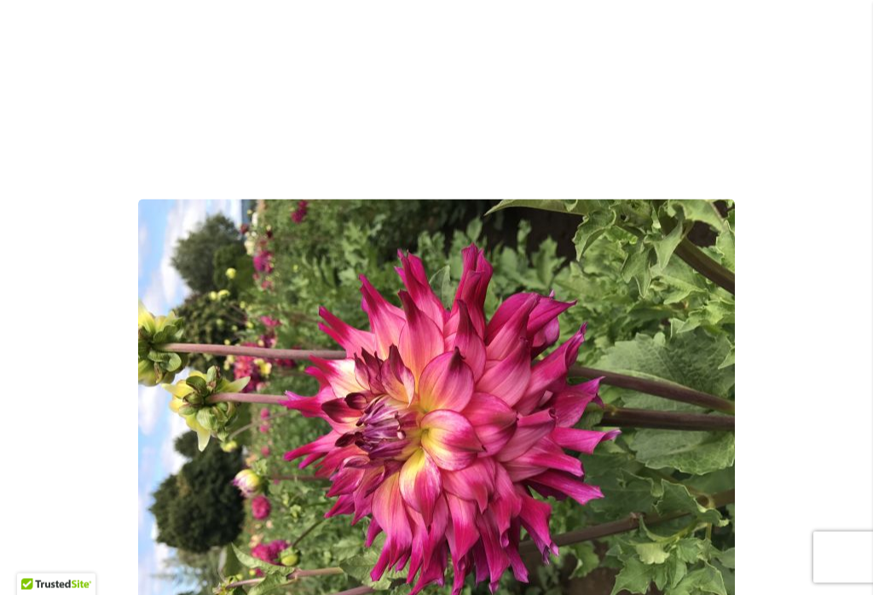
scroll to position [0, 0]
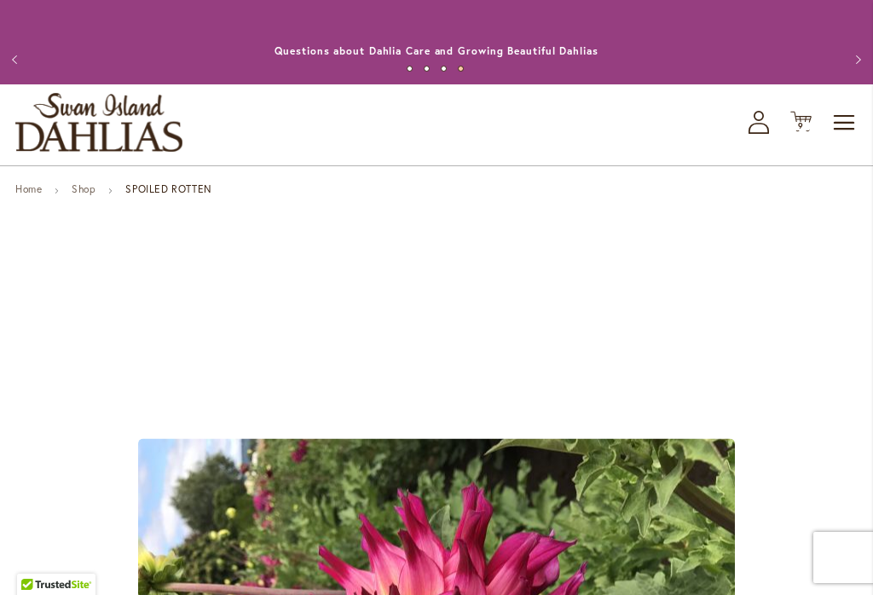
click at [838, 130] on span "Toggle Nav" at bounding box center [845, 123] width 26 height 34
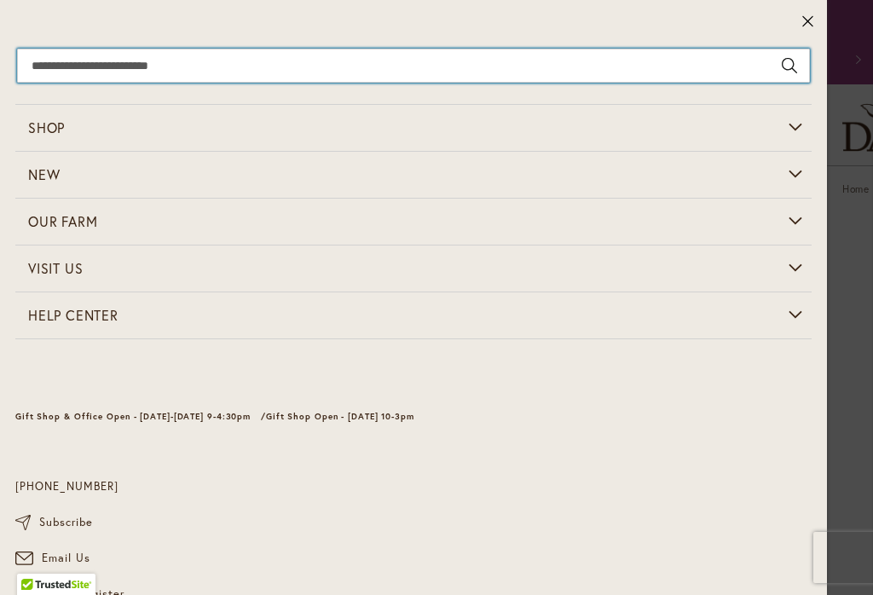
click at [339, 70] on input "Search" at bounding box center [413, 66] width 793 height 34
type input "*****"
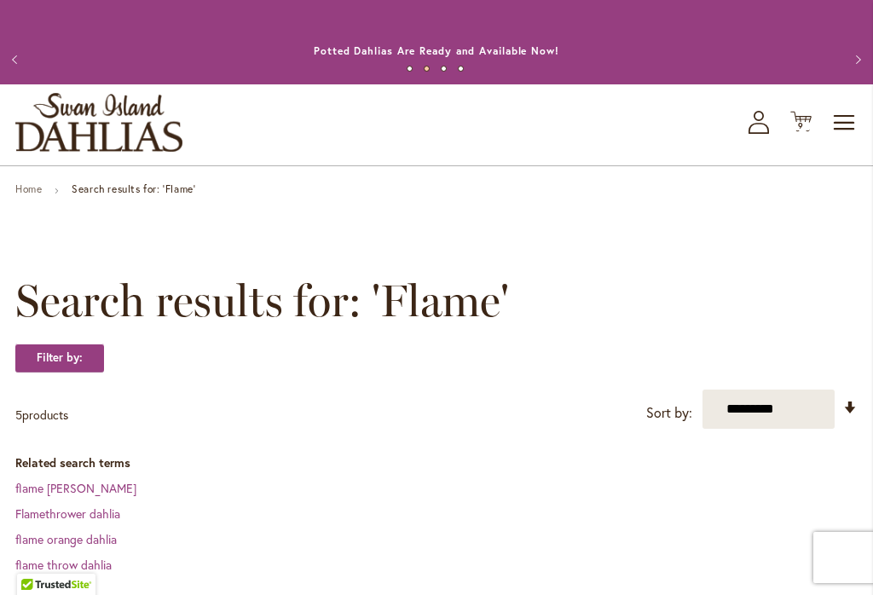
click at [848, 127] on span "Toggle Nav" at bounding box center [845, 123] width 26 height 34
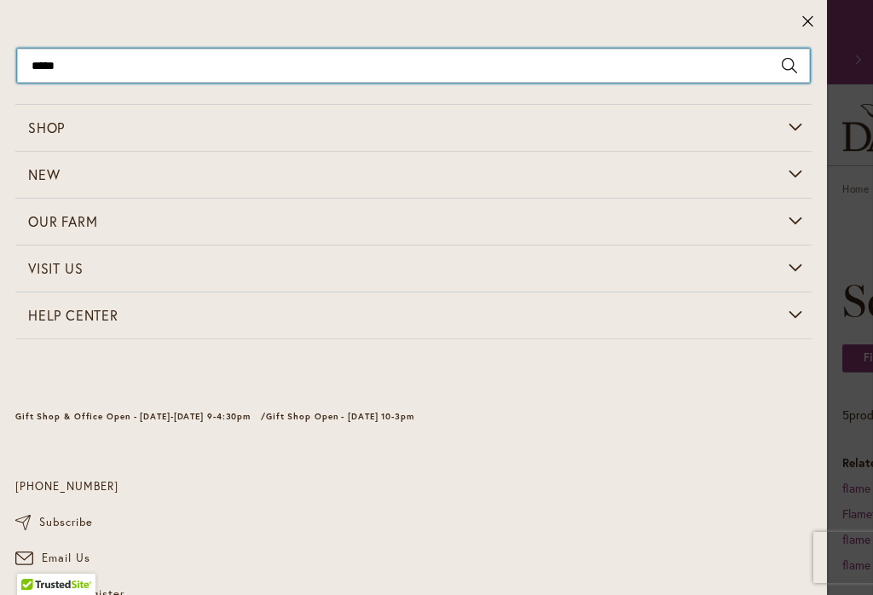
click at [236, 72] on input "*****" at bounding box center [413, 66] width 793 height 34
type input "*"
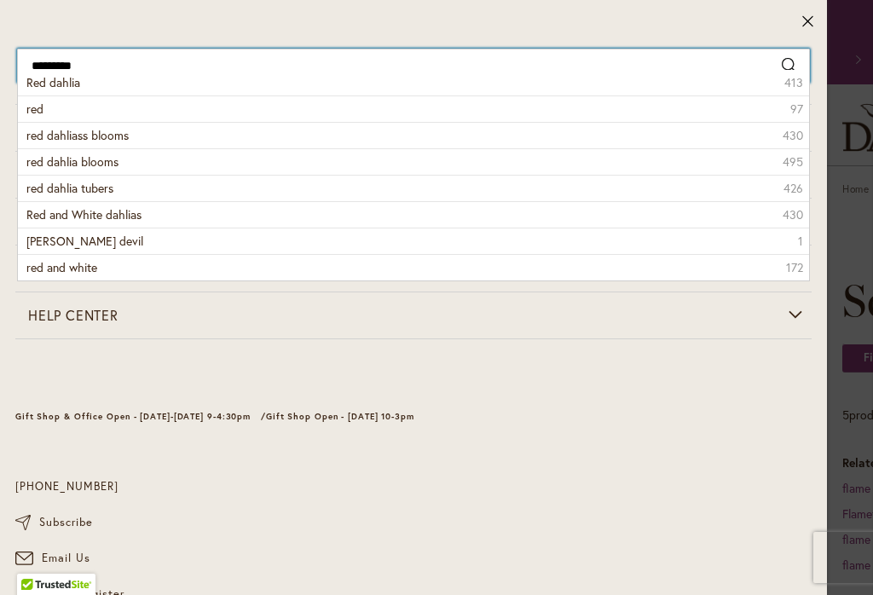
type input "**********"
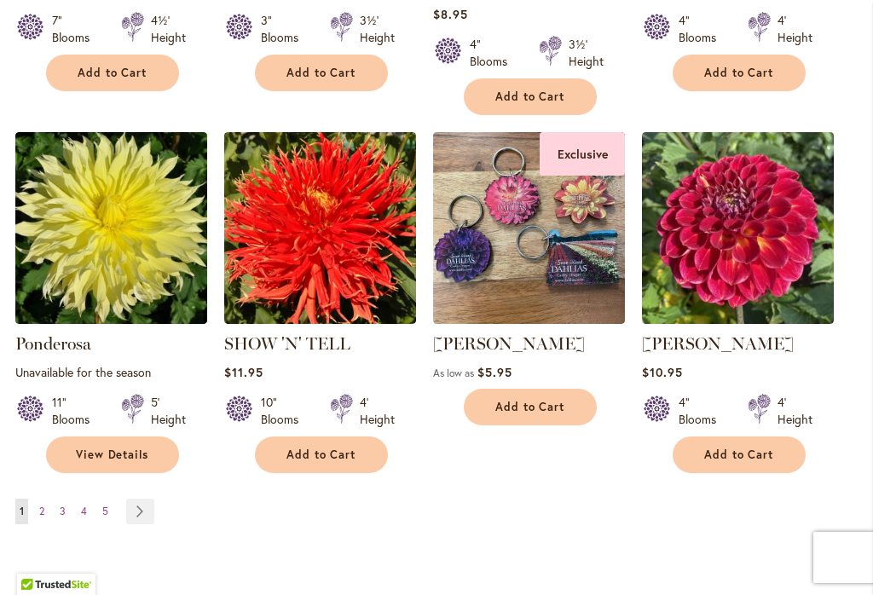
scroll to position [1601, 0]
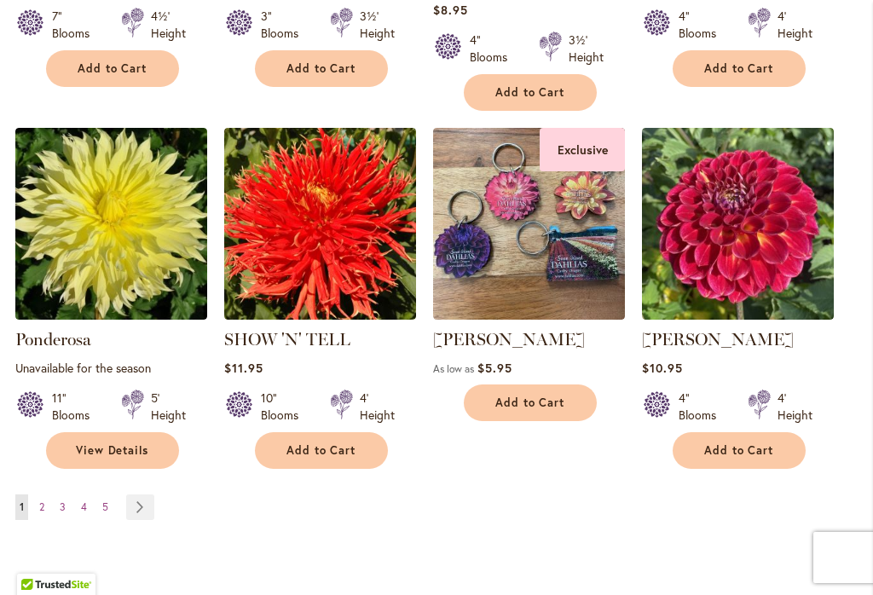
click at [60, 500] on span "3" at bounding box center [63, 506] width 6 height 13
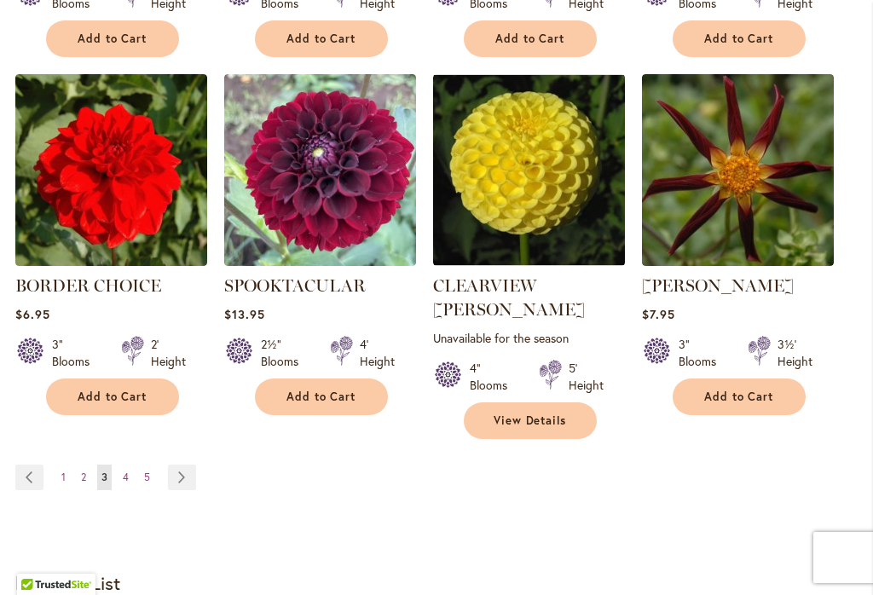
scroll to position [1668, 0]
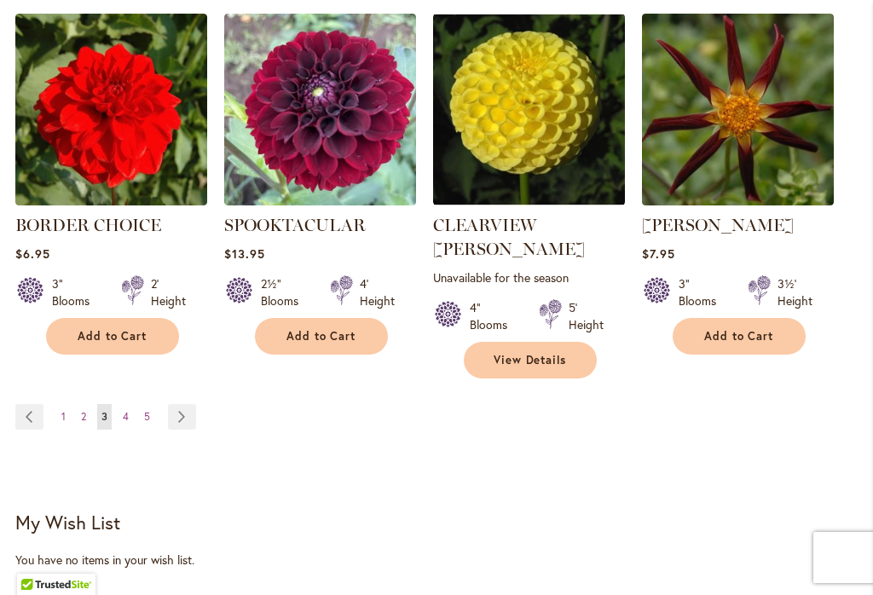
click at [131, 404] on link "Page 4" at bounding box center [125, 417] width 14 height 26
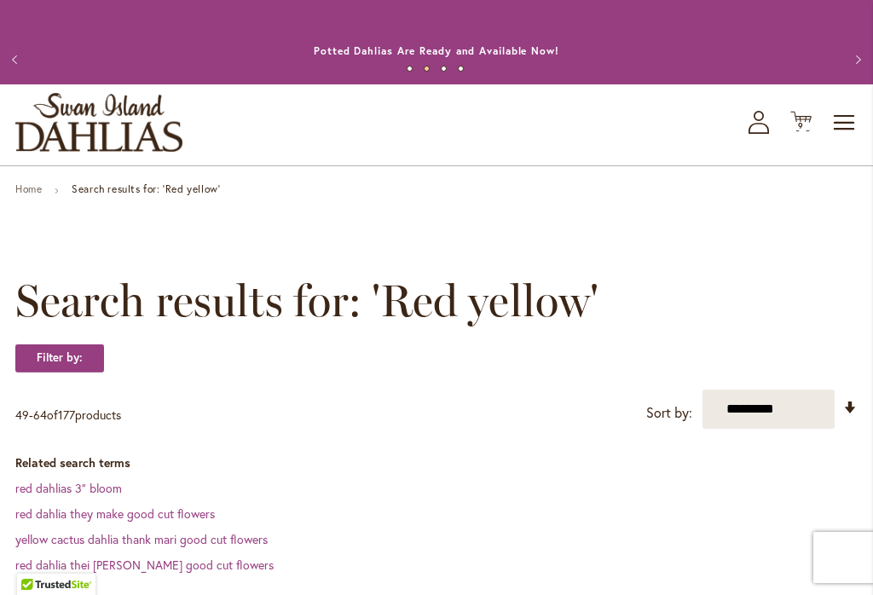
click at [833, 132] on span "Toggle Nav" at bounding box center [845, 123] width 26 height 34
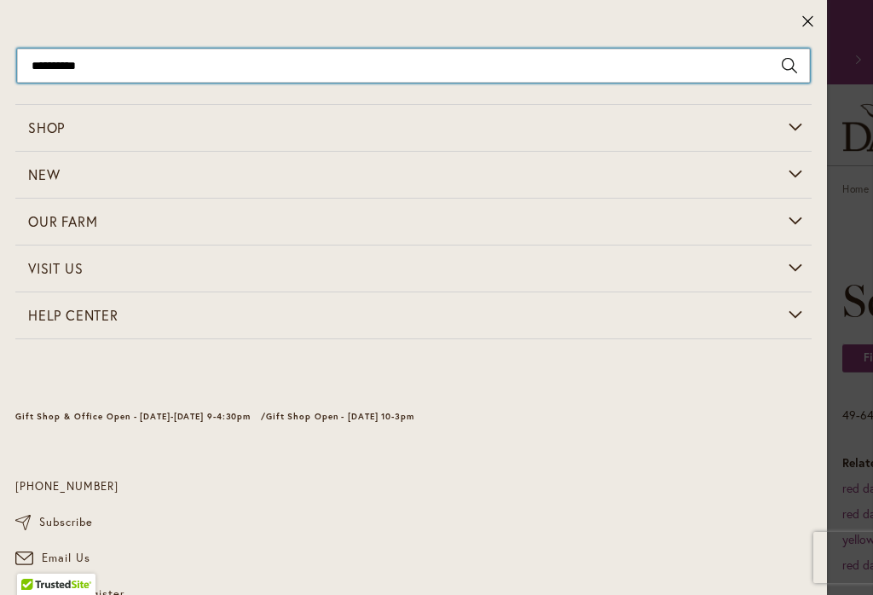
click at [265, 67] on input "**********" at bounding box center [413, 66] width 793 height 34
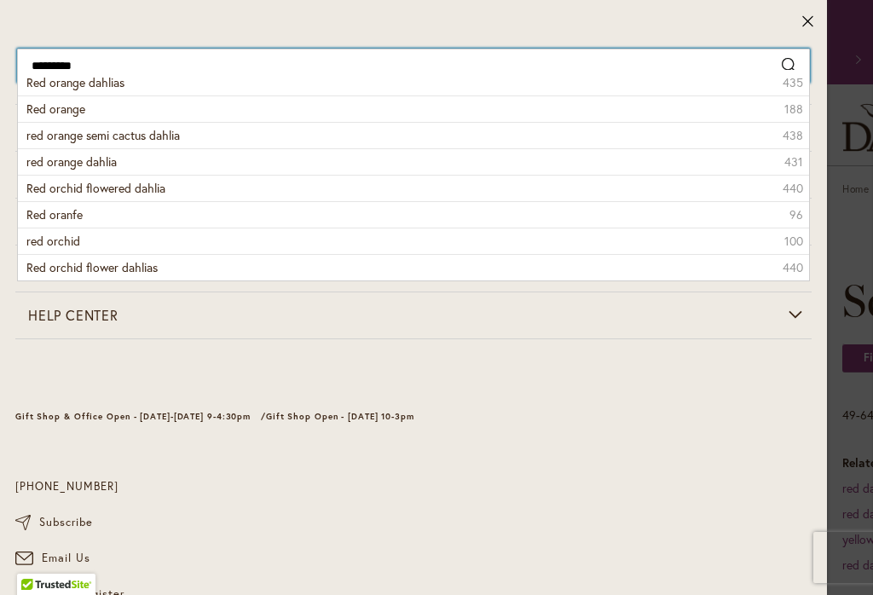
type input "**********"
